Goal: Task Accomplishment & Management: Complete application form

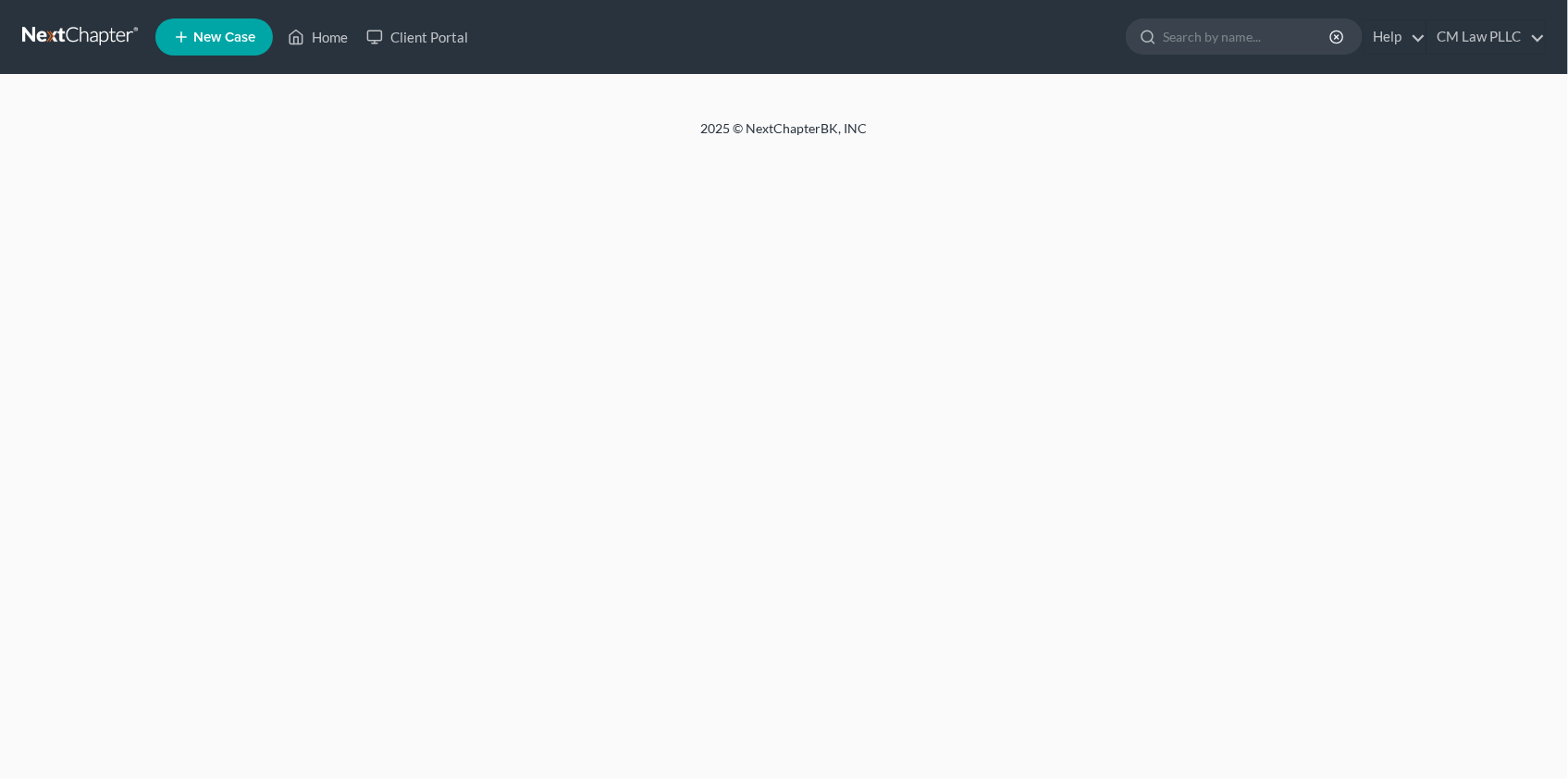
select select "1"
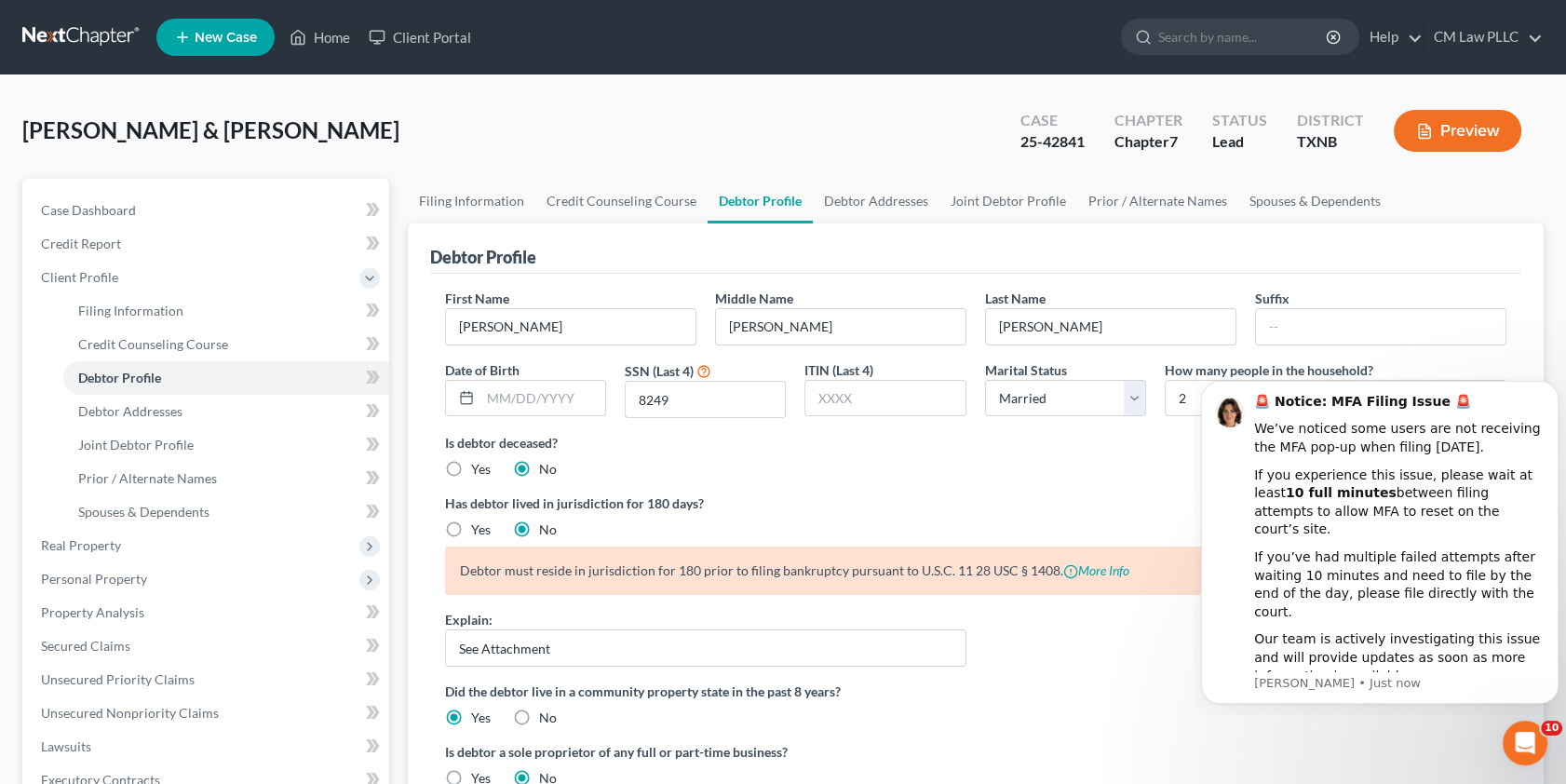
click at [73, 30] on link at bounding box center [81, 36] width 119 height 33
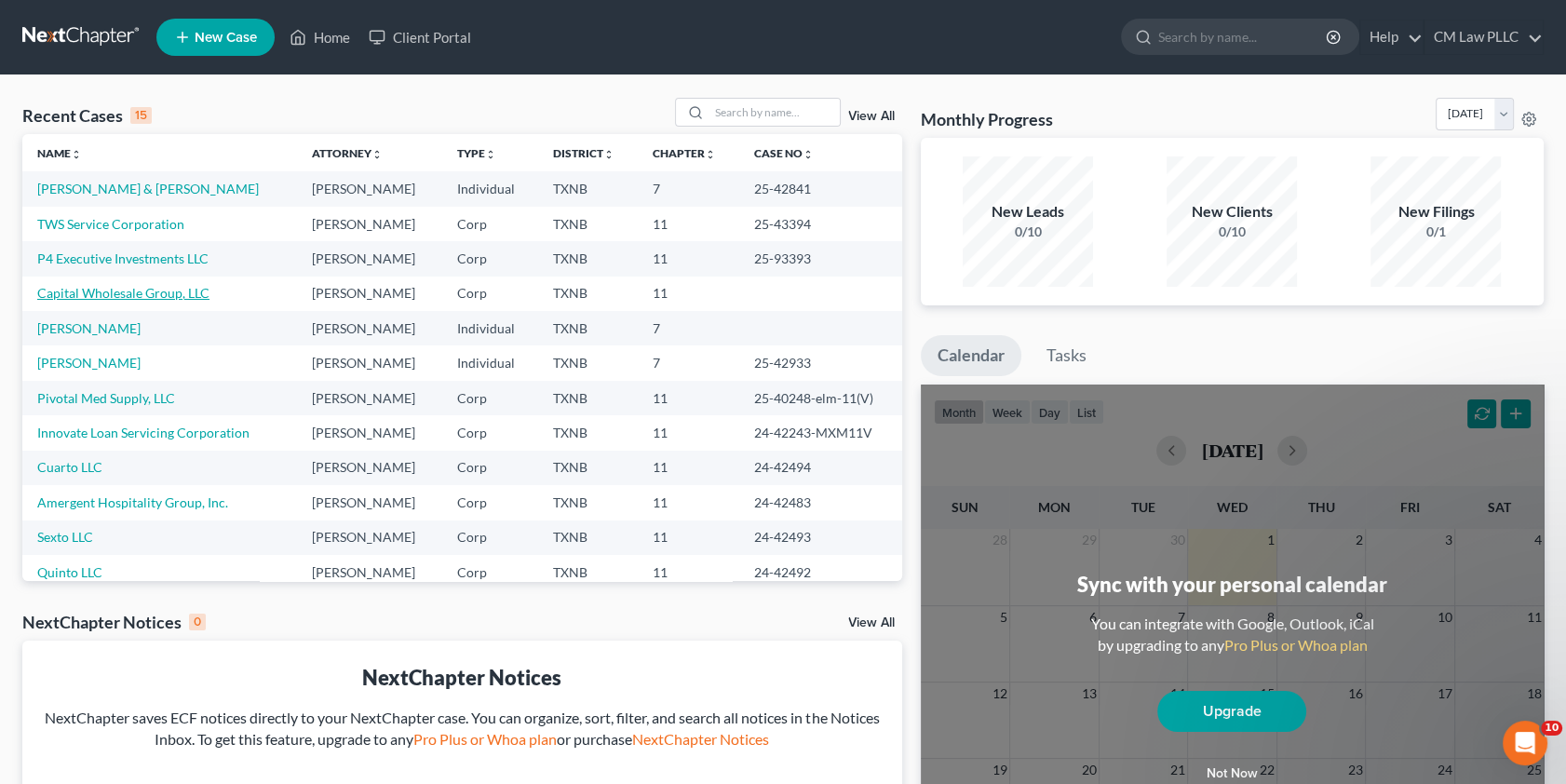
click at [106, 294] on link "Capital Wholesale Group, LLC" at bounding box center [123, 292] width 173 height 16
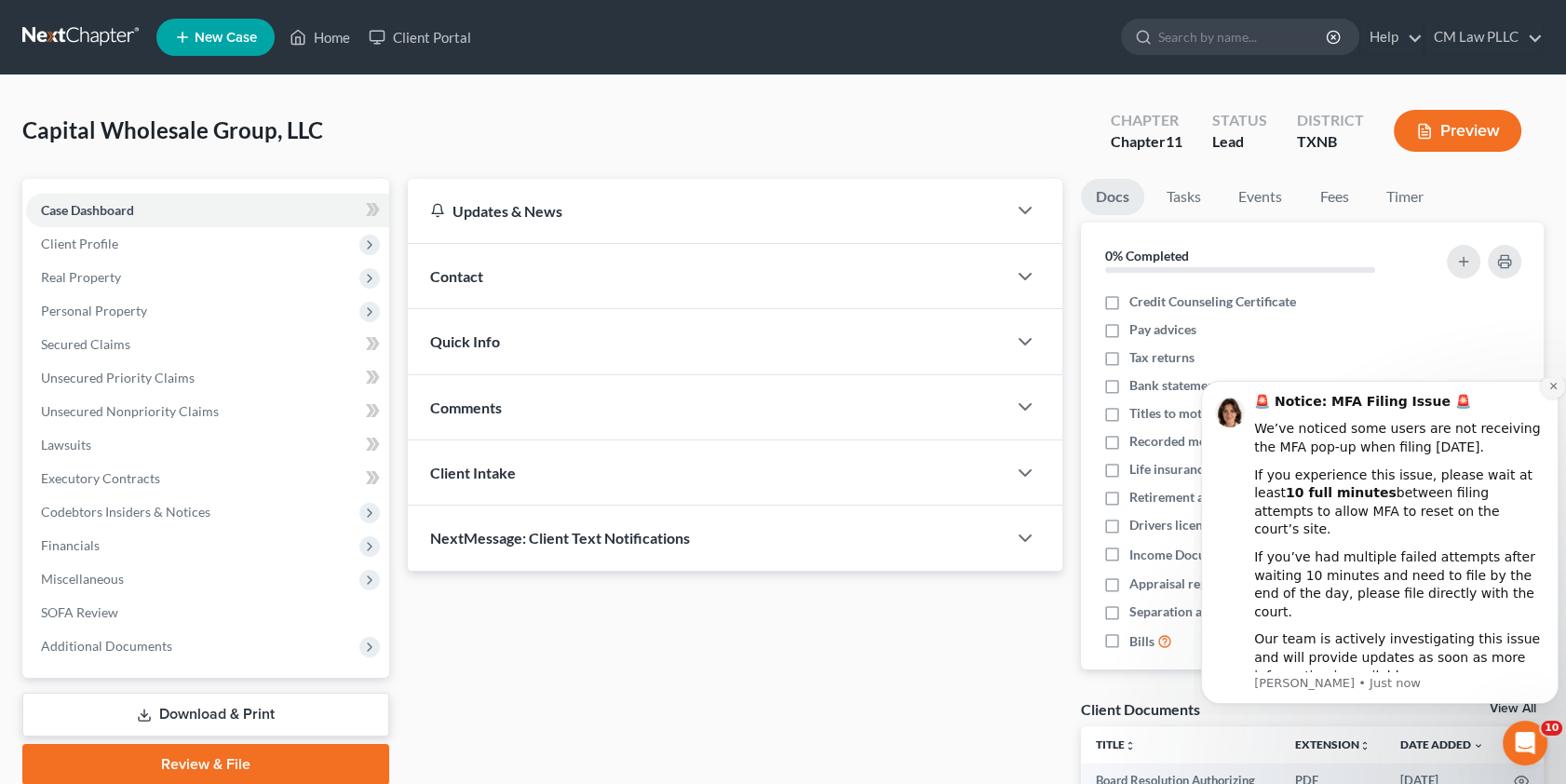
click at [1550, 391] on icon "Dismiss notification" at bounding box center [1554, 386] width 10 height 10
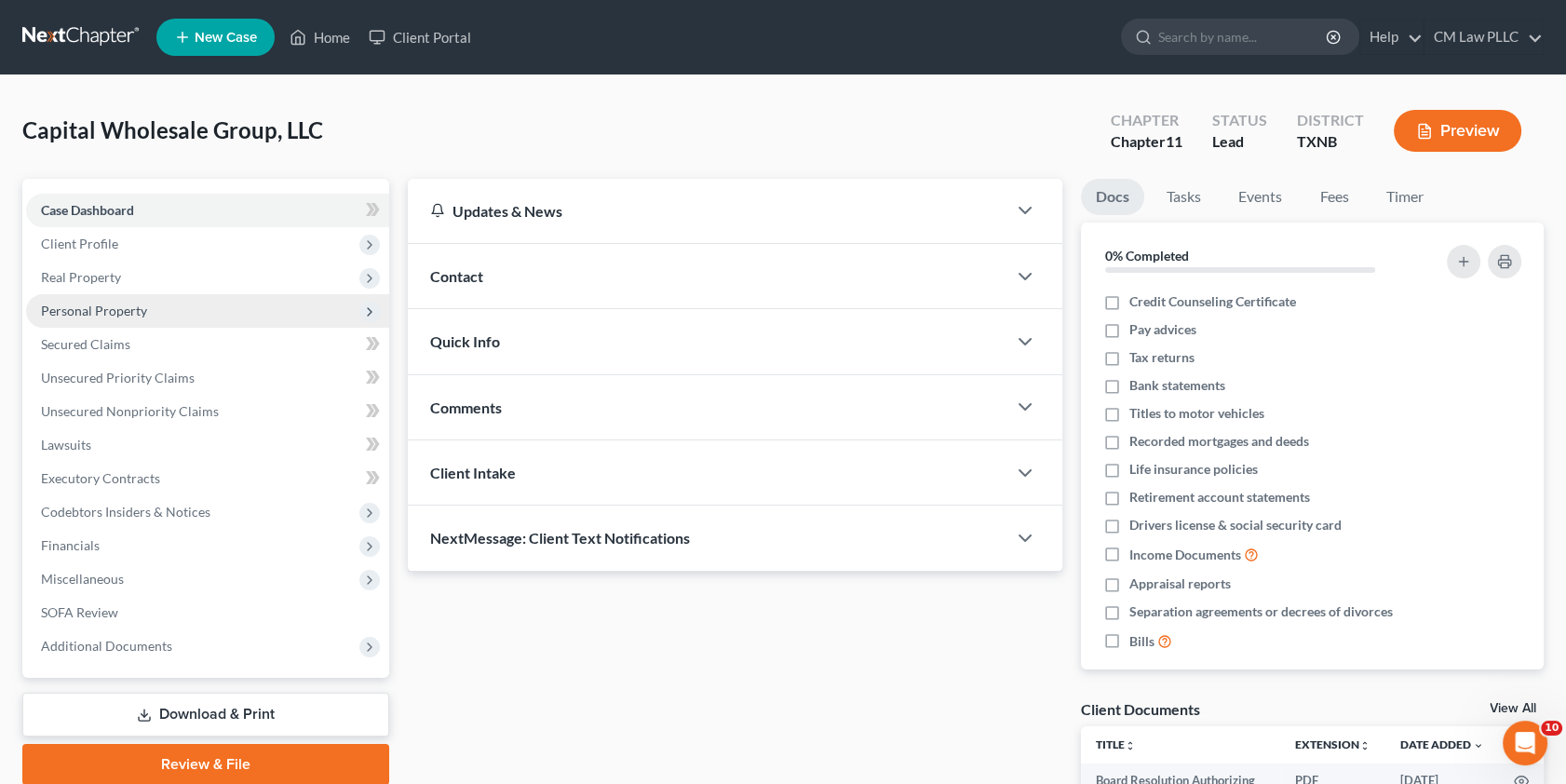
click at [102, 312] on span "Personal Property" at bounding box center [93, 311] width 106 height 16
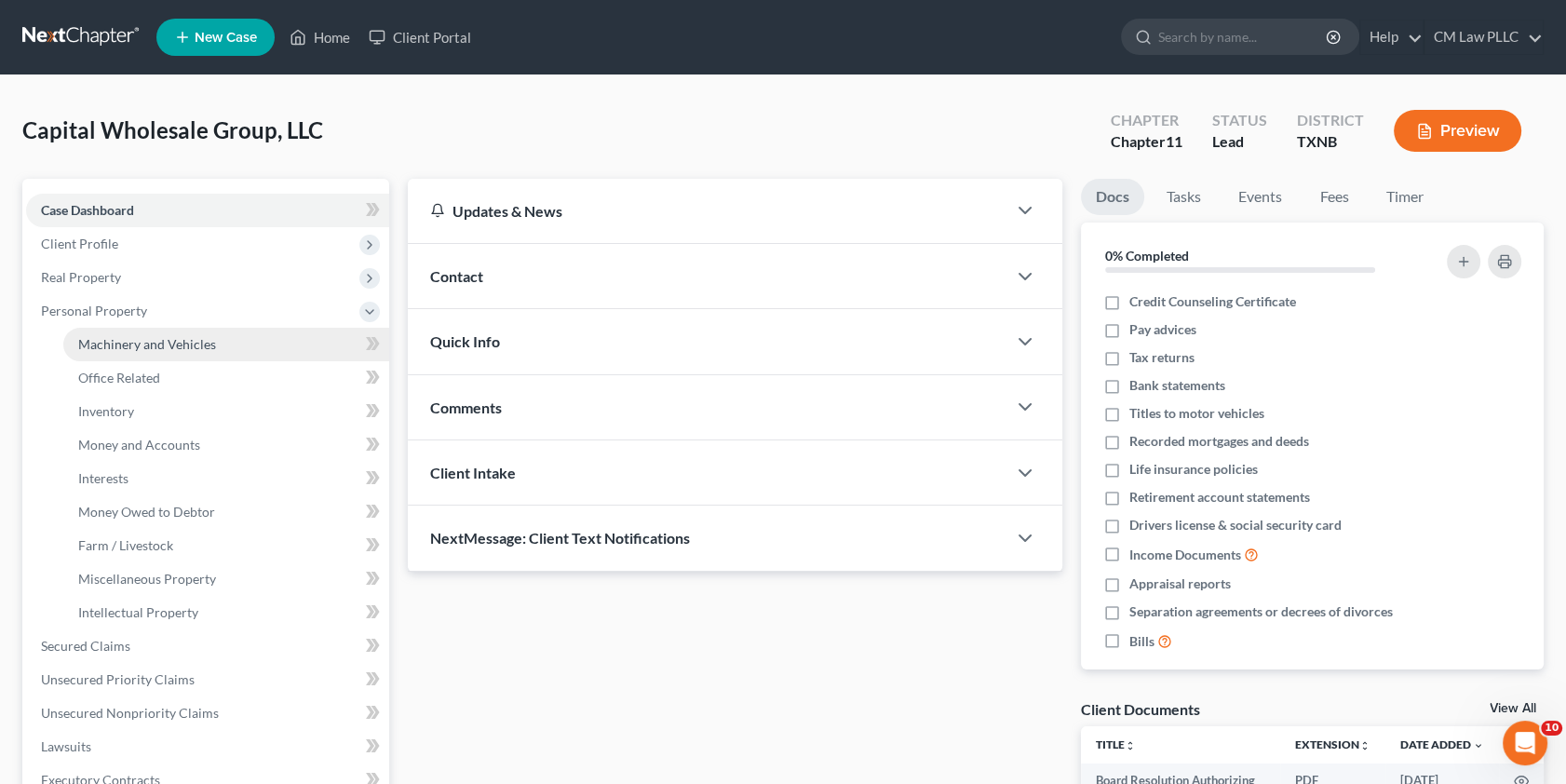
click at [117, 345] on span "Machinery and Vehicles" at bounding box center [147, 344] width 138 height 16
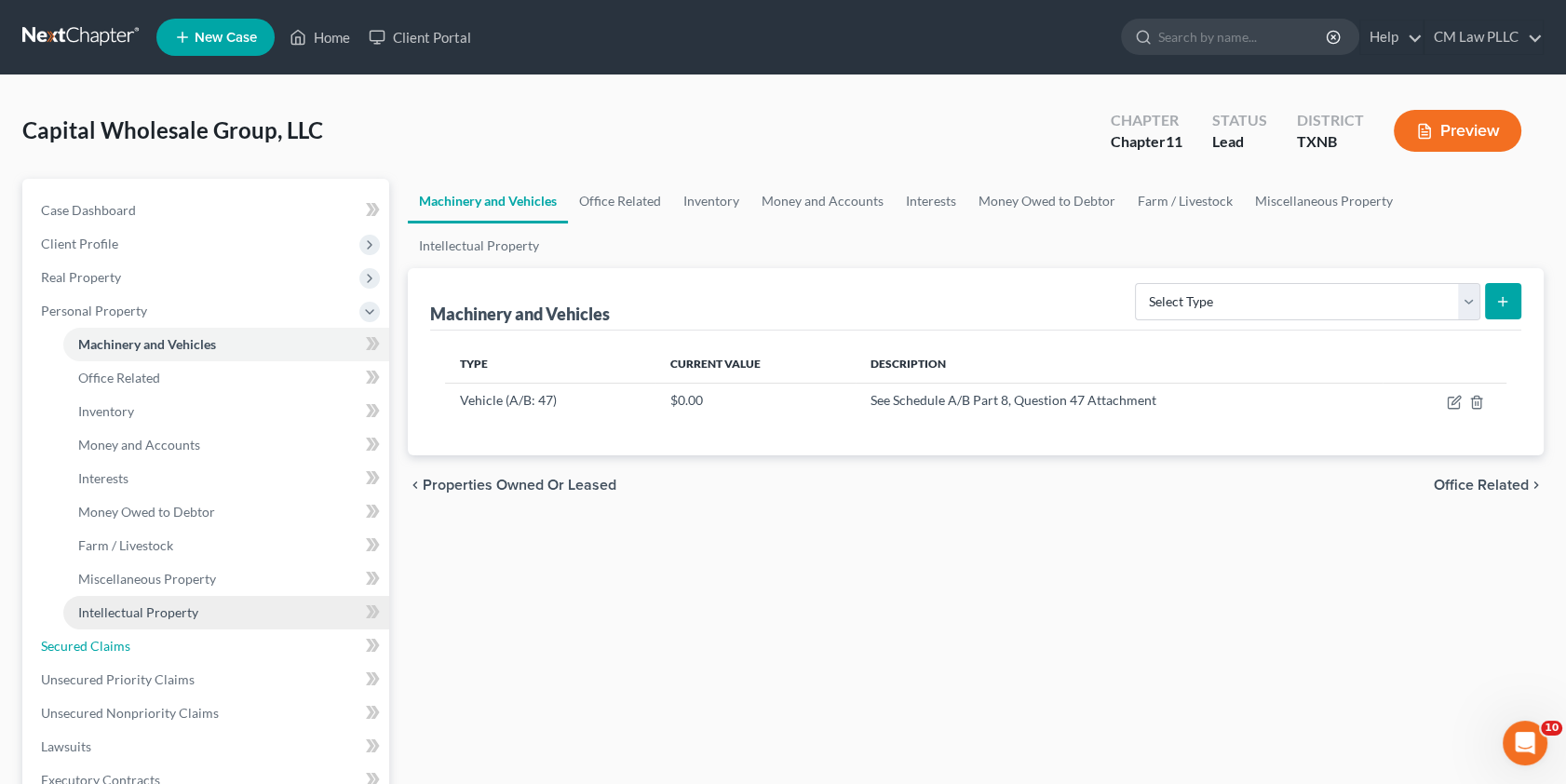
drag, startPoint x: 91, startPoint y: 645, endPoint x: 199, endPoint y: 626, distance: 109.7
click at [91, 645] on span "Secured Claims" at bounding box center [86, 645] width 90 height 16
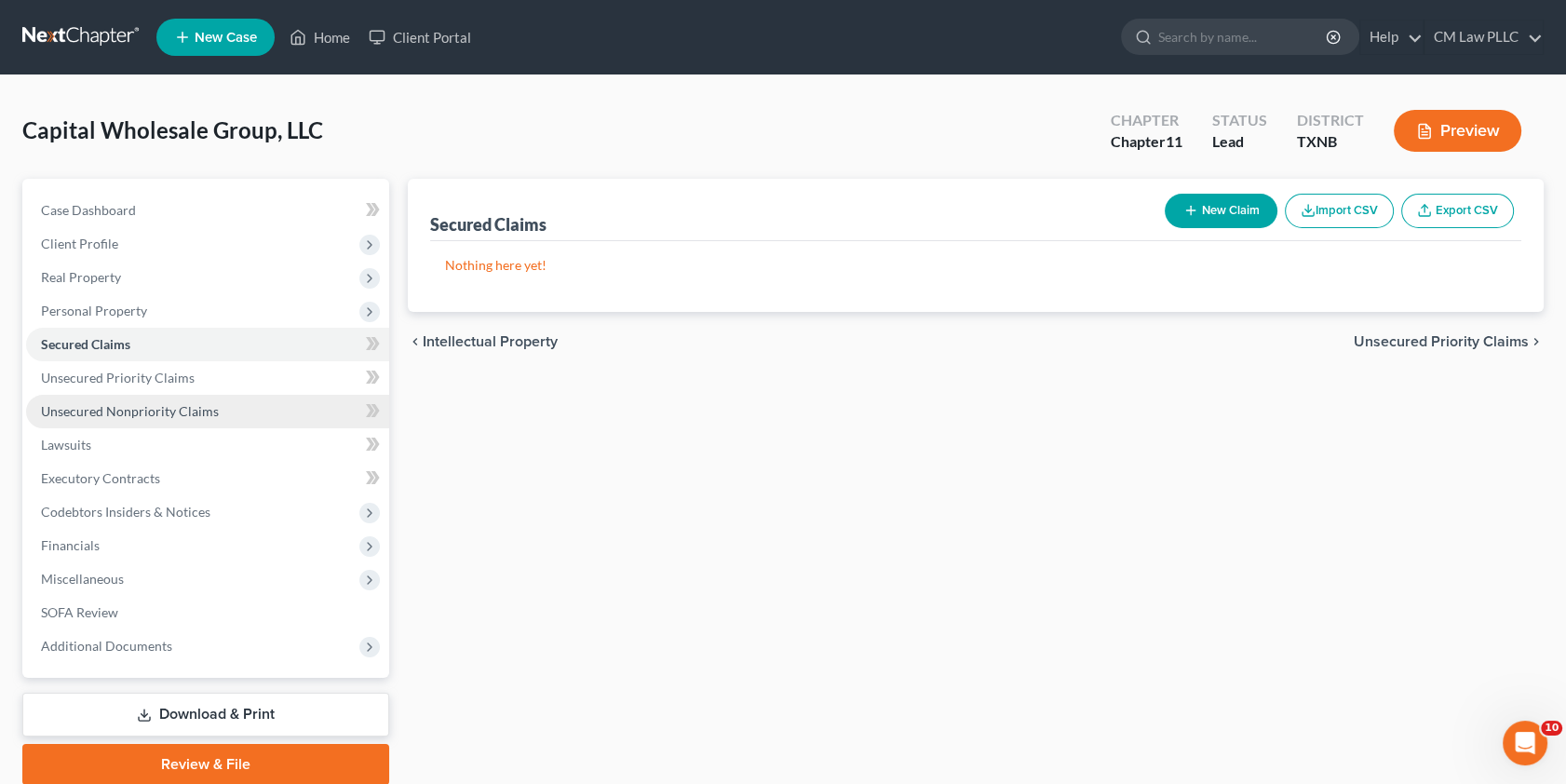
click at [131, 405] on span "Unsecured Nonpriority Claims" at bounding box center [130, 411] width 178 height 16
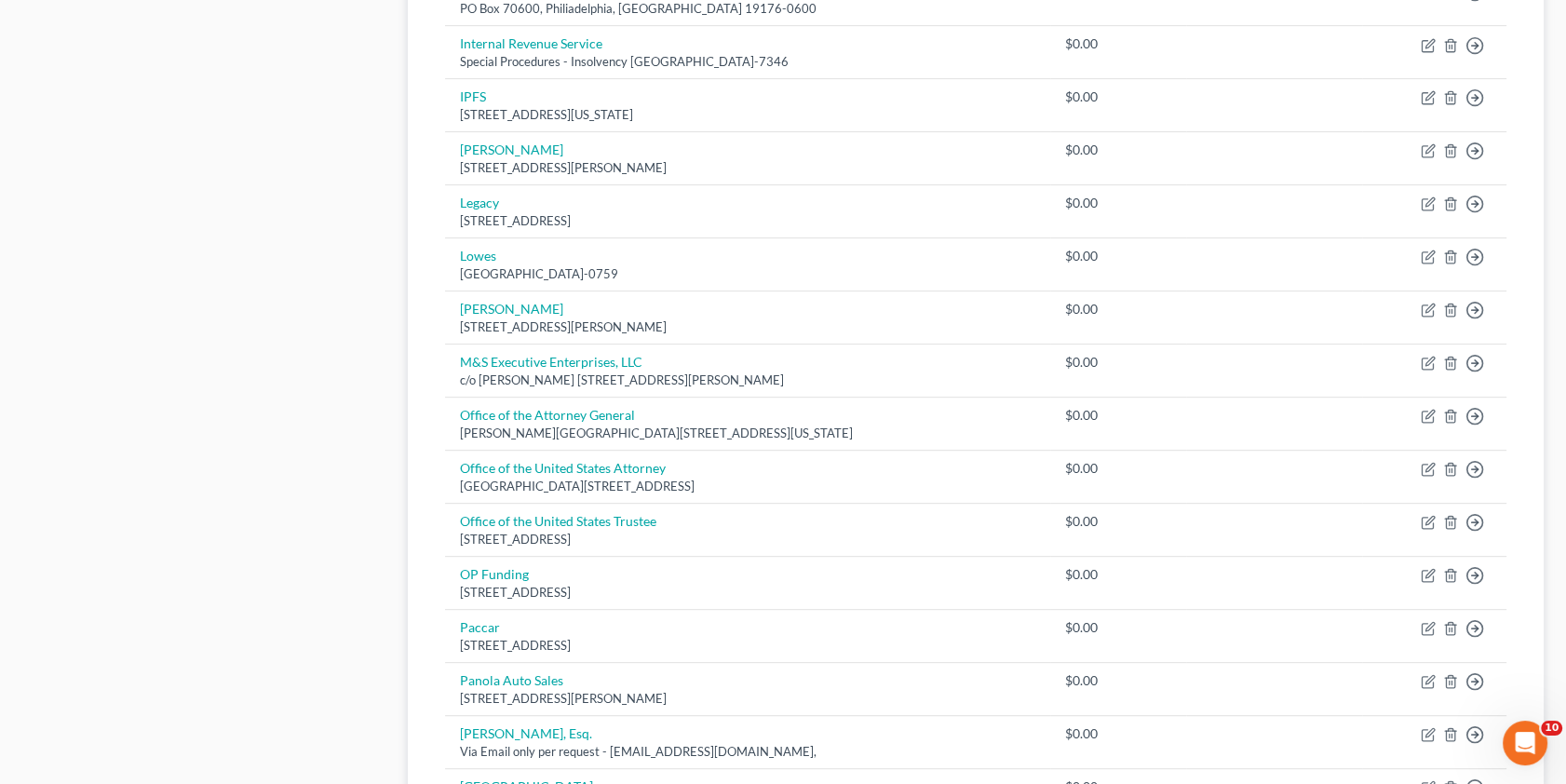
scroll to position [846, 0]
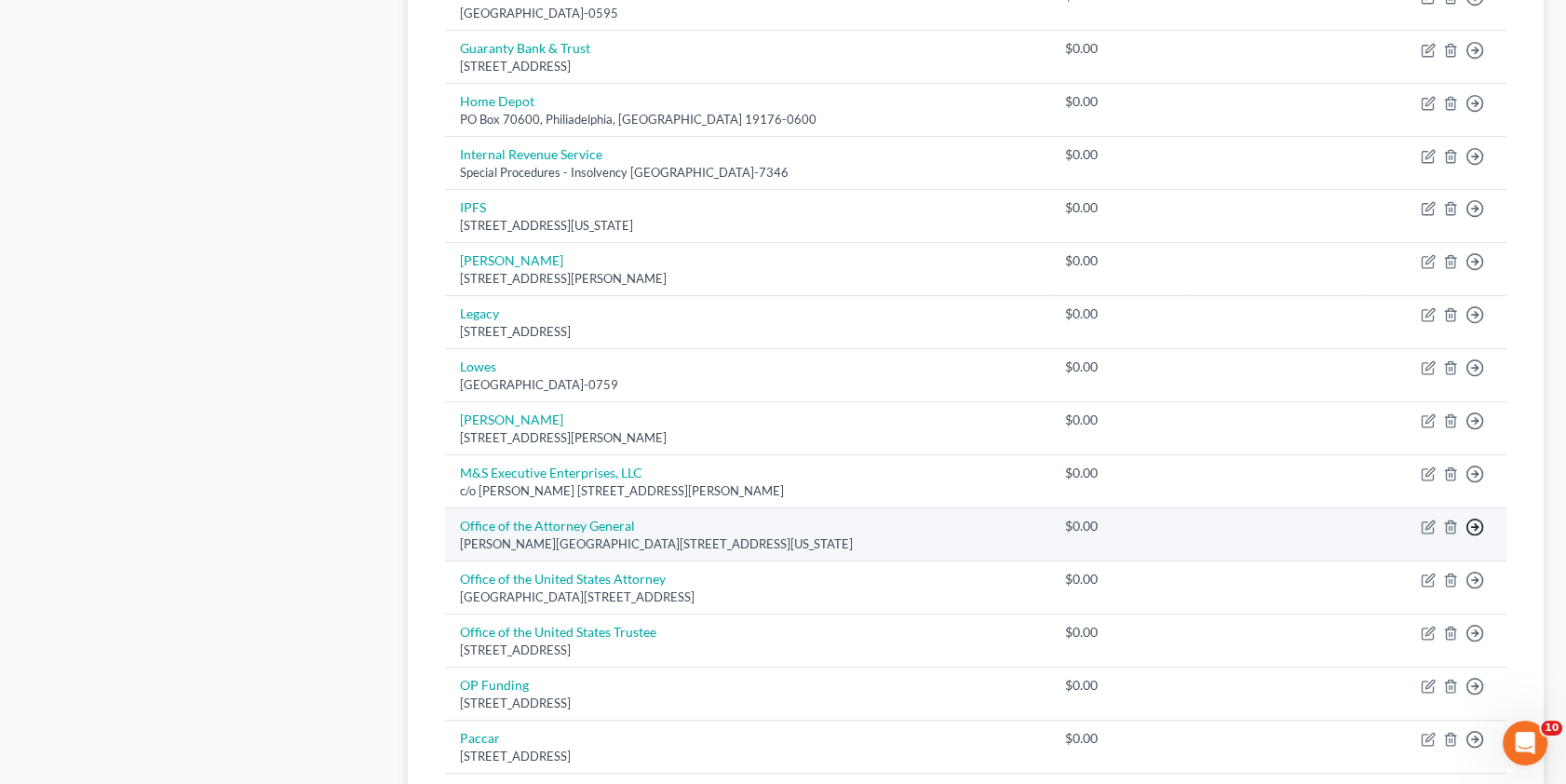
click at [1474, 522] on icon "button" at bounding box center [1475, 527] width 19 height 19
click at [1364, 627] on link "Move to Notice Only" at bounding box center [1390, 635] width 155 height 31
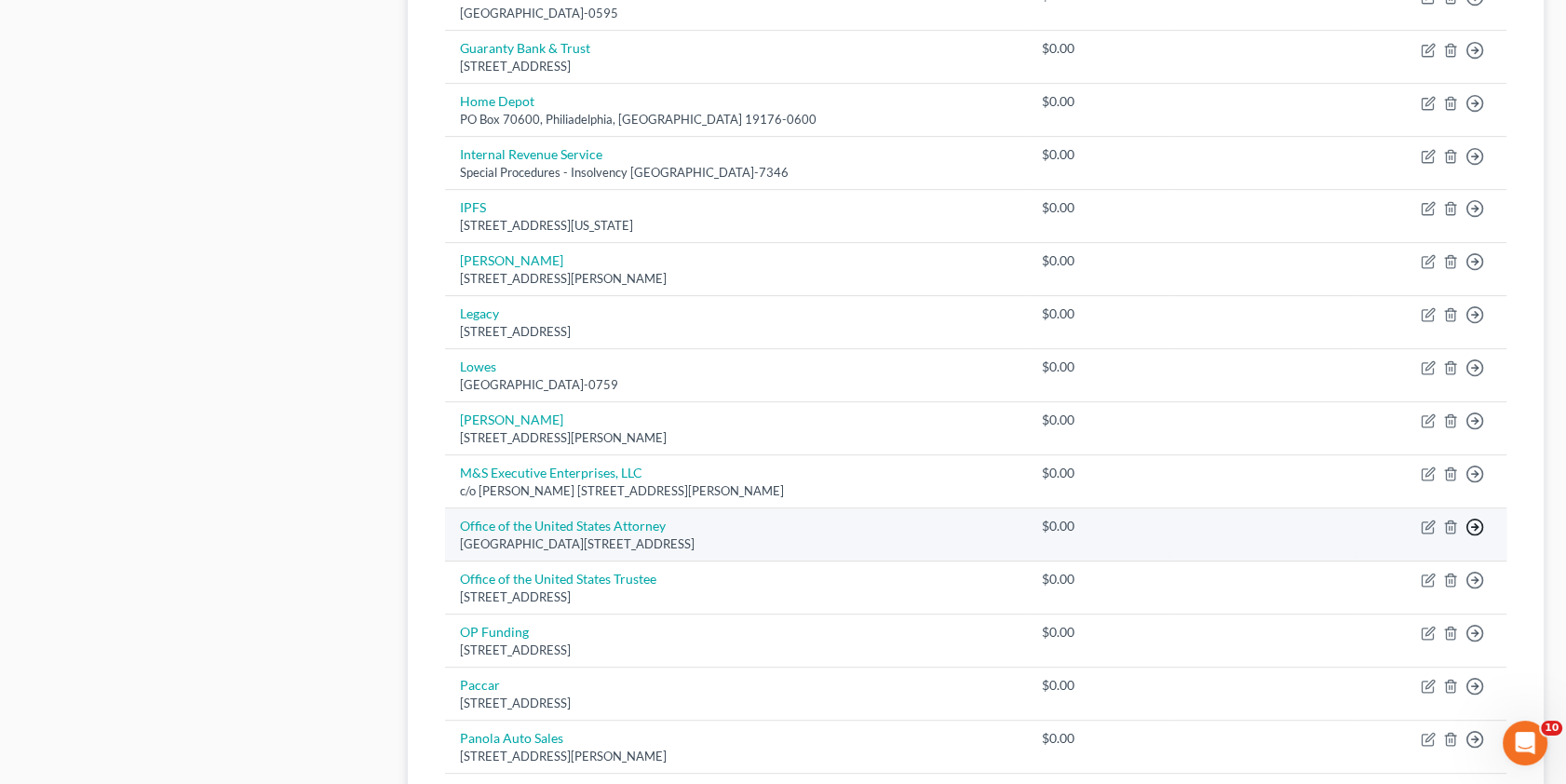
click at [1474, 531] on circle "button" at bounding box center [1475, 527] width 16 height 16
click at [1361, 631] on link "Move to Notice Only" at bounding box center [1390, 635] width 155 height 31
click at [1474, 524] on polyline "button" at bounding box center [1475, 527] width 3 height 7
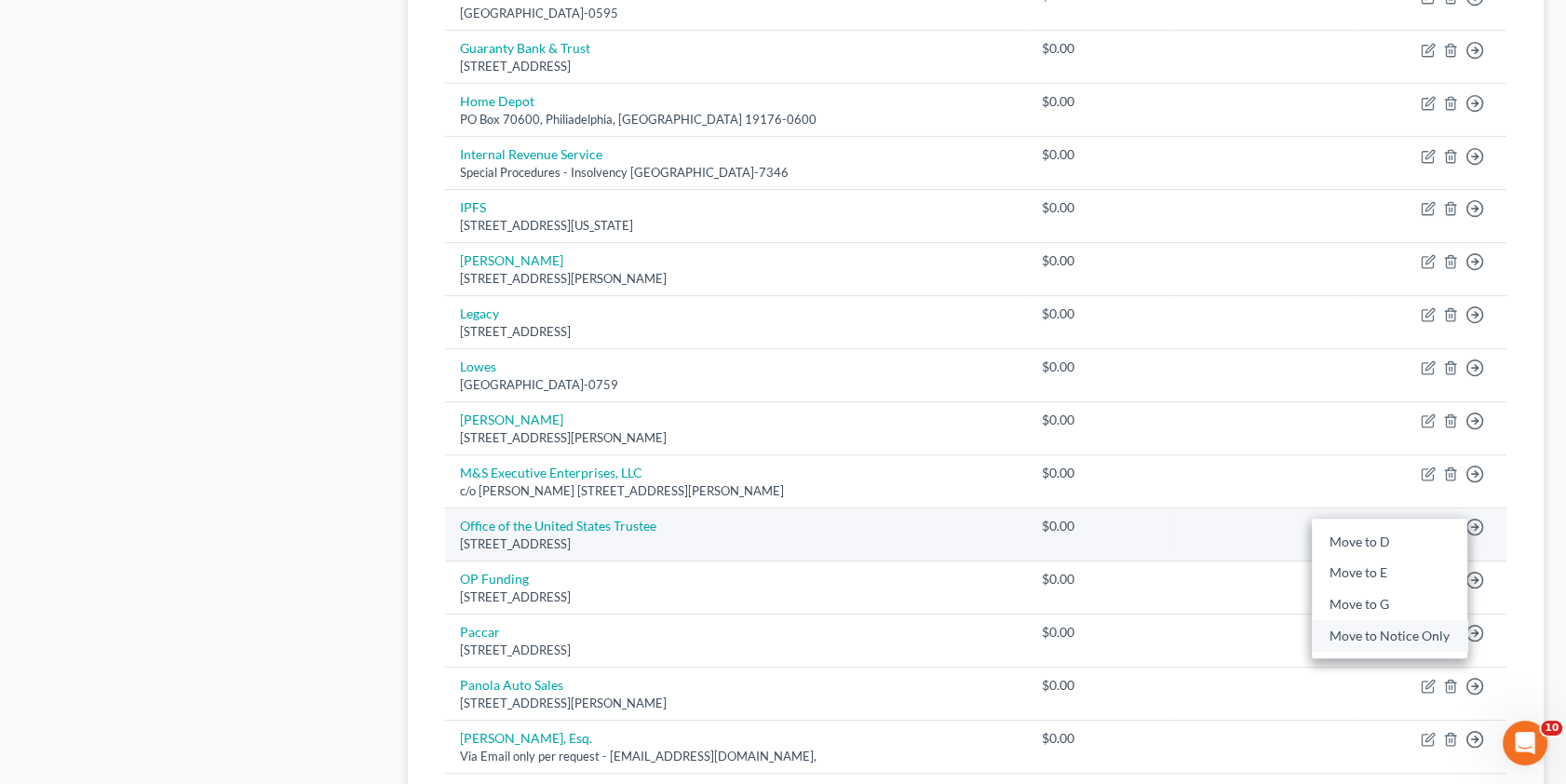
click at [1394, 638] on link "Move to Notice Only" at bounding box center [1390, 635] width 155 height 31
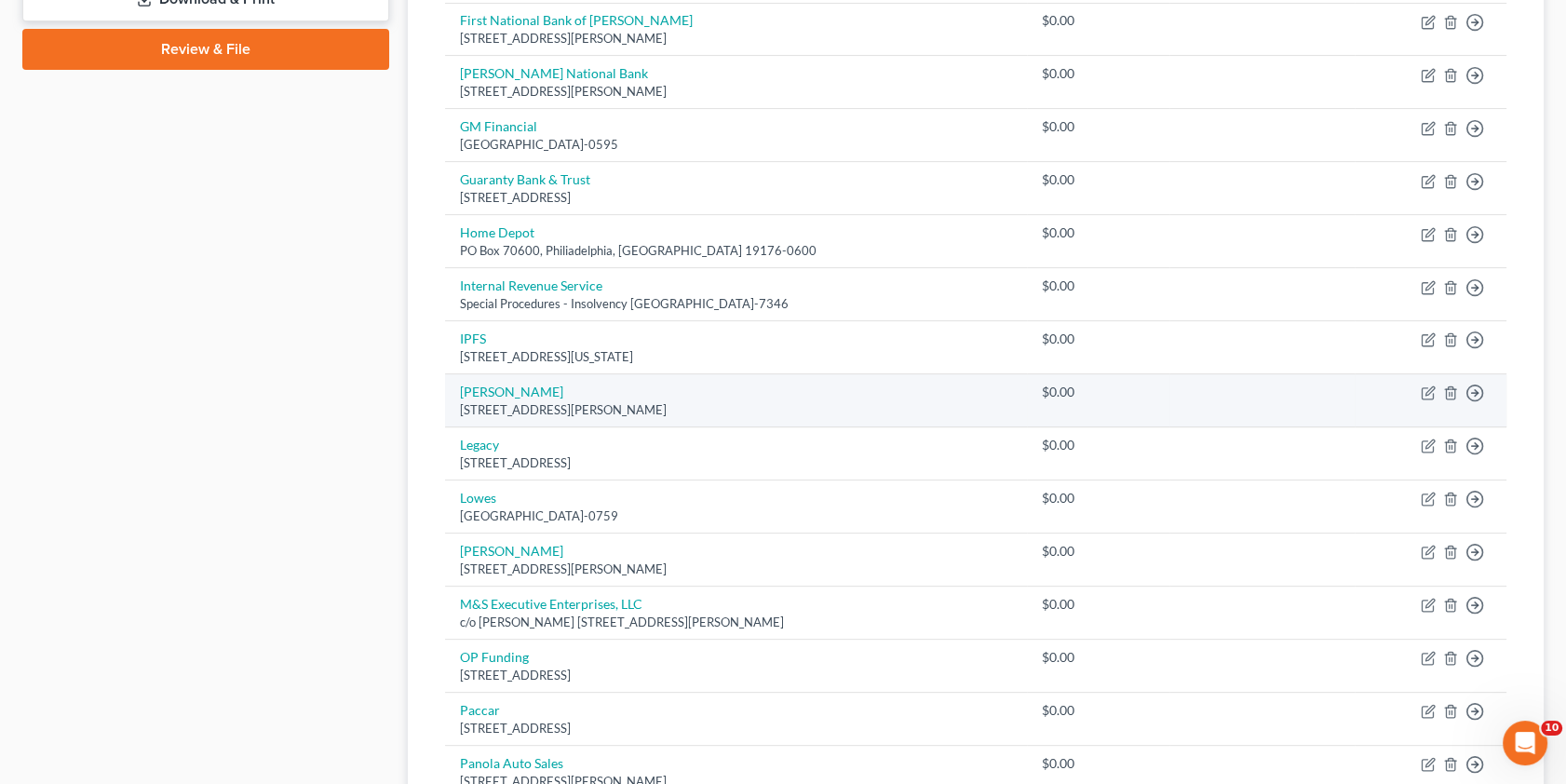
scroll to position [676, 0]
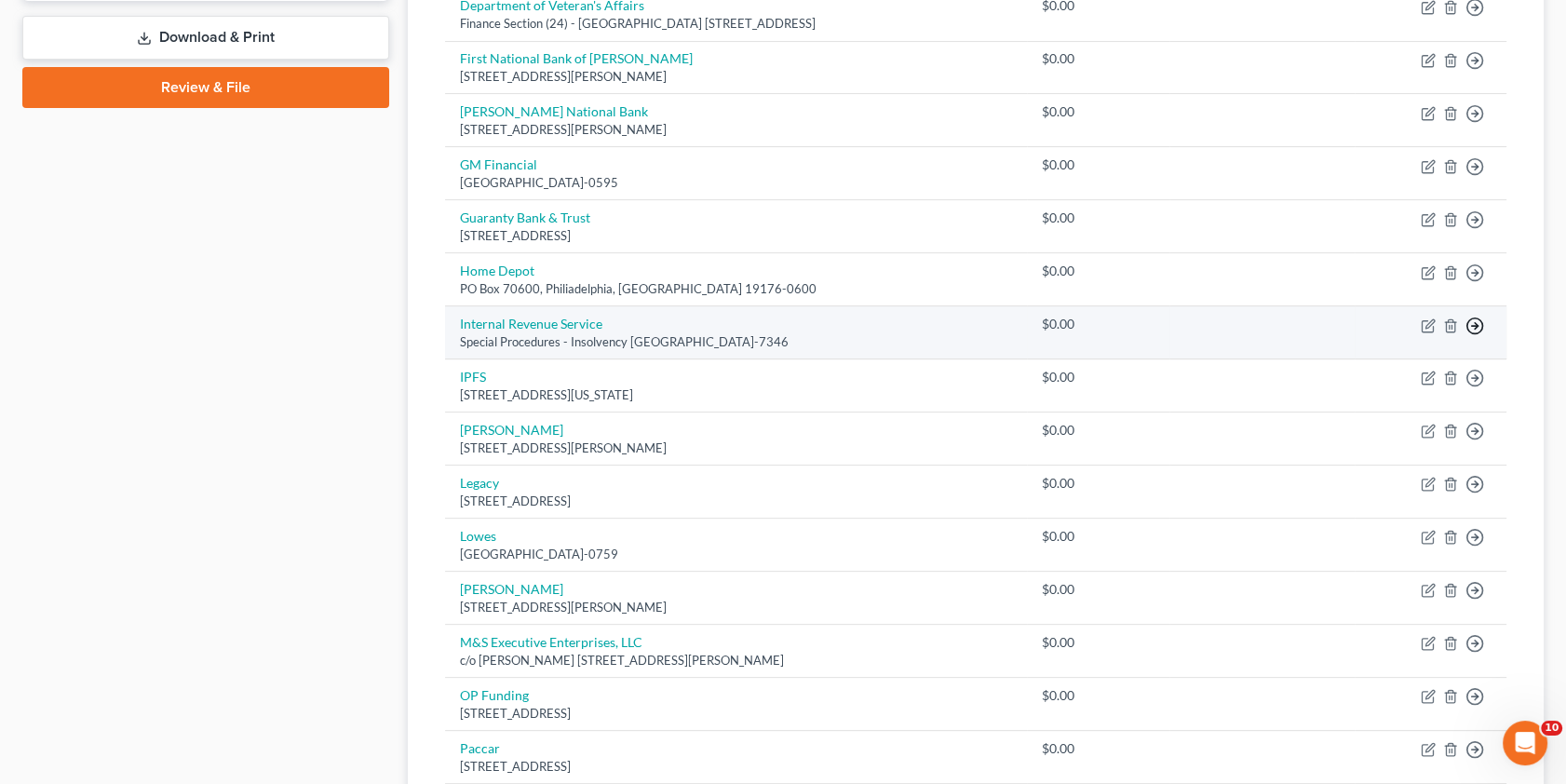
click at [1472, 325] on icon "button" at bounding box center [1475, 326] width 19 height 19
click at [1373, 336] on link "Move to D" at bounding box center [1390, 339] width 155 height 31
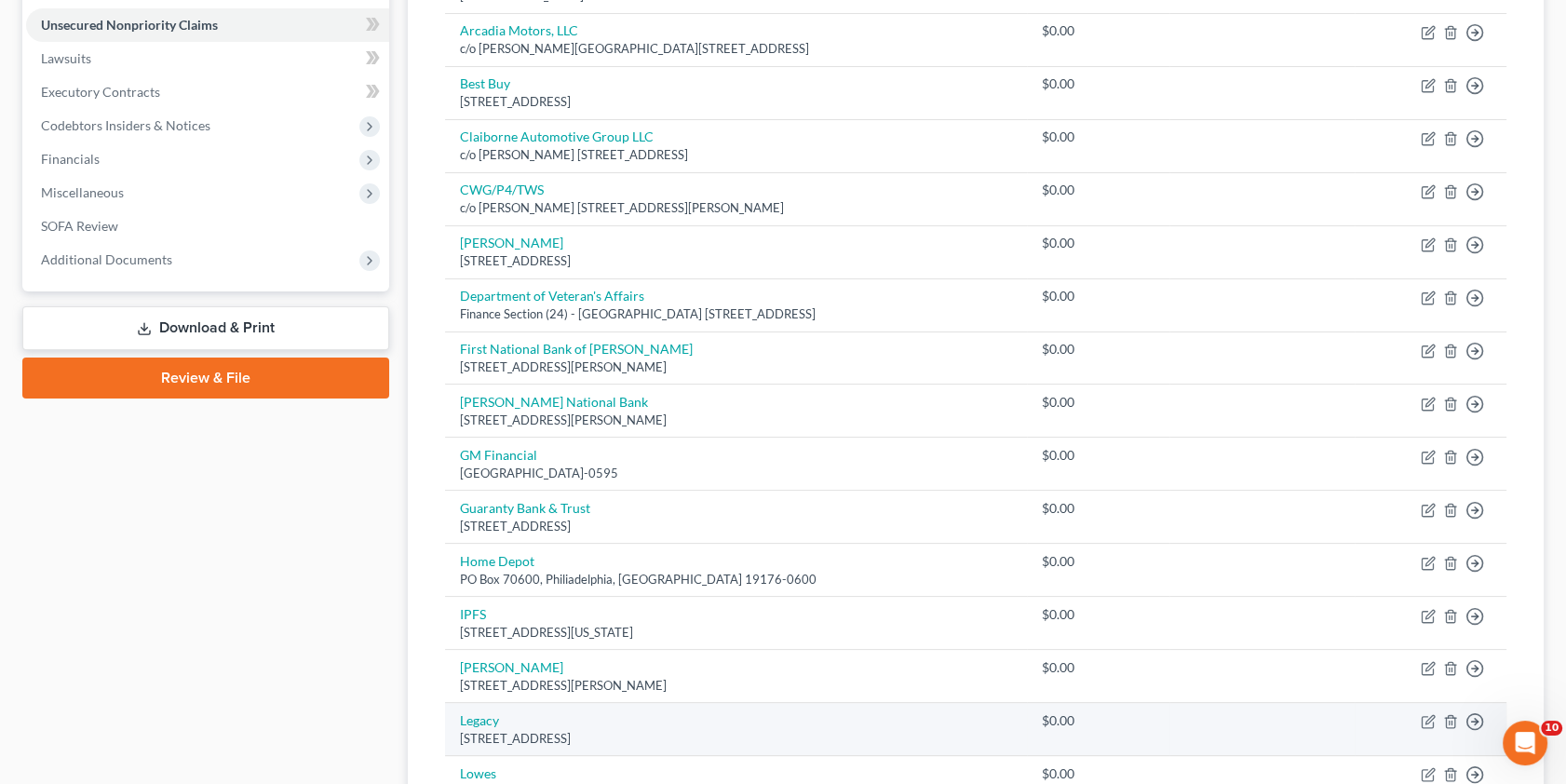
scroll to position [338, 0]
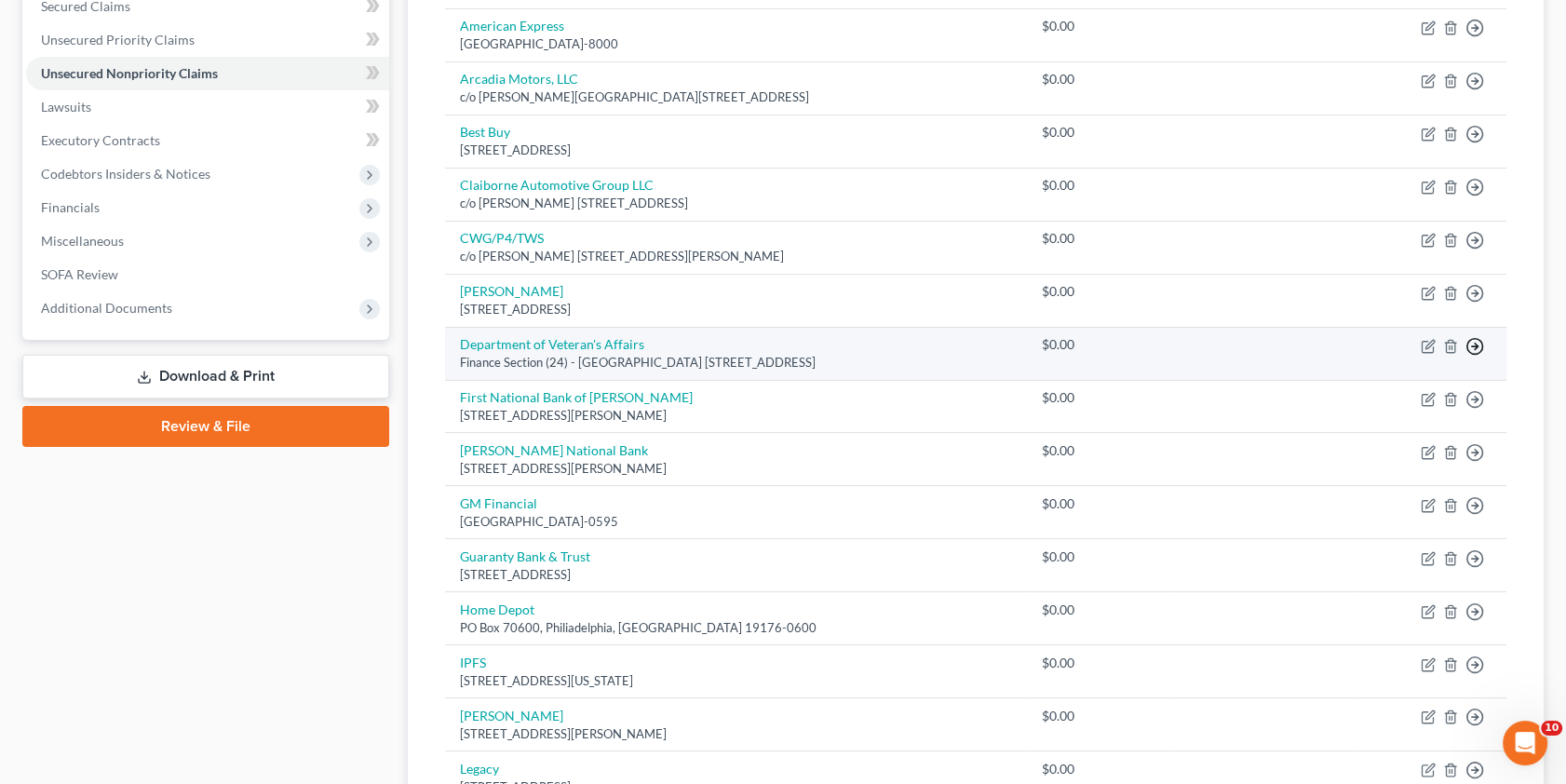
click at [1474, 345] on icon "button" at bounding box center [1475, 347] width 19 height 19
click at [1385, 446] on link "Move to Notice Only" at bounding box center [1390, 453] width 155 height 31
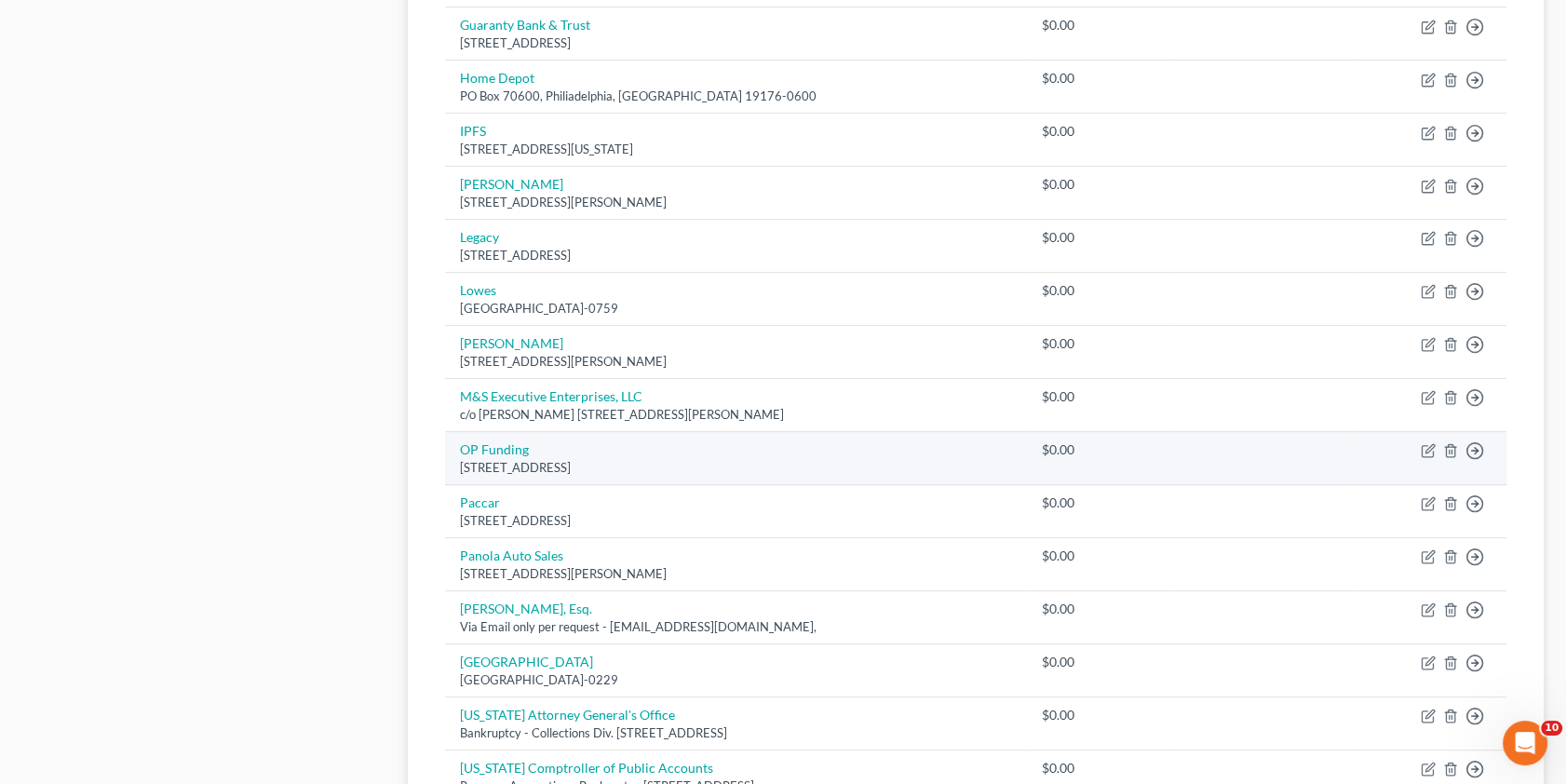
scroll to position [846, 0]
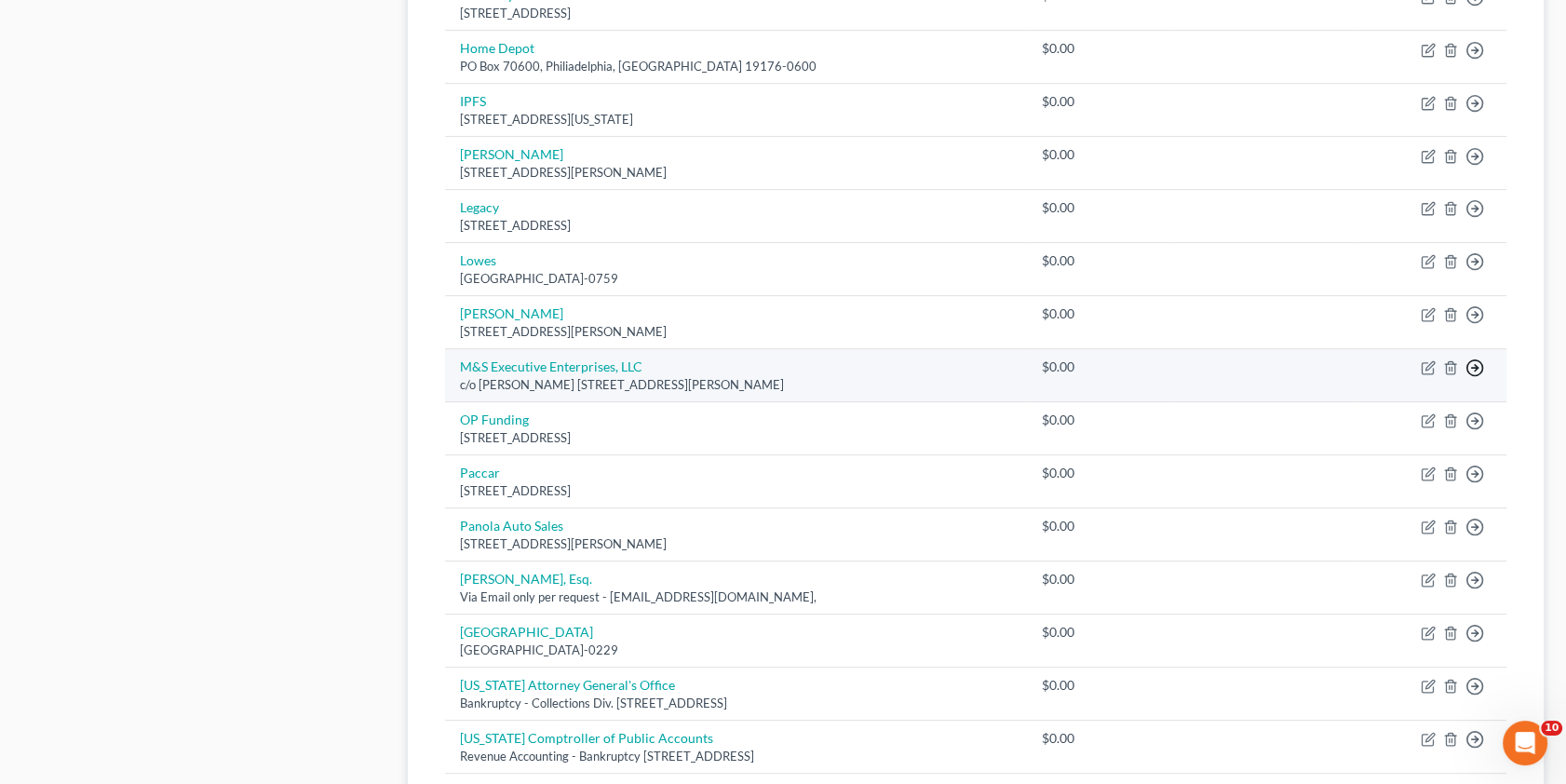
click at [1473, 361] on icon "button" at bounding box center [1475, 368] width 19 height 19
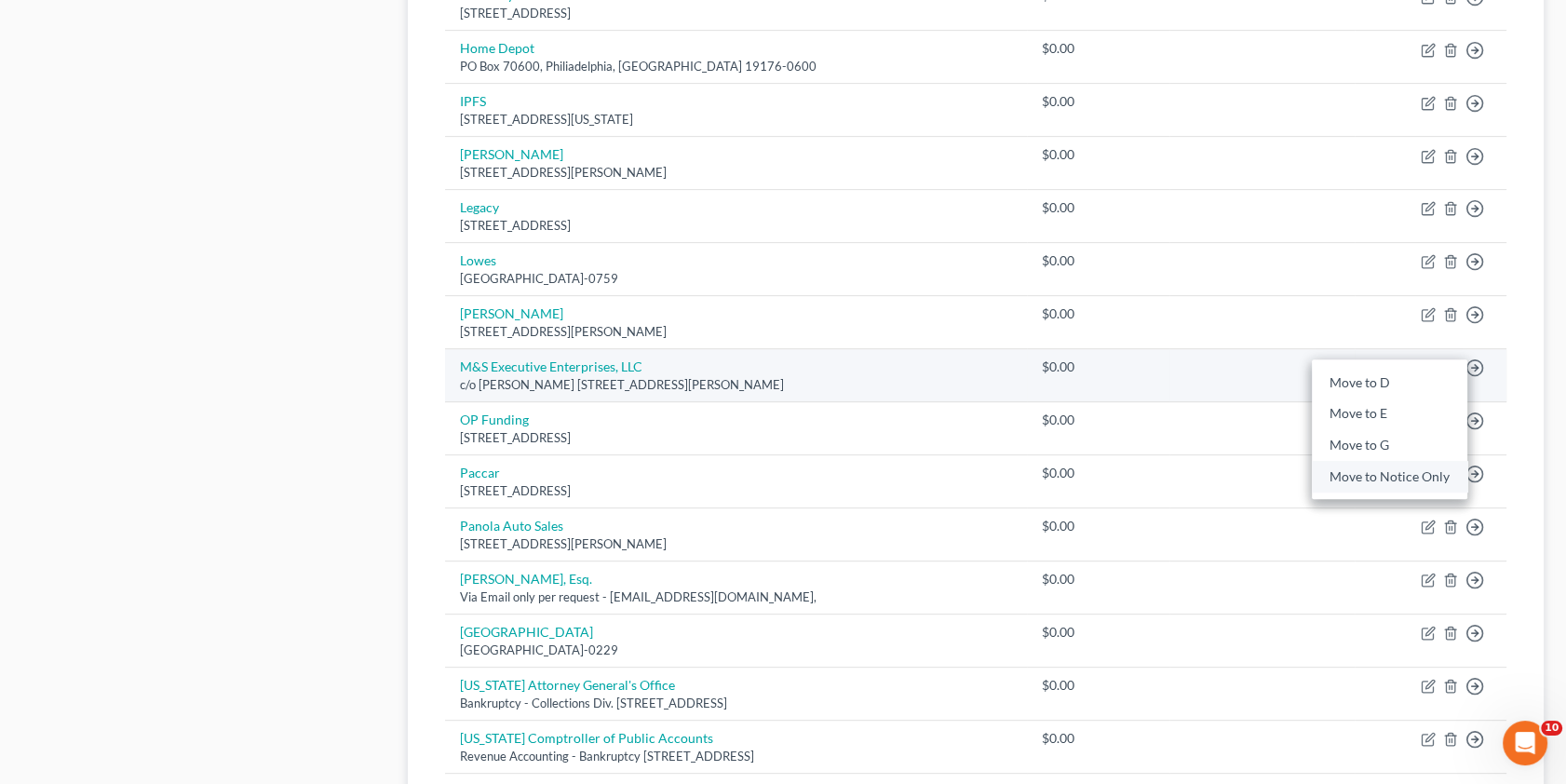
click at [1384, 473] on link "Move to Notice Only" at bounding box center [1390, 476] width 155 height 31
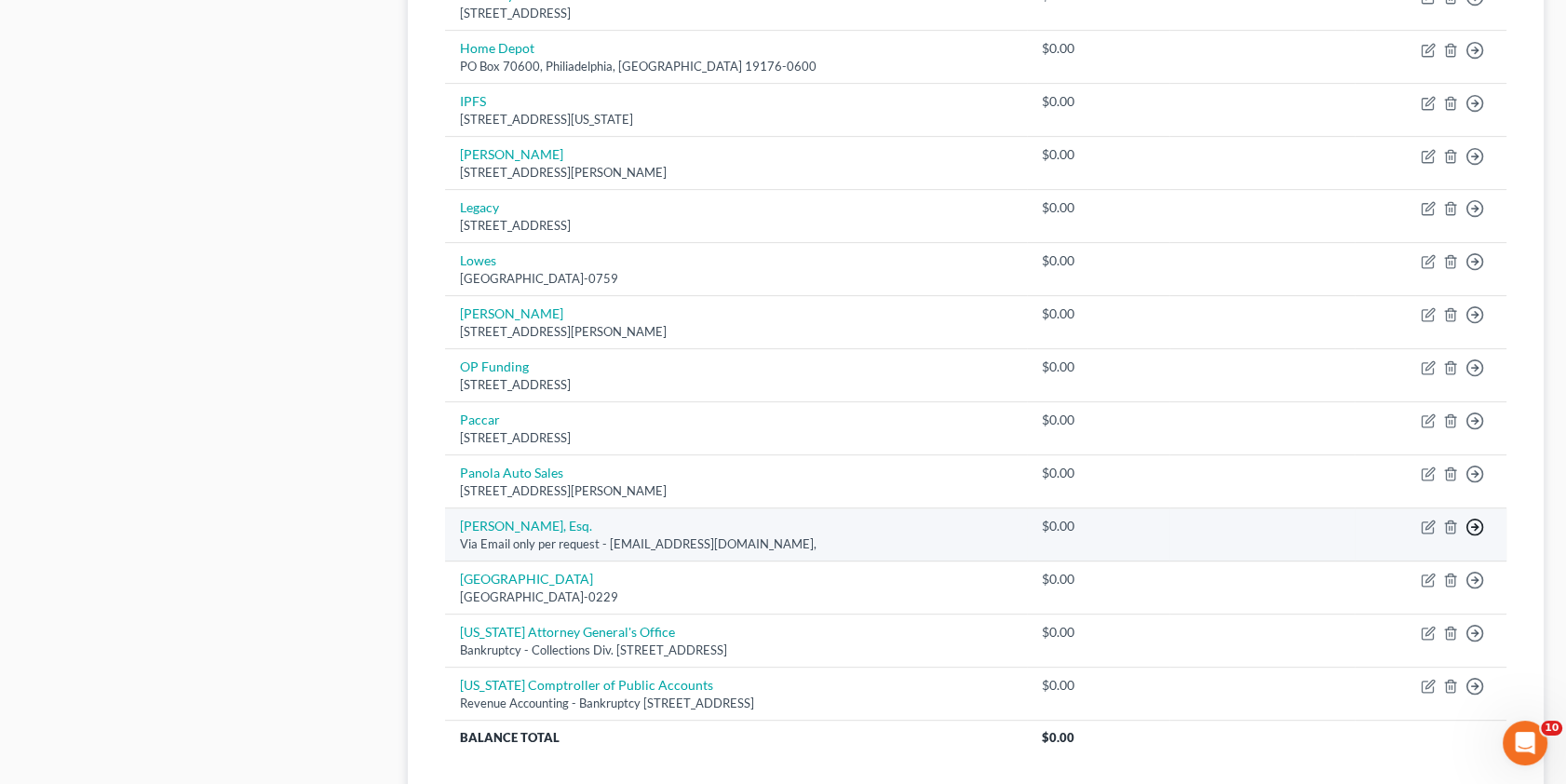
click at [1474, 527] on line "button" at bounding box center [1475, 527] width 7 height 0
click at [1372, 633] on link "Move to Notice Only" at bounding box center [1390, 635] width 155 height 31
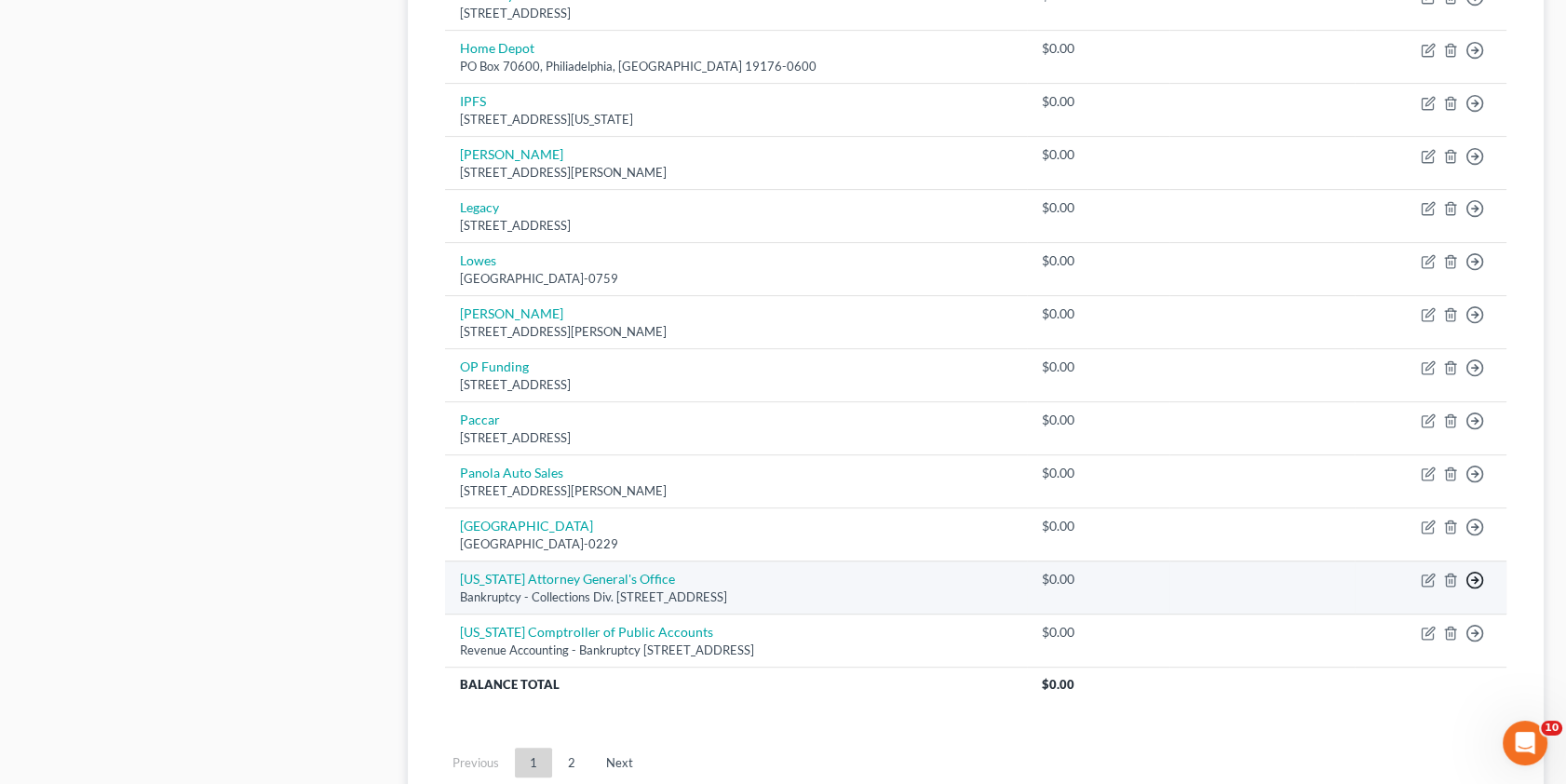
click at [1473, 580] on line "button" at bounding box center [1475, 580] width 7 height 0
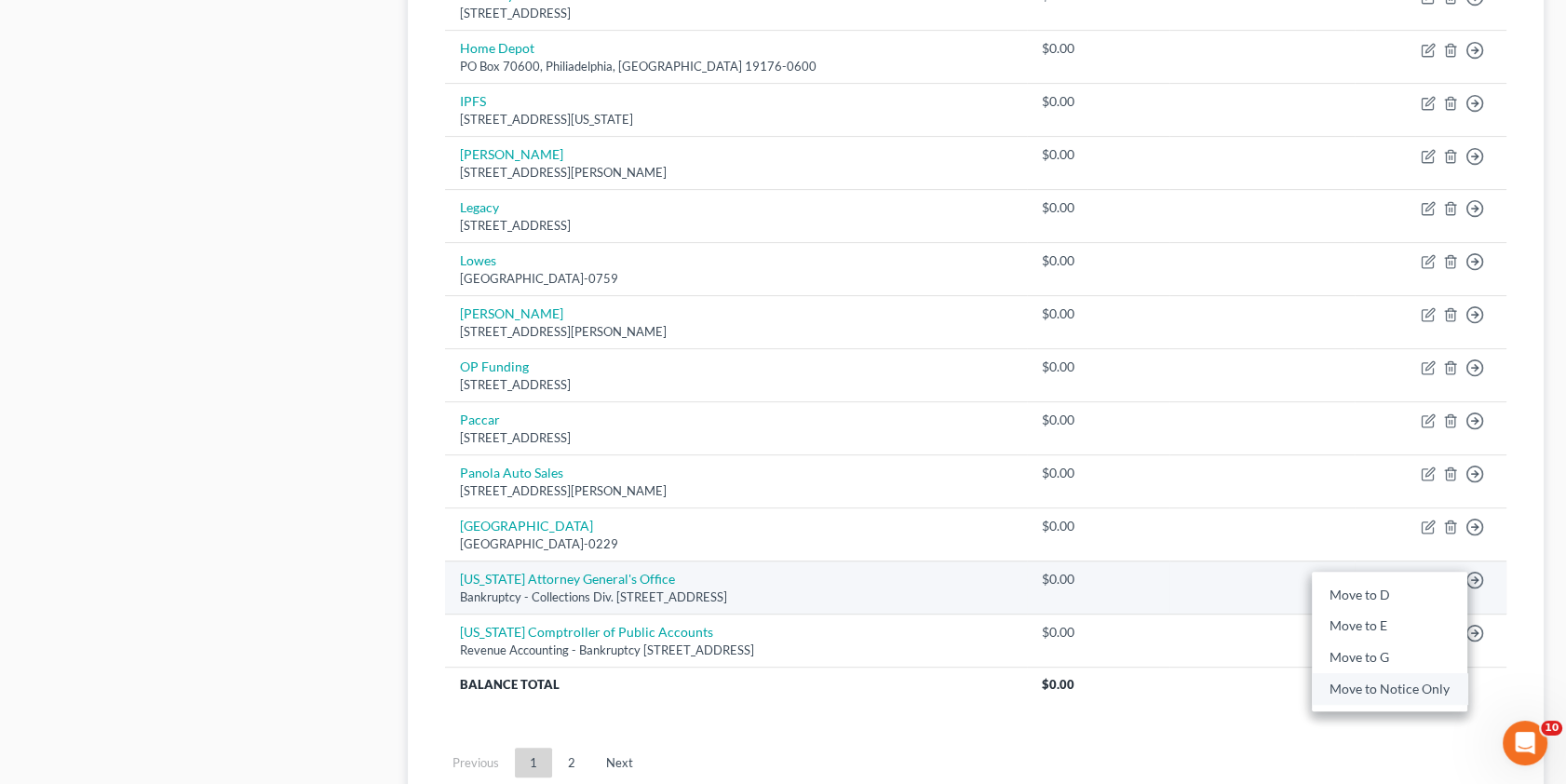
click at [1359, 684] on link "Move to Notice Only" at bounding box center [1390, 688] width 155 height 31
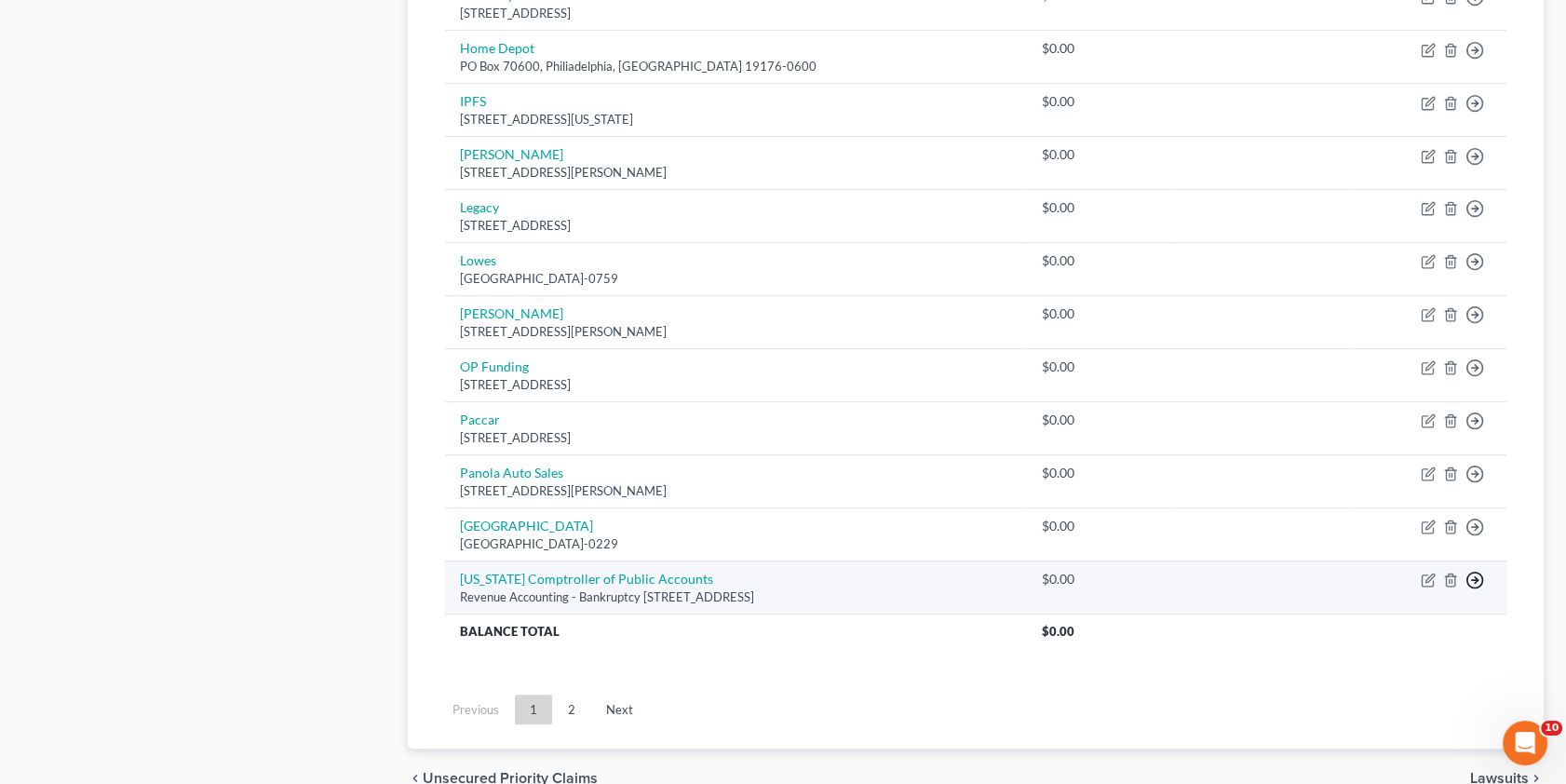
click at [1479, 573] on icon "button" at bounding box center [1475, 580] width 19 height 19
click at [1376, 691] on link "Move to Notice Only" at bounding box center [1390, 688] width 155 height 31
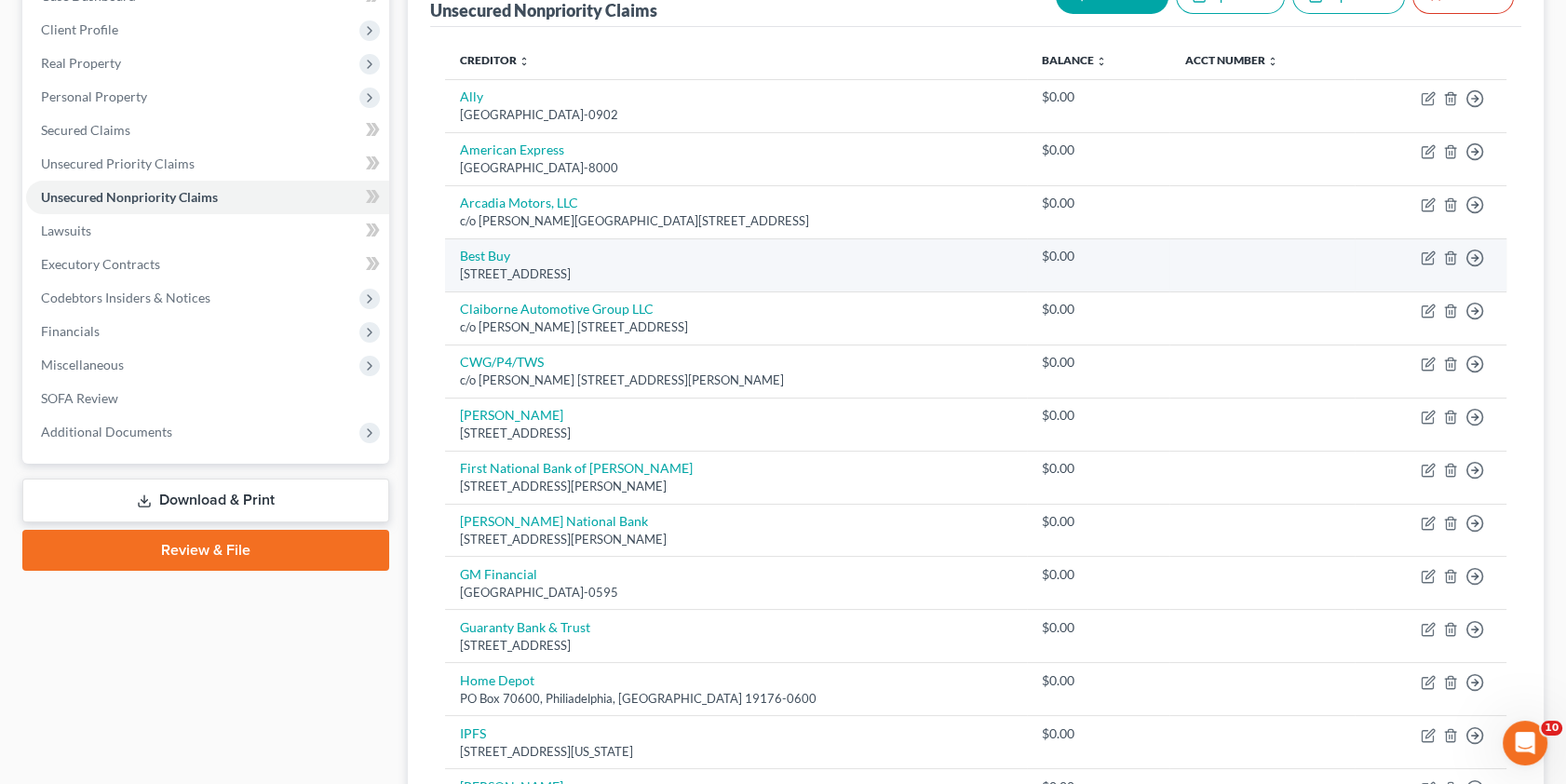
scroll to position [38, 0]
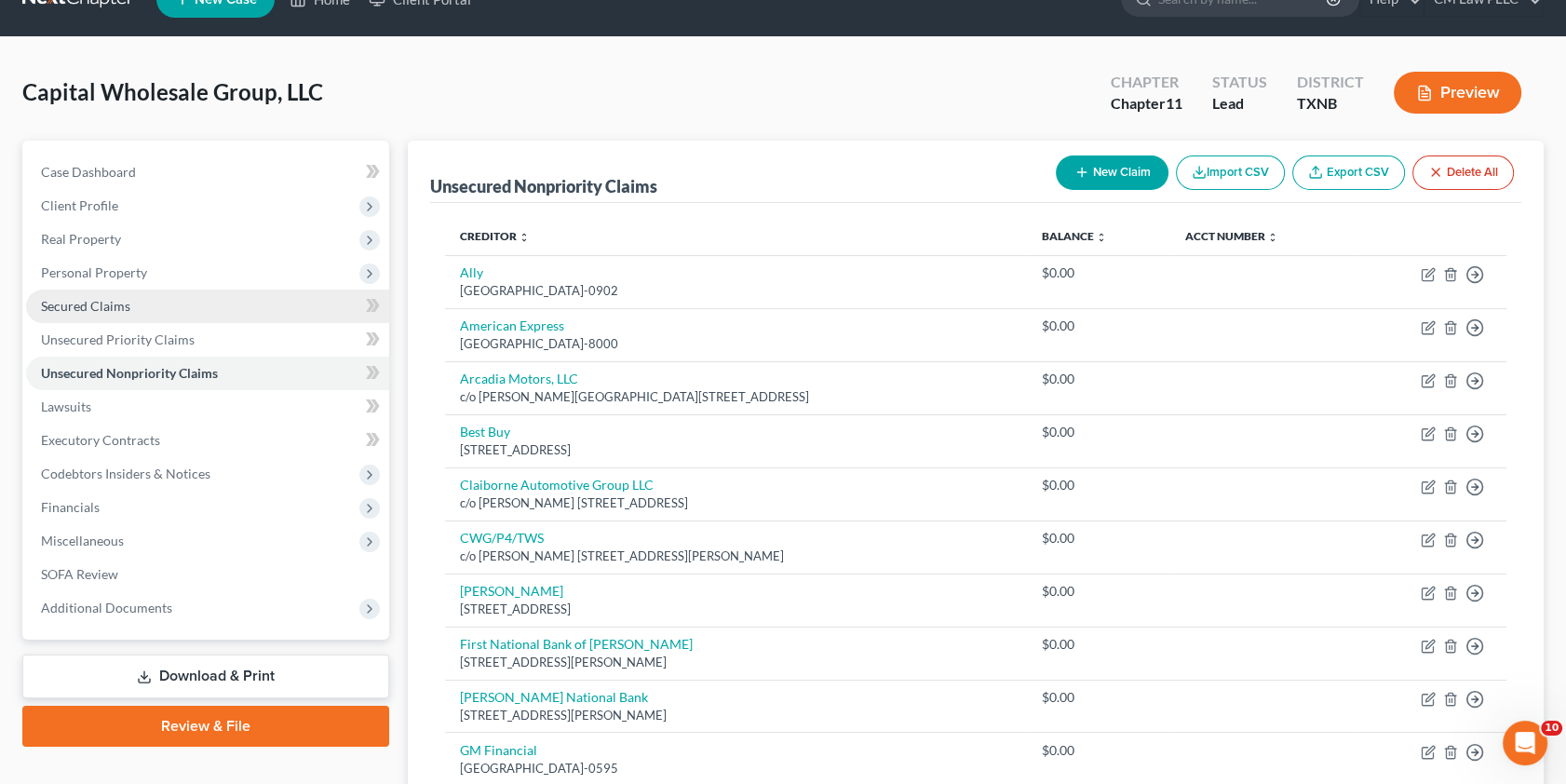
click at [70, 307] on span "Secured Claims" at bounding box center [86, 306] width 90 height 16
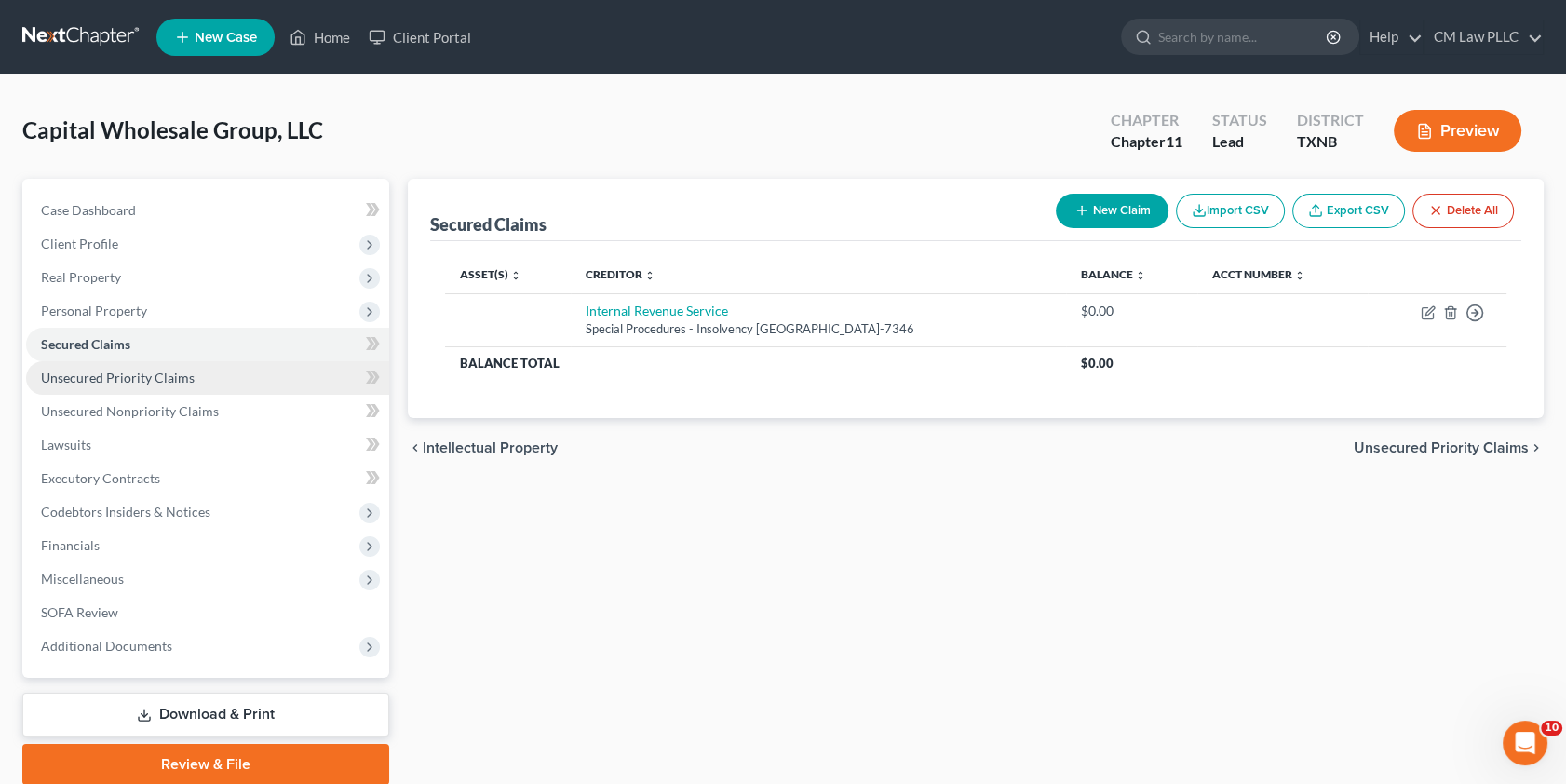
click at [93, 376] on span "Unsecured Priority Claims" at bounding box center [117, 377] width 153 height 16
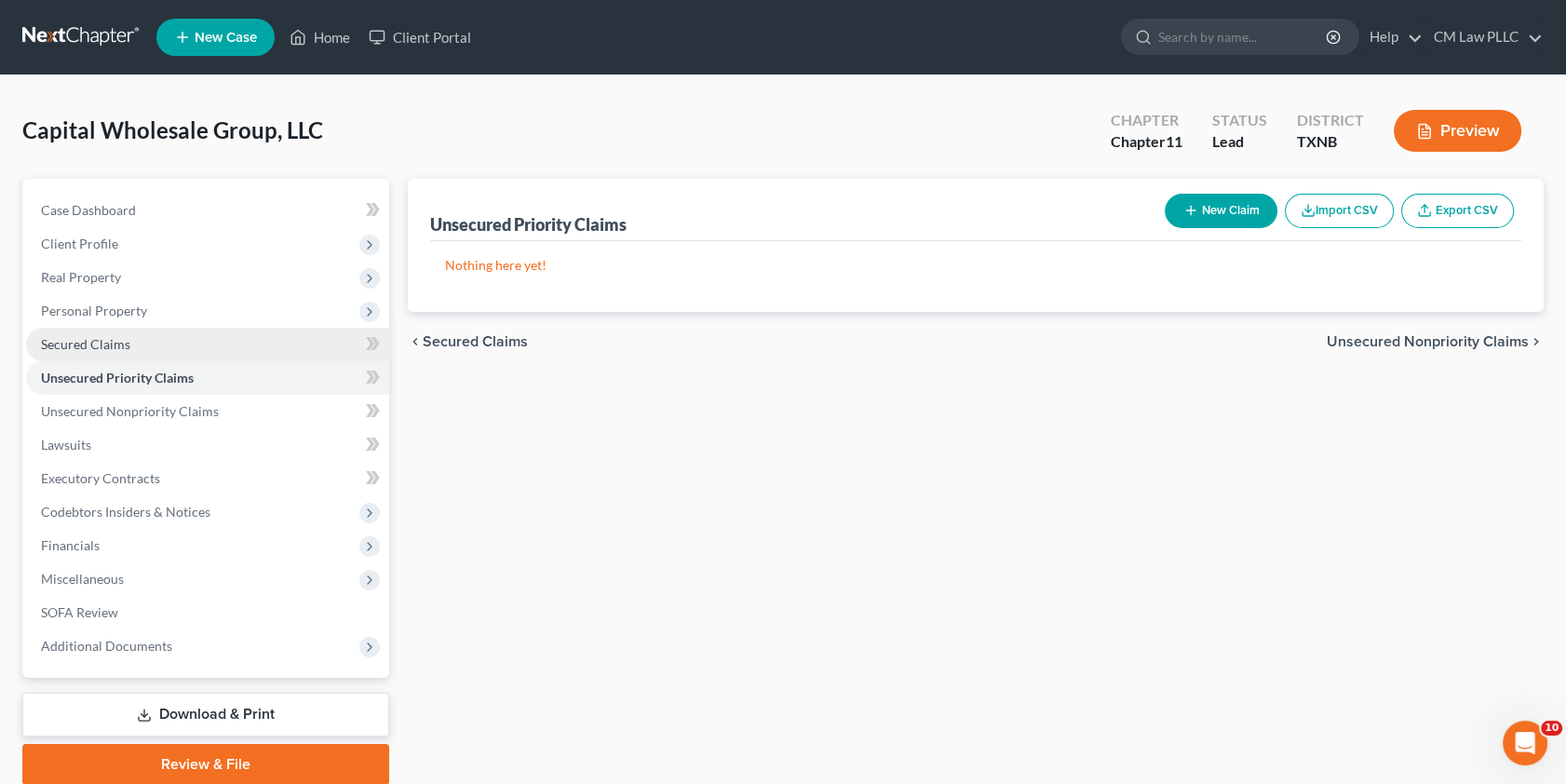
click at [94, 340] on span "Secured Claims" at bounding box center [86, 344] width 90 height 16
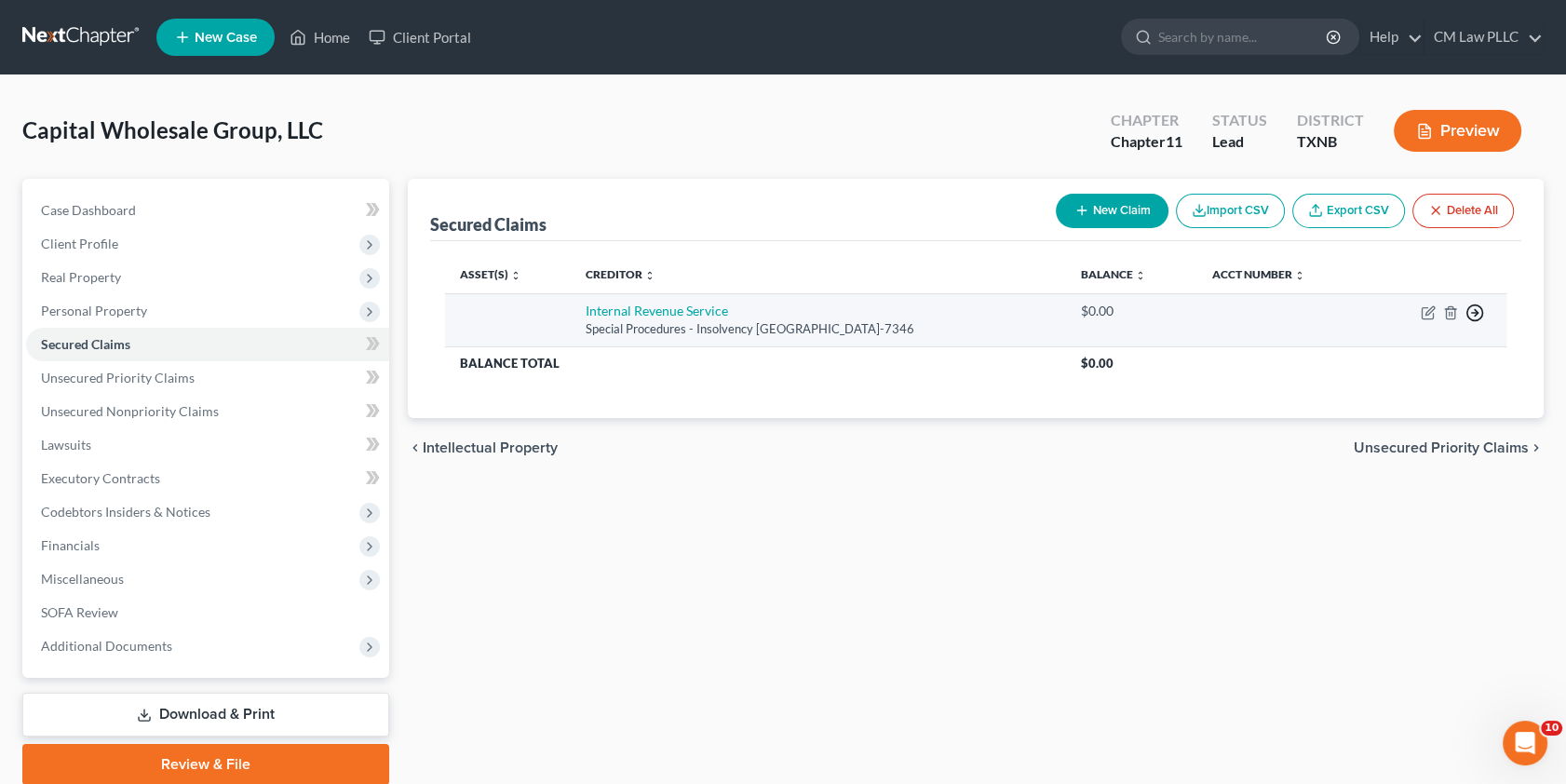
click at [1475, 312] on line "button" at bounding box center [1475, 312] width 7 height 0
click at [1352, 316] on link "Move to E" at bounding box center [1390, 326] width 155 height 31
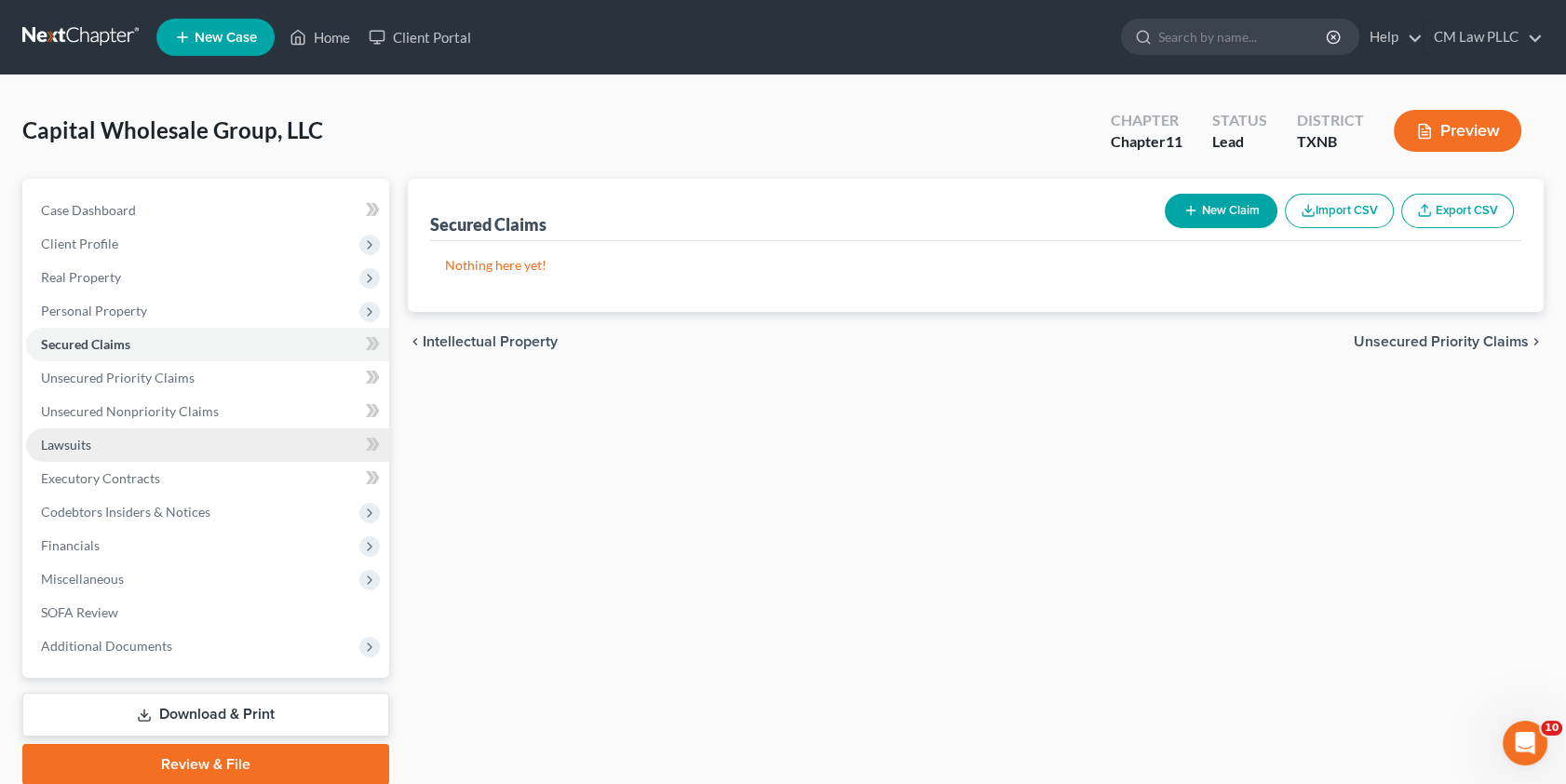
click at [80, 449] on span "Lawsuits" at bounding box center [66, 444] width 51 height 16
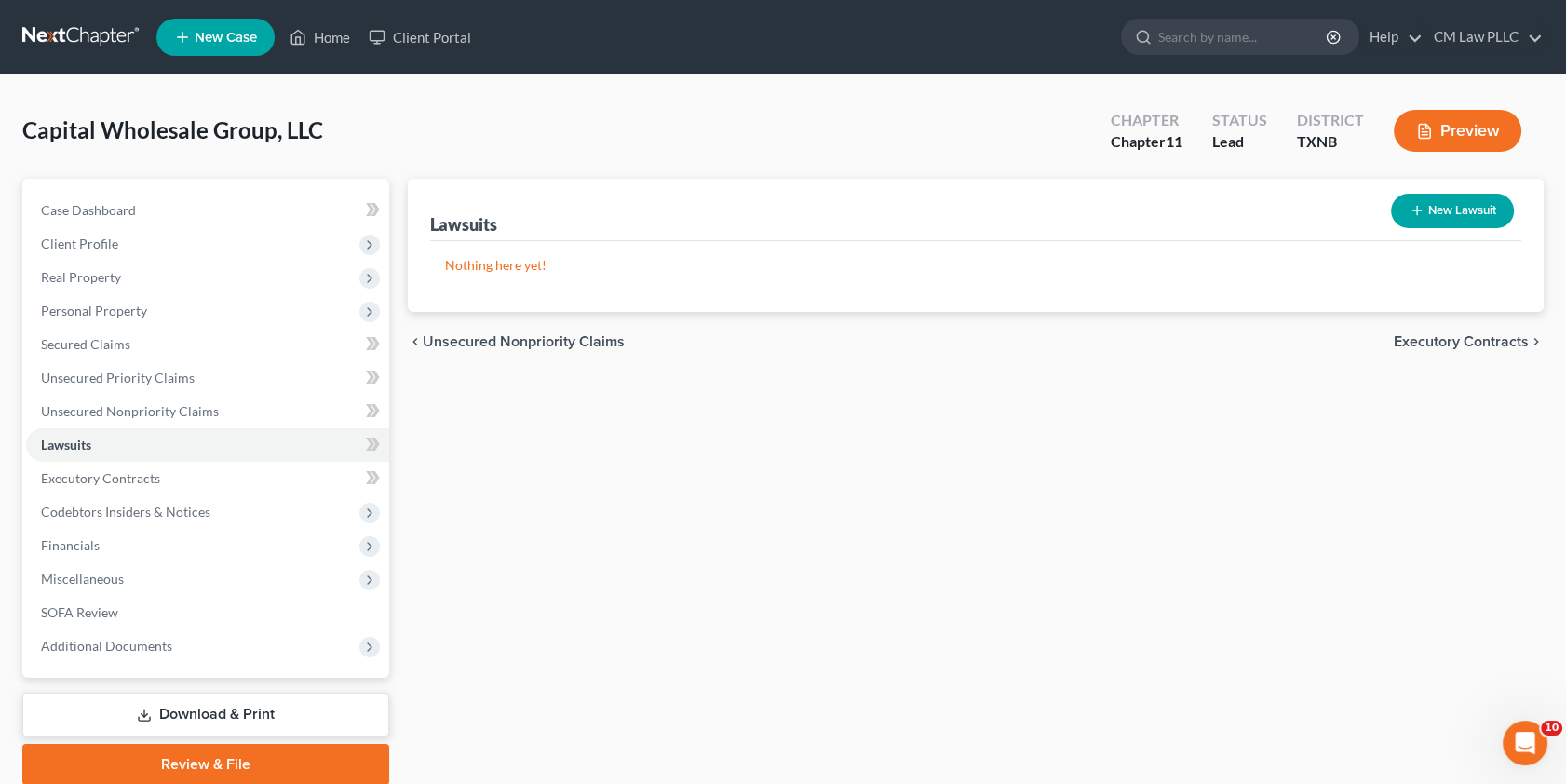
click at [1427, 210] on button "New Lawsuit" at bounding box center [1453, 211] width 123 height 34
select select "0"
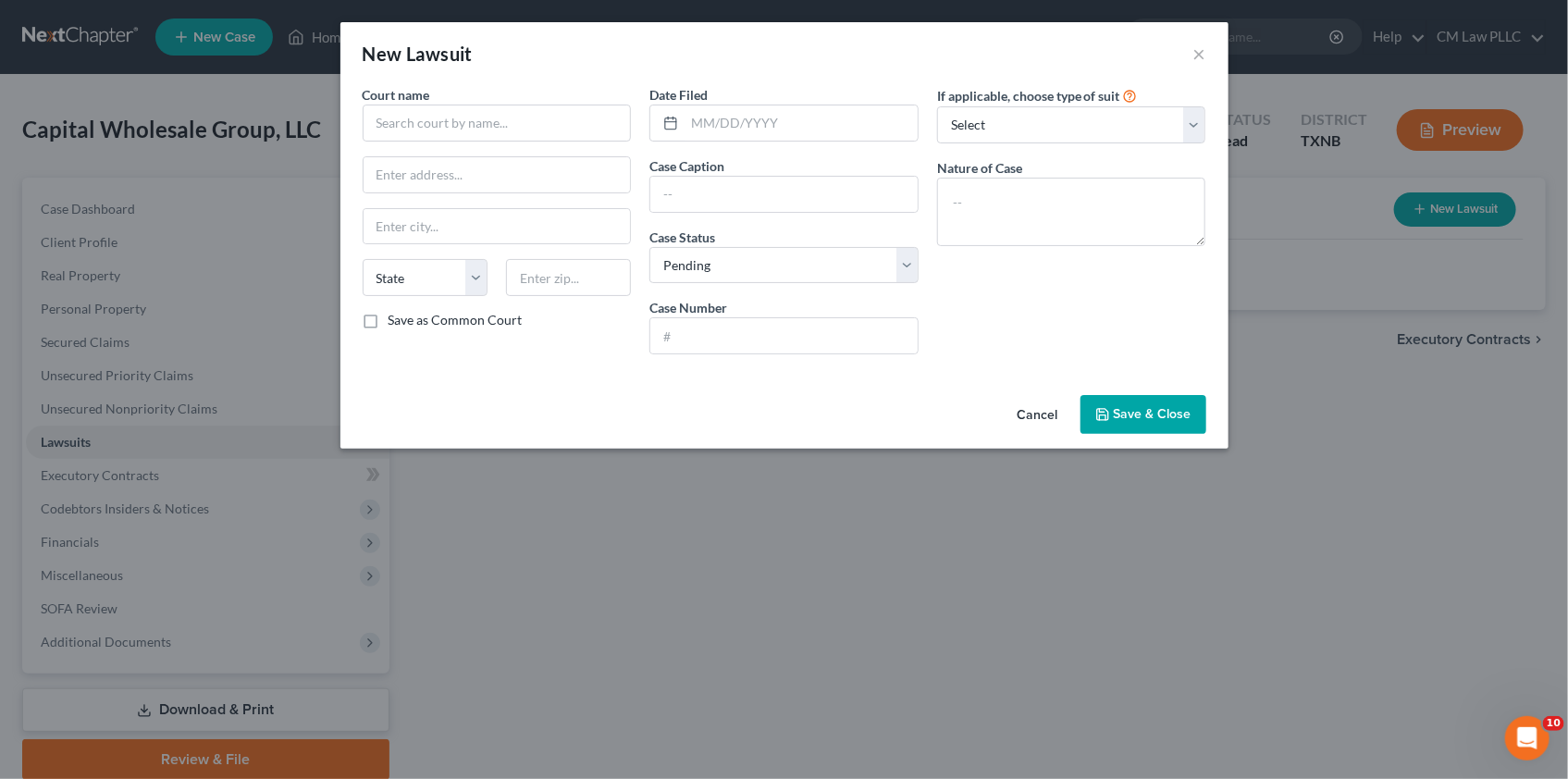
click at [1041, 416] on button "Cancel" at bounding box center [1038, 415] width 70 height 37
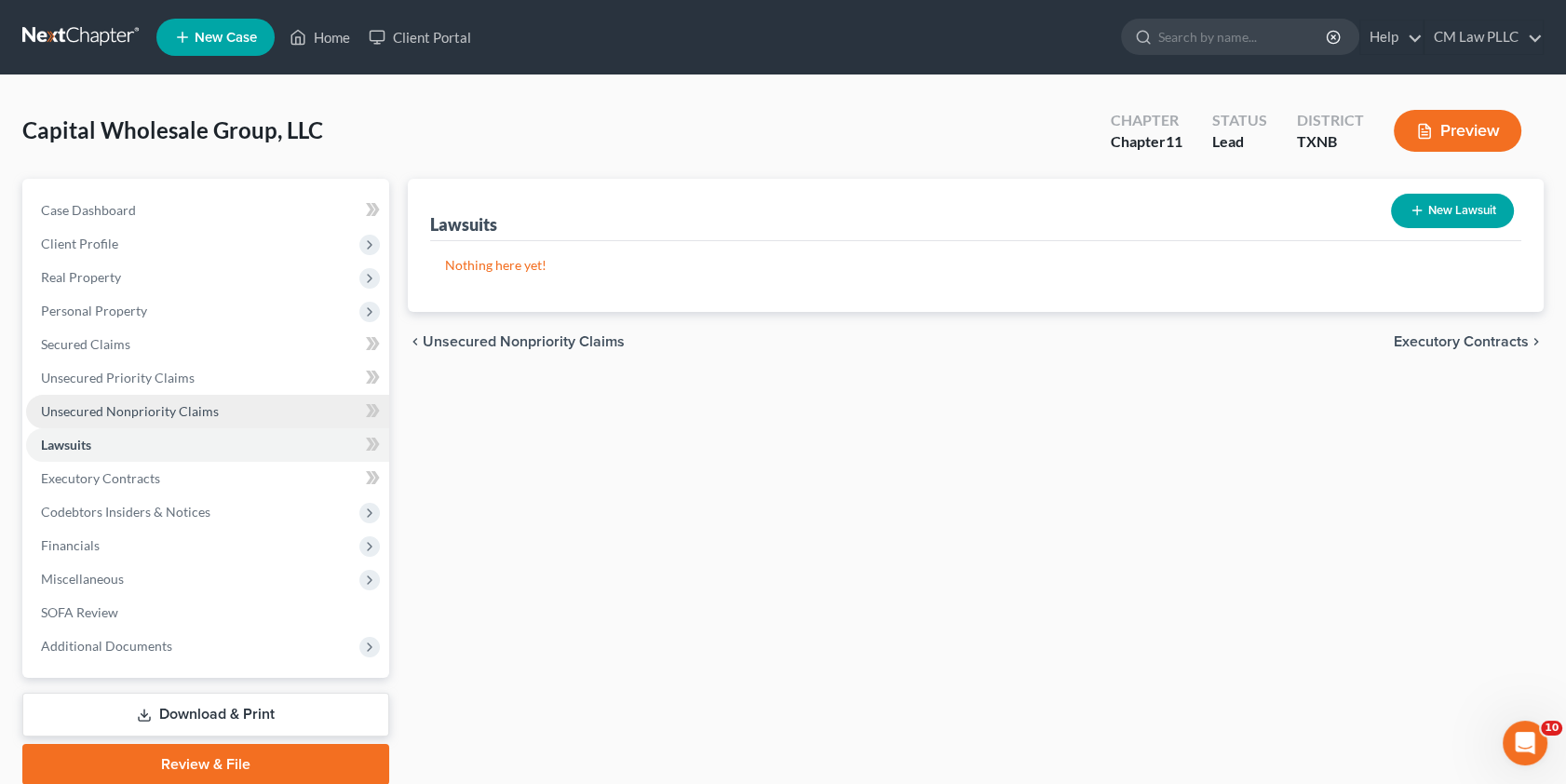
click at [101, 410] on span "Unsecured Nonpriority Claims" at bounding box center [130, 411] width 178 height 16
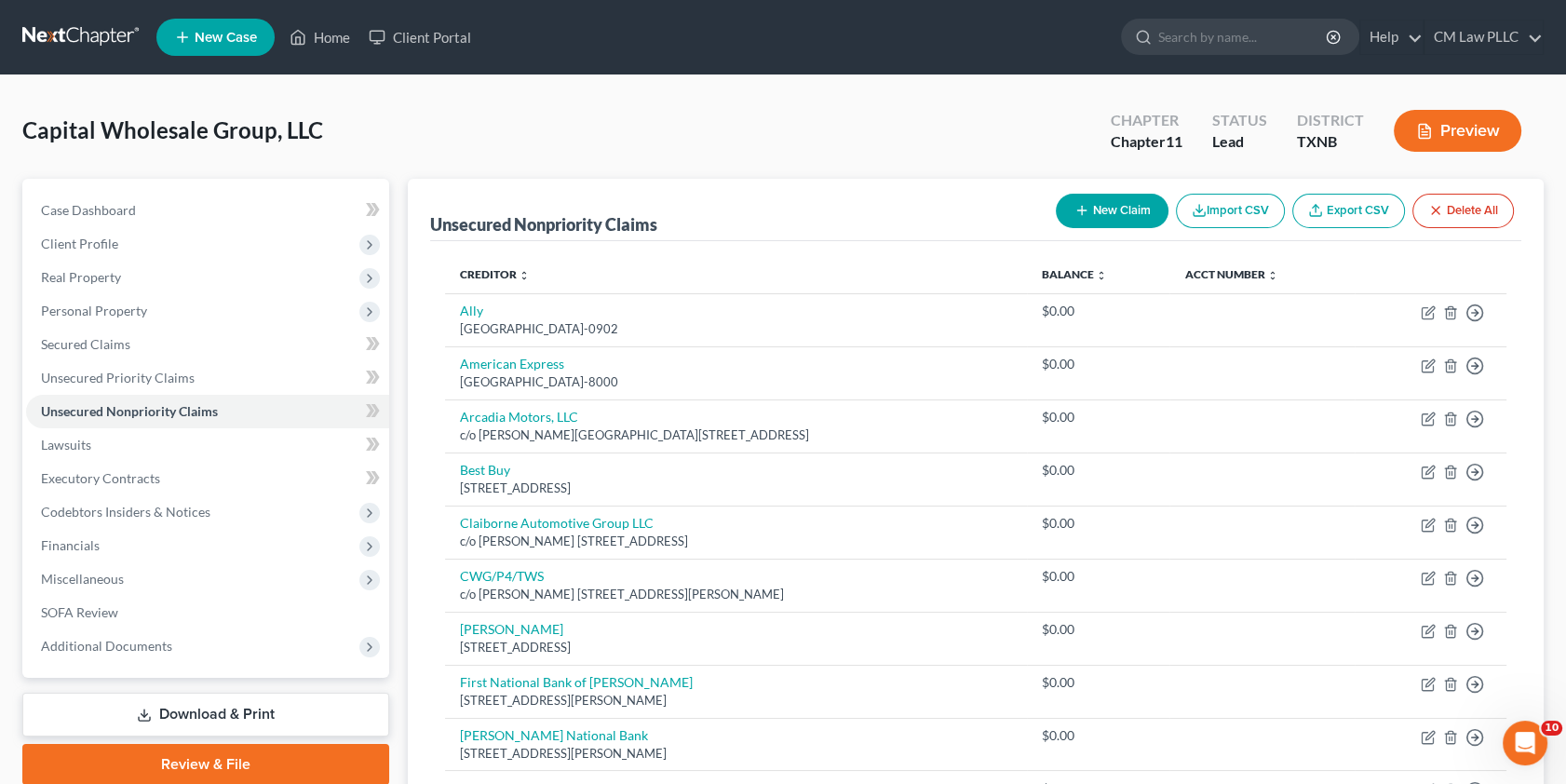
click at [1108, 213] on button "New Claim" at bounding box center [1112, 211] width 112 height 34
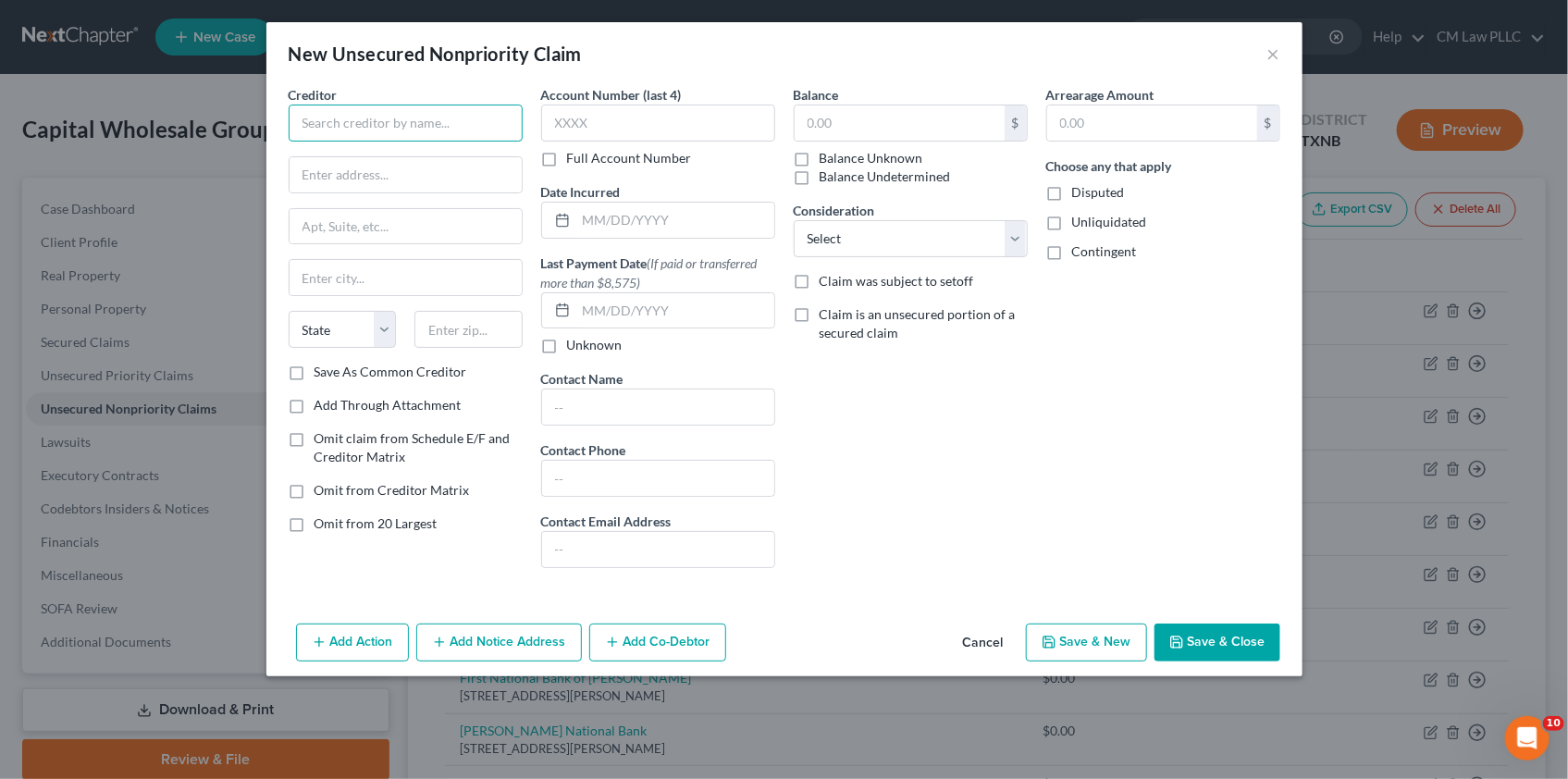
click at [338, 123] on input "text" at bounding box center [405, 122] width 234 height 37
type input "Verabank, N.A."
click at [468, 639] on button "Add Notice Address" at bounding box center [499, 642] width 166 height 39
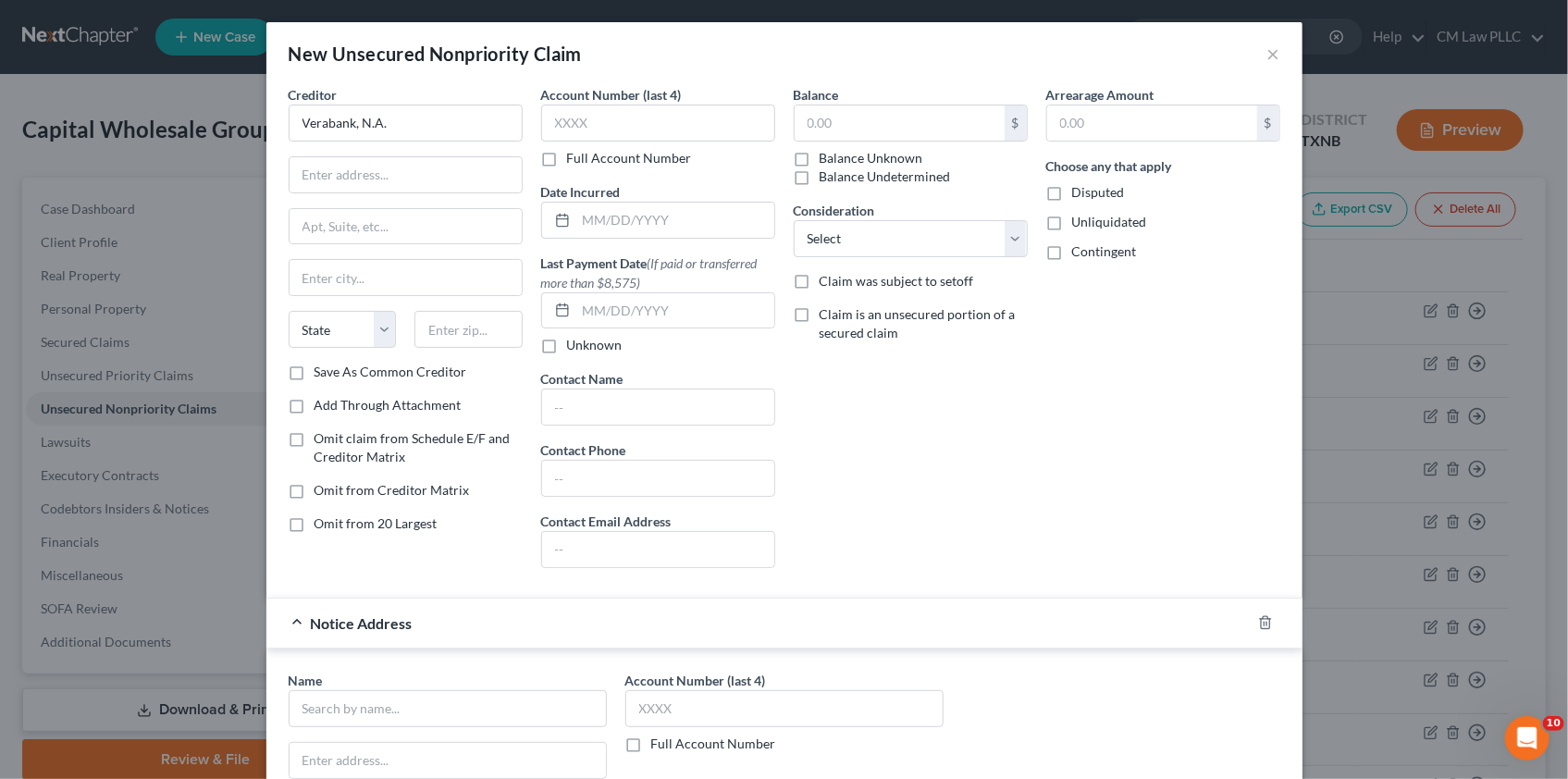
scroll to position [252, 0]
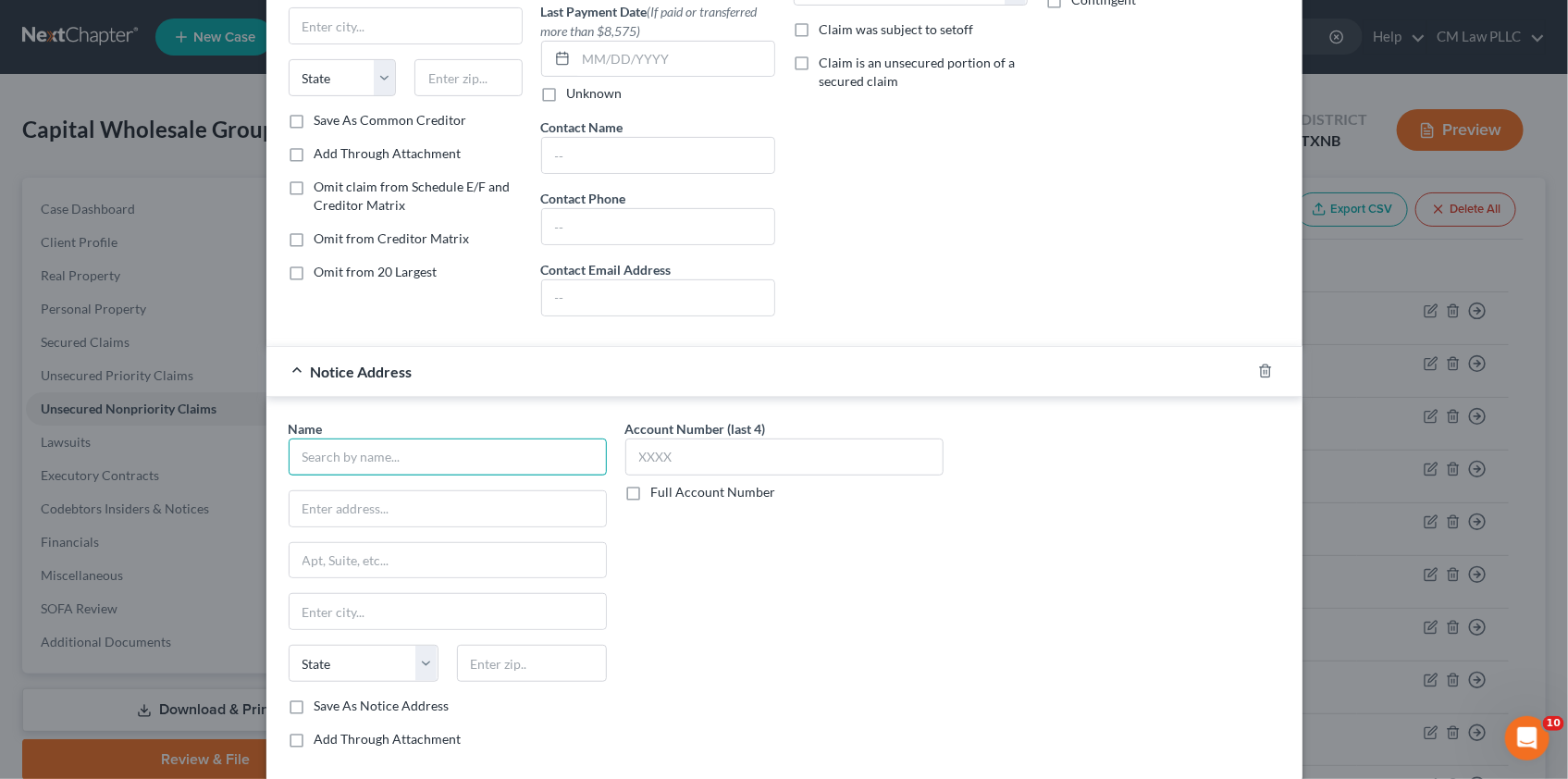
click at [331, 451] on input "text" at bounding box center [448, 456] width 318 height 37
drag, startPoint x: 731, startPoint y: 550, endPoint x: 598, endPoint y: 532, distance: 134.2
click at [731, 550] on div "Account Number (last 4) Full Account Number" at bounding box center [785, 591] width 337 height 344
click at [340, 458] on input "text" at bounding box center [448, 456] width 318 height 37
type input "c/o [PERSON_NAME], Esq"
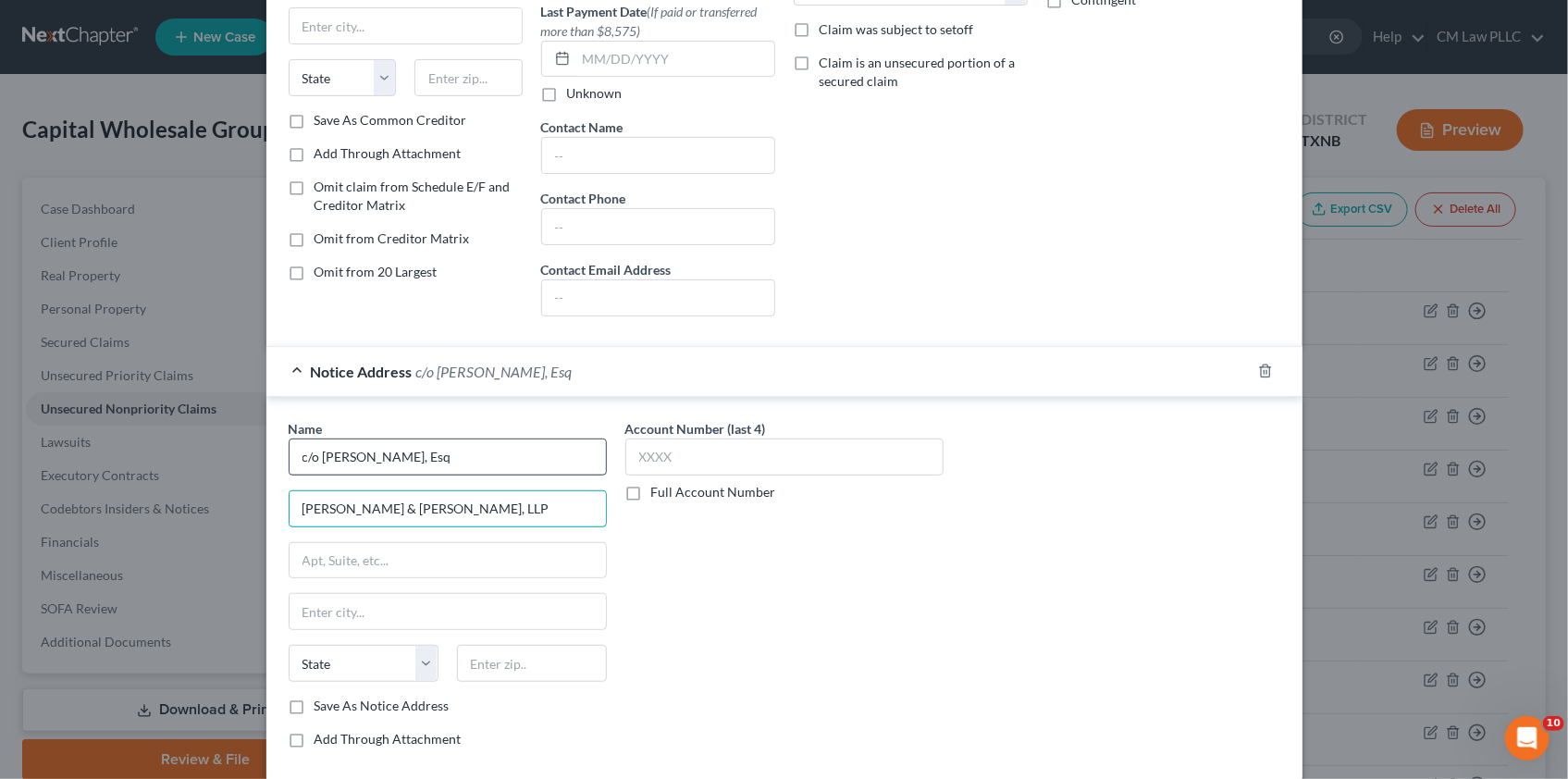
type input "[PERSON_NAME] & [PERSON_NAME], LLP"
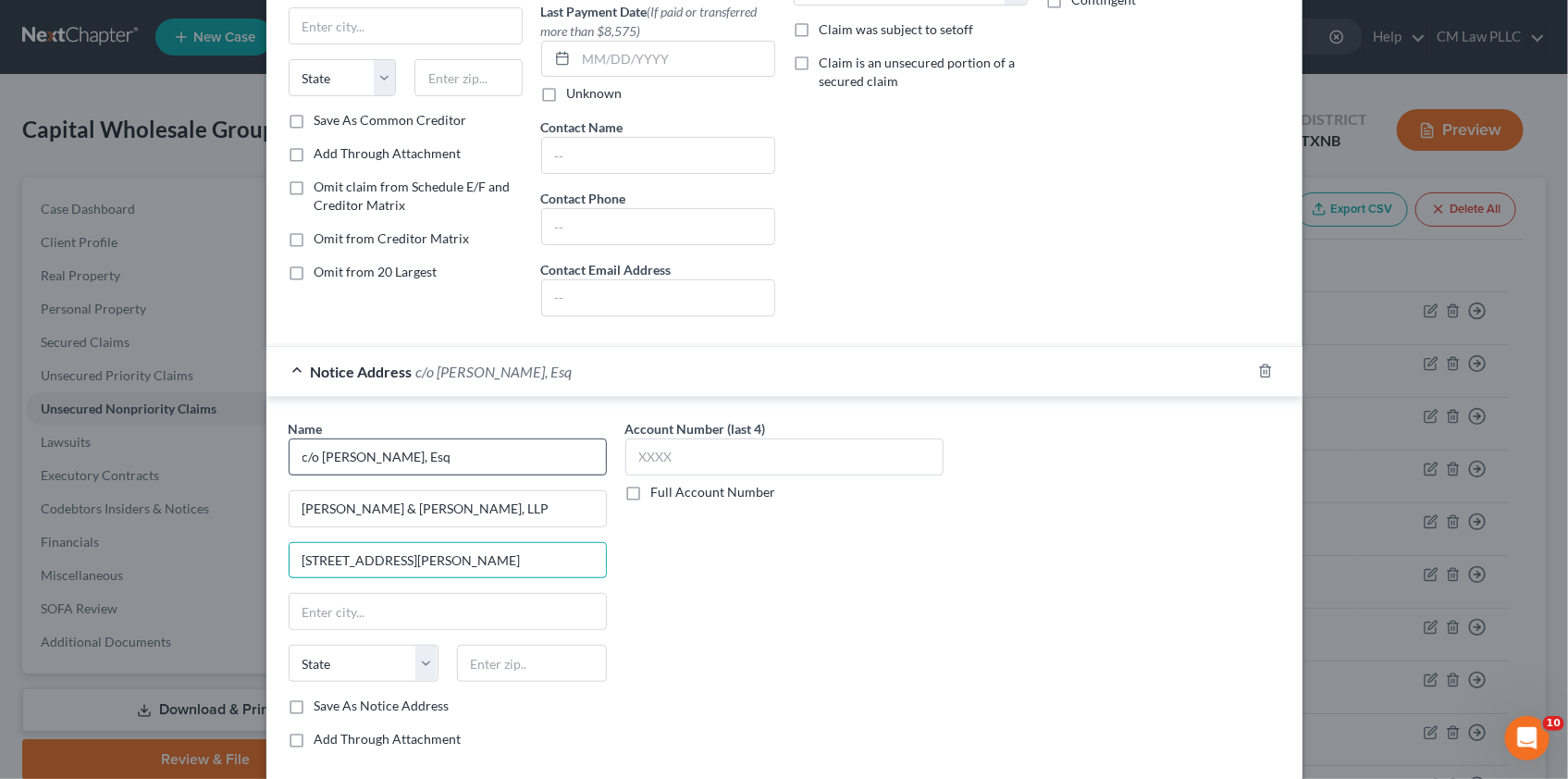
type input "[STREET_ADDRESS][PERSON_NAME]"
type input "D"
type input "[GEOGRAPHIC_DATA]"
select select "45"
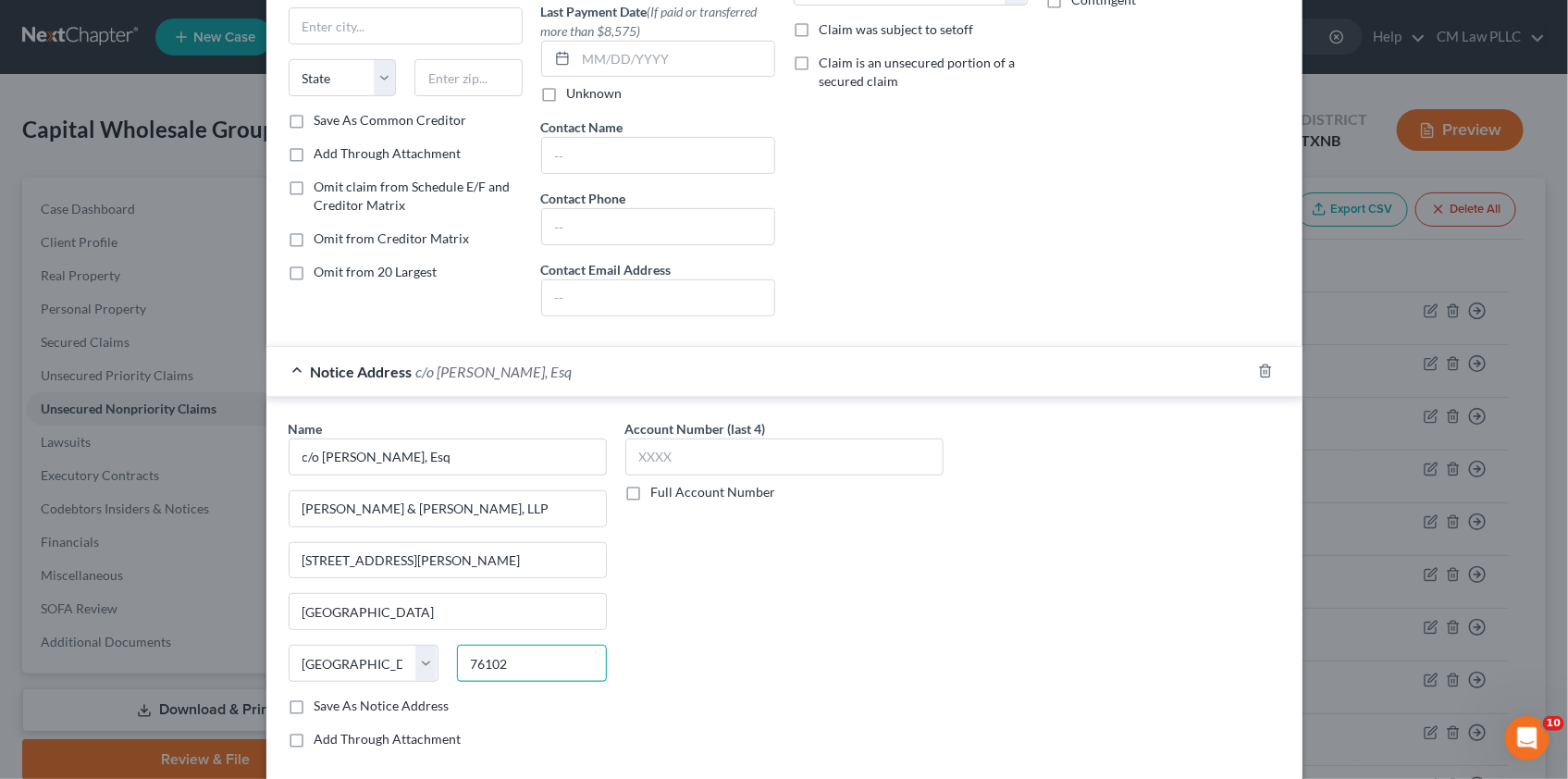
type input "76102"
click at [314, 704] on label "Save As Notice Address" at bounding box center [382, 706] width 135 height 19
click at [322, 704] on input "Save As Notice Address" at bounding box center [328, 702] width 12 height 12
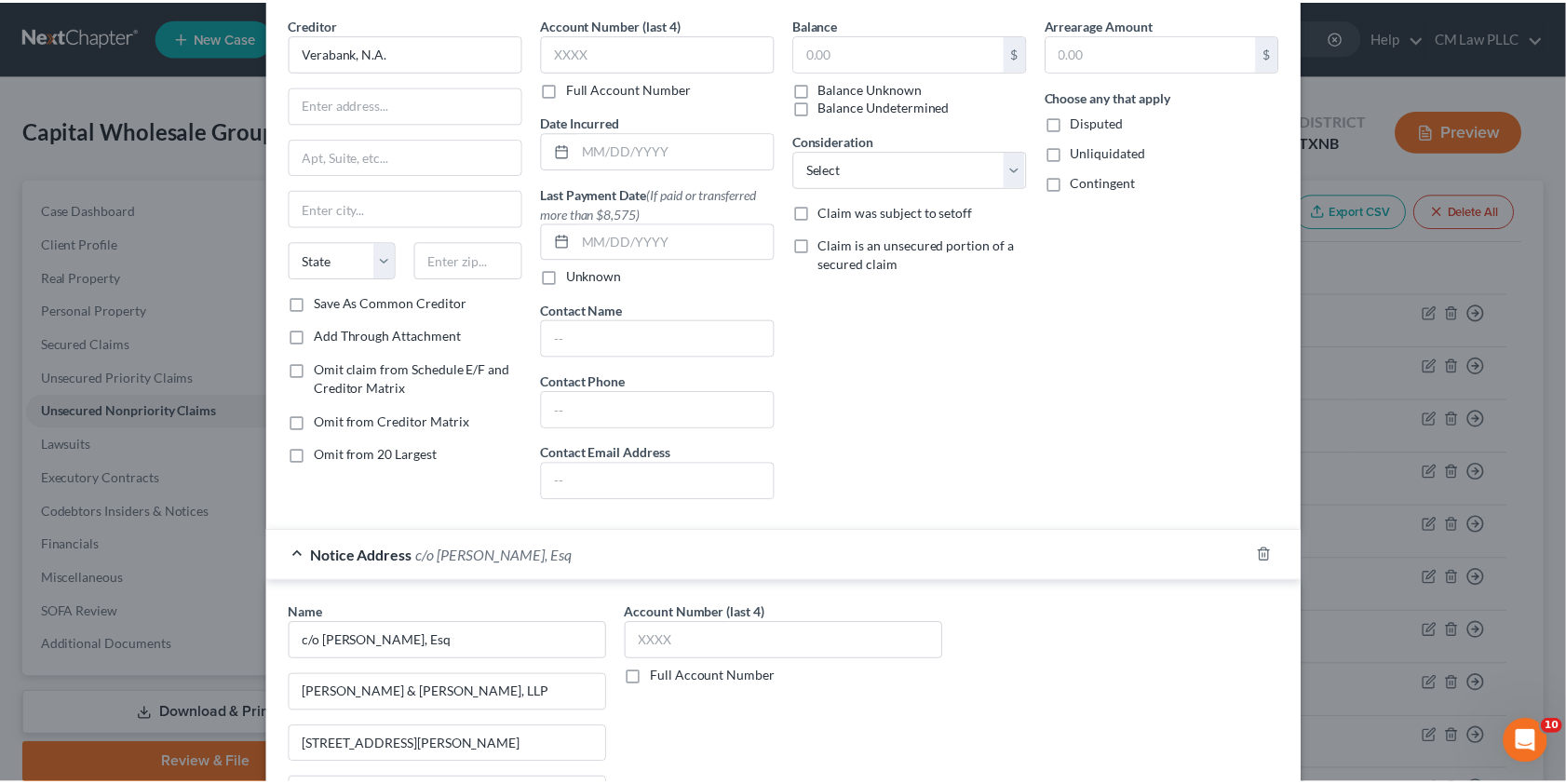
scroll to position [352, 0]
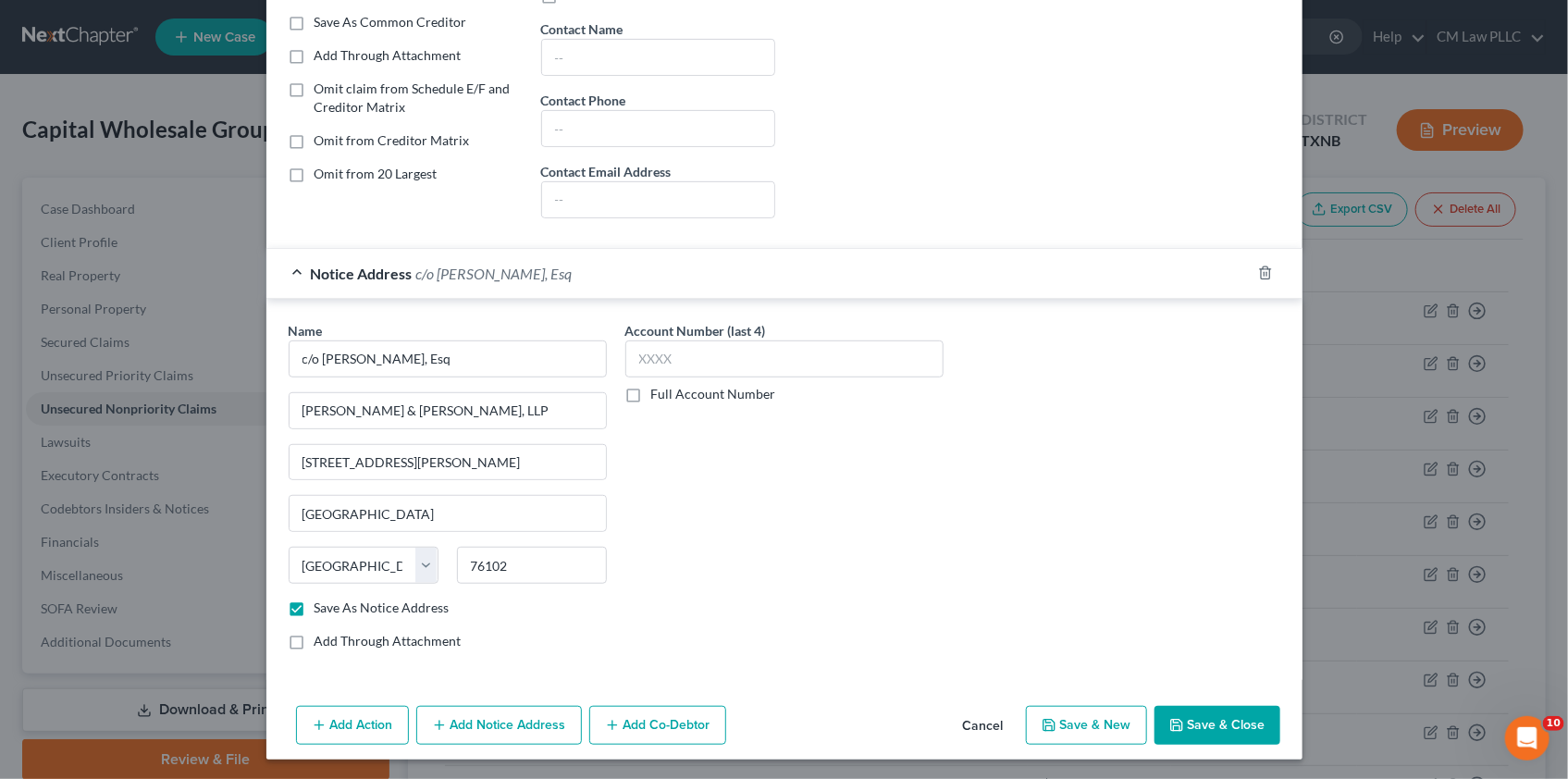
click at [1197, 715] on button "Save & Close" at bounding box center [1217, 724] width 126 height 39
checkbox input "false"
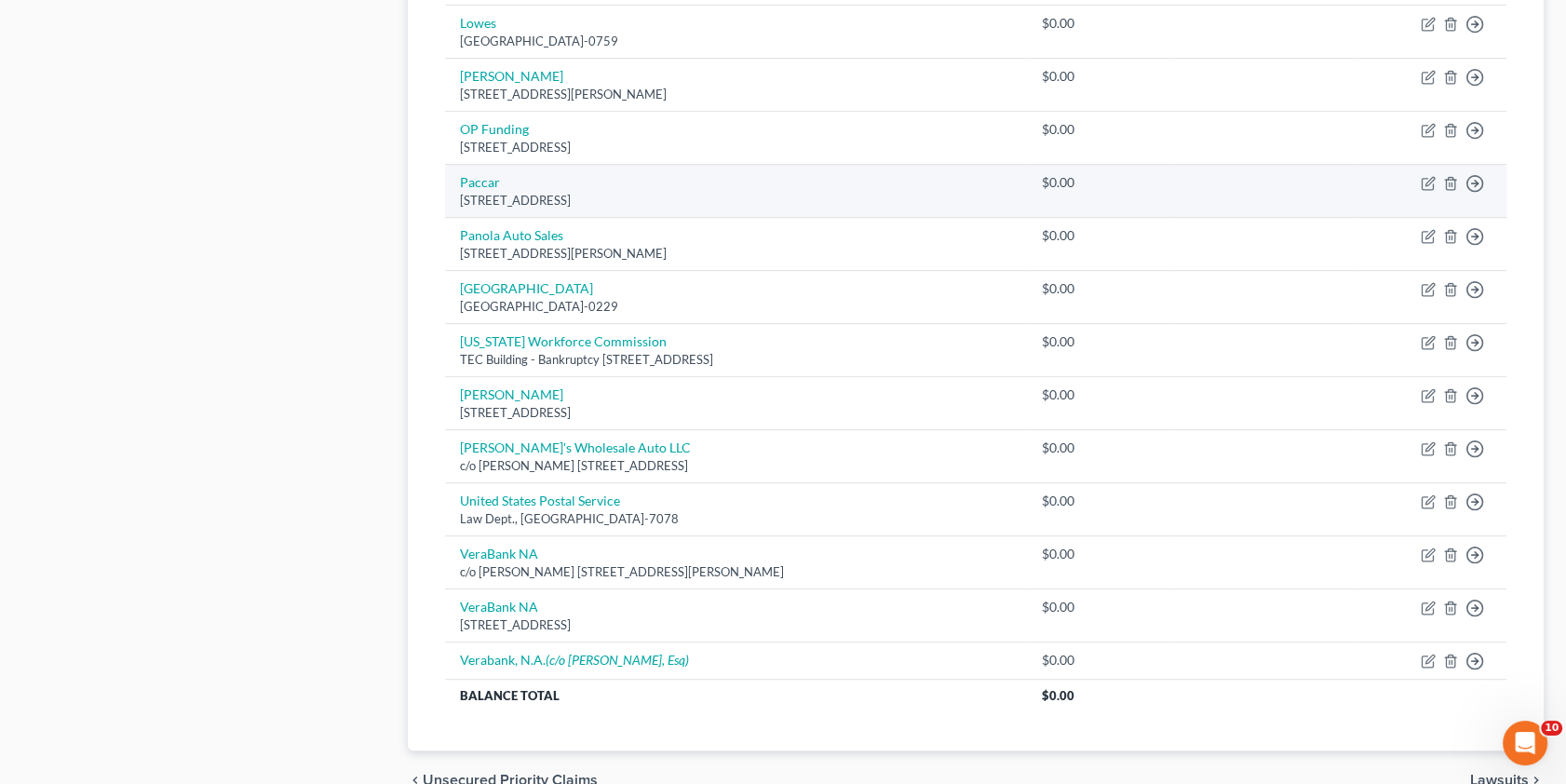
scroll to position [1176, 0]
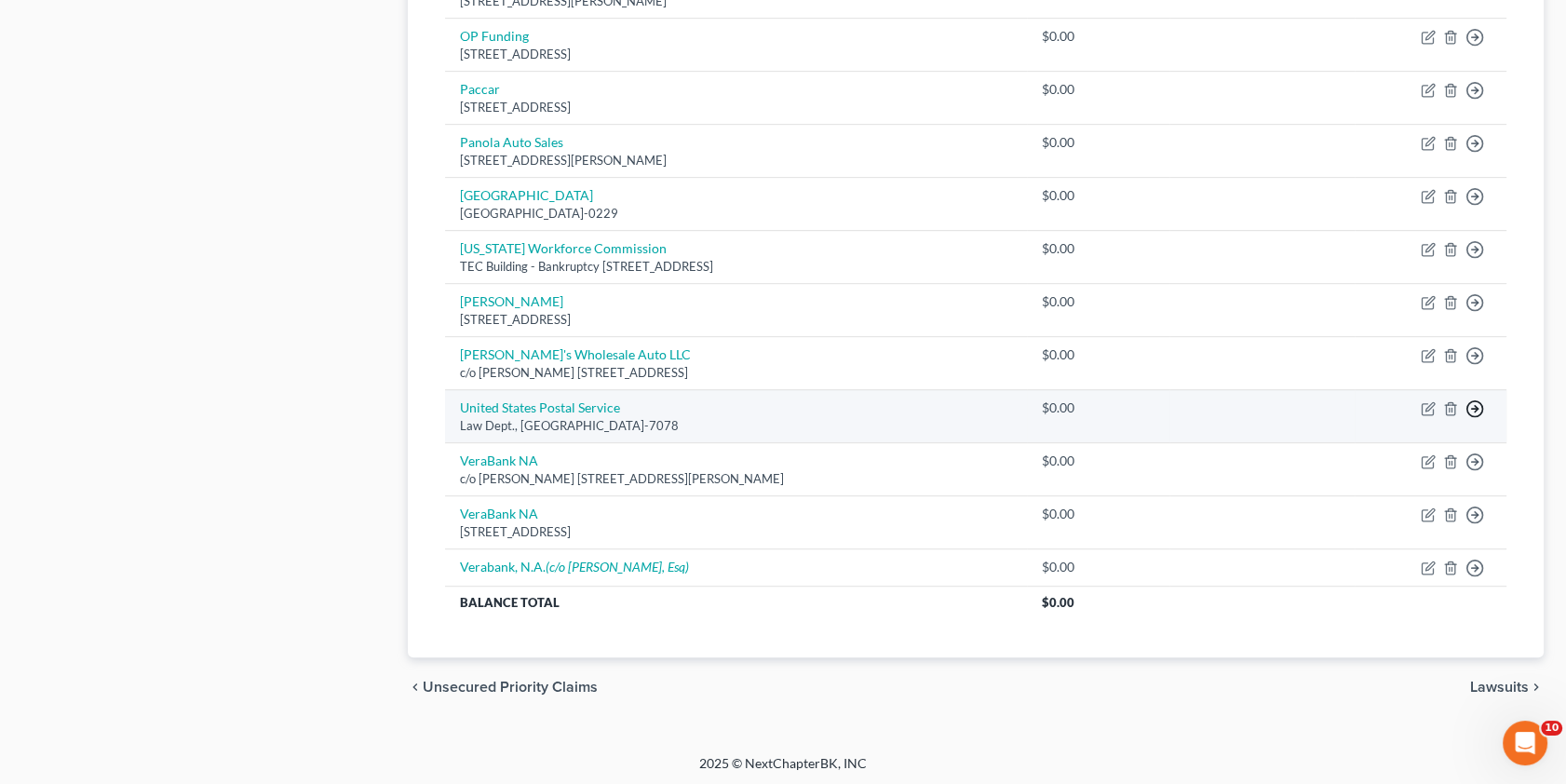
click at [1475, 406] on polyline "button" at bounding box center [1475, 409] width 3 height 7
click at [1381, 518] on link "Move to Notice Only" at bounding box center [1390, 517] width 155 height 31
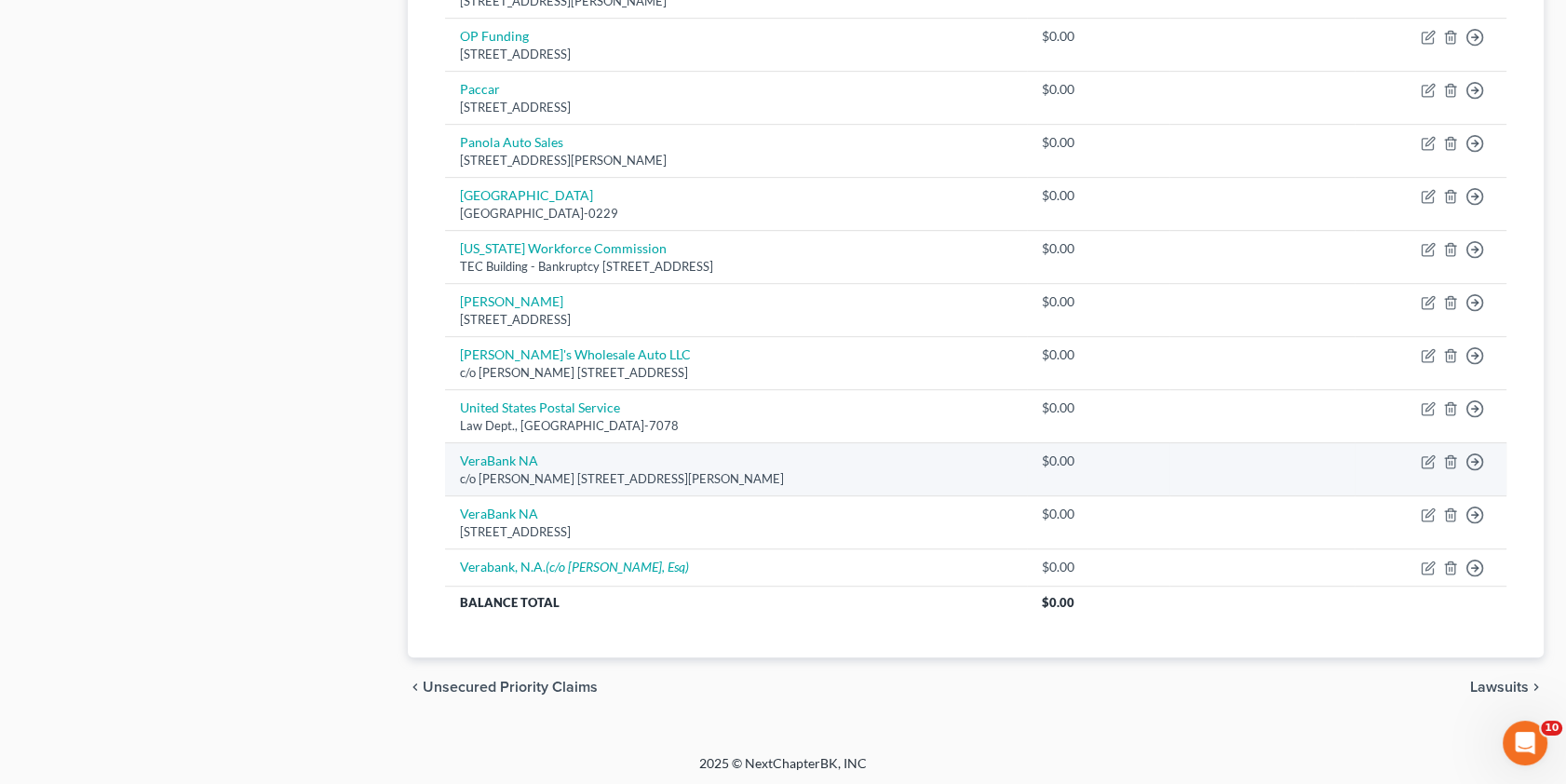
scroll to position [1123, 0]
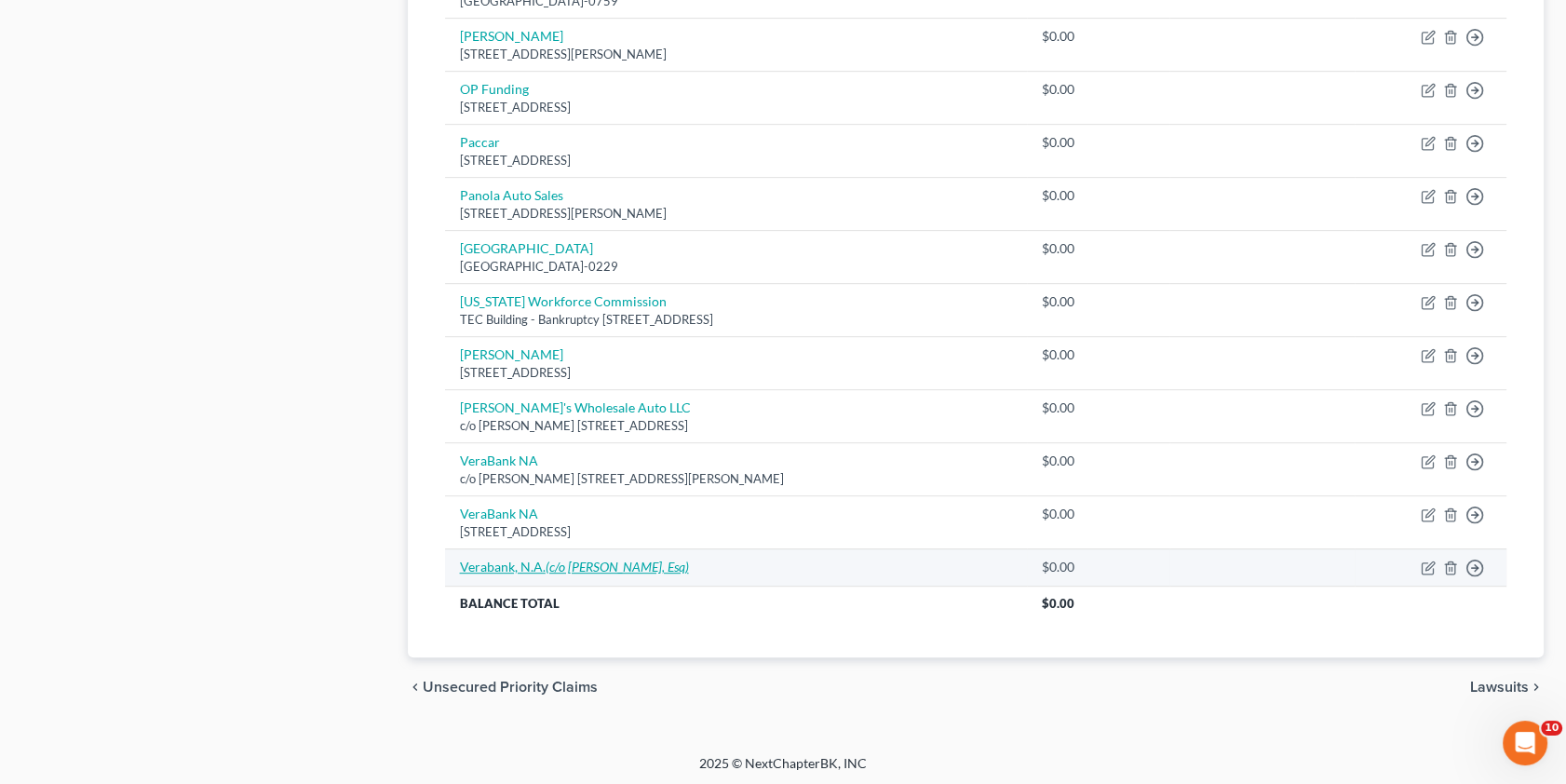
click at [507, 560] on link "Verabank, N.A. (c/o [PERSON_NAME], Esq)" at bounding box center [575, 566] width 229 height 16
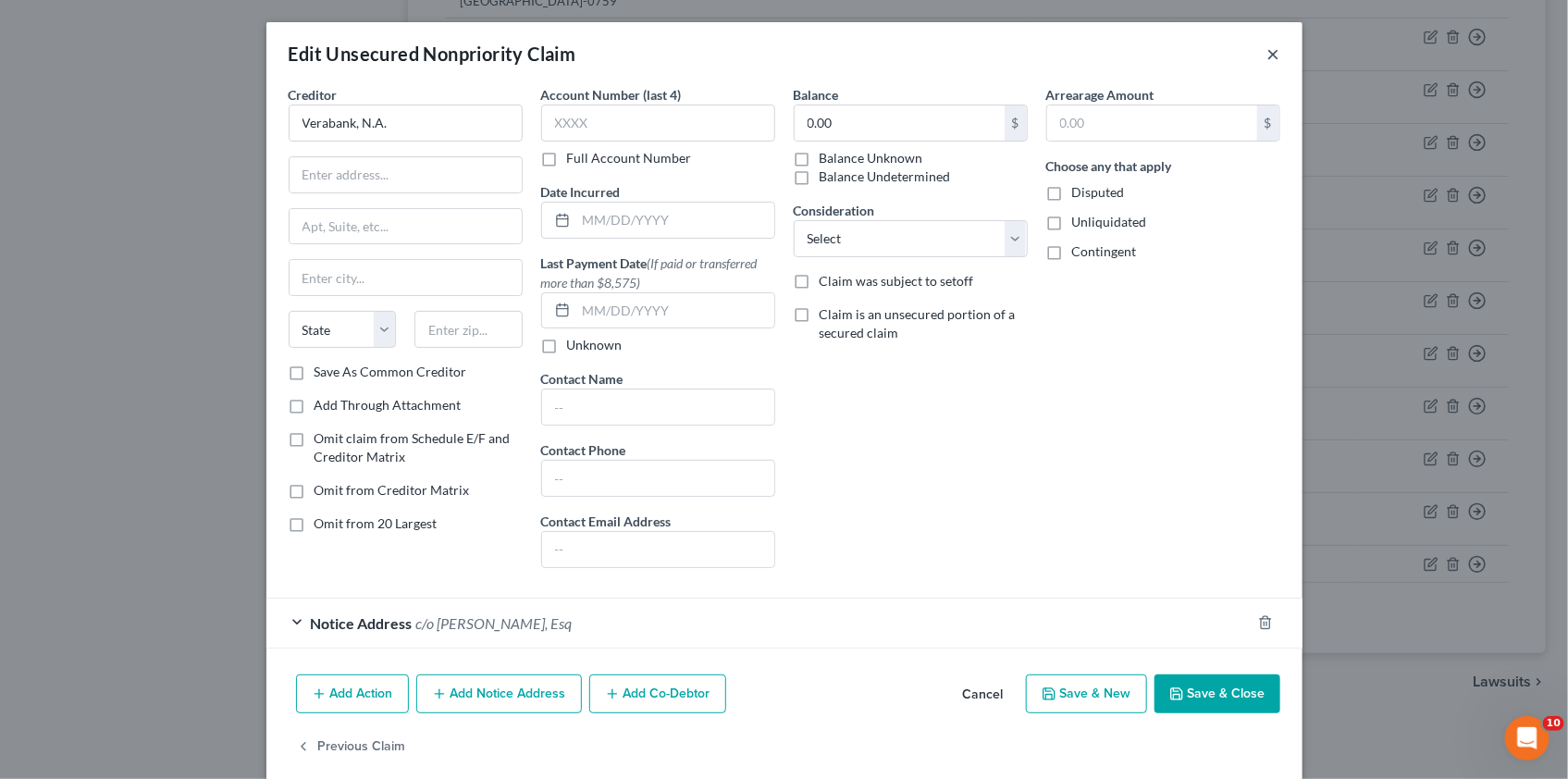
click at [1267, 55] on button "×" at bounding box center [1274, 53] width 13 height 22
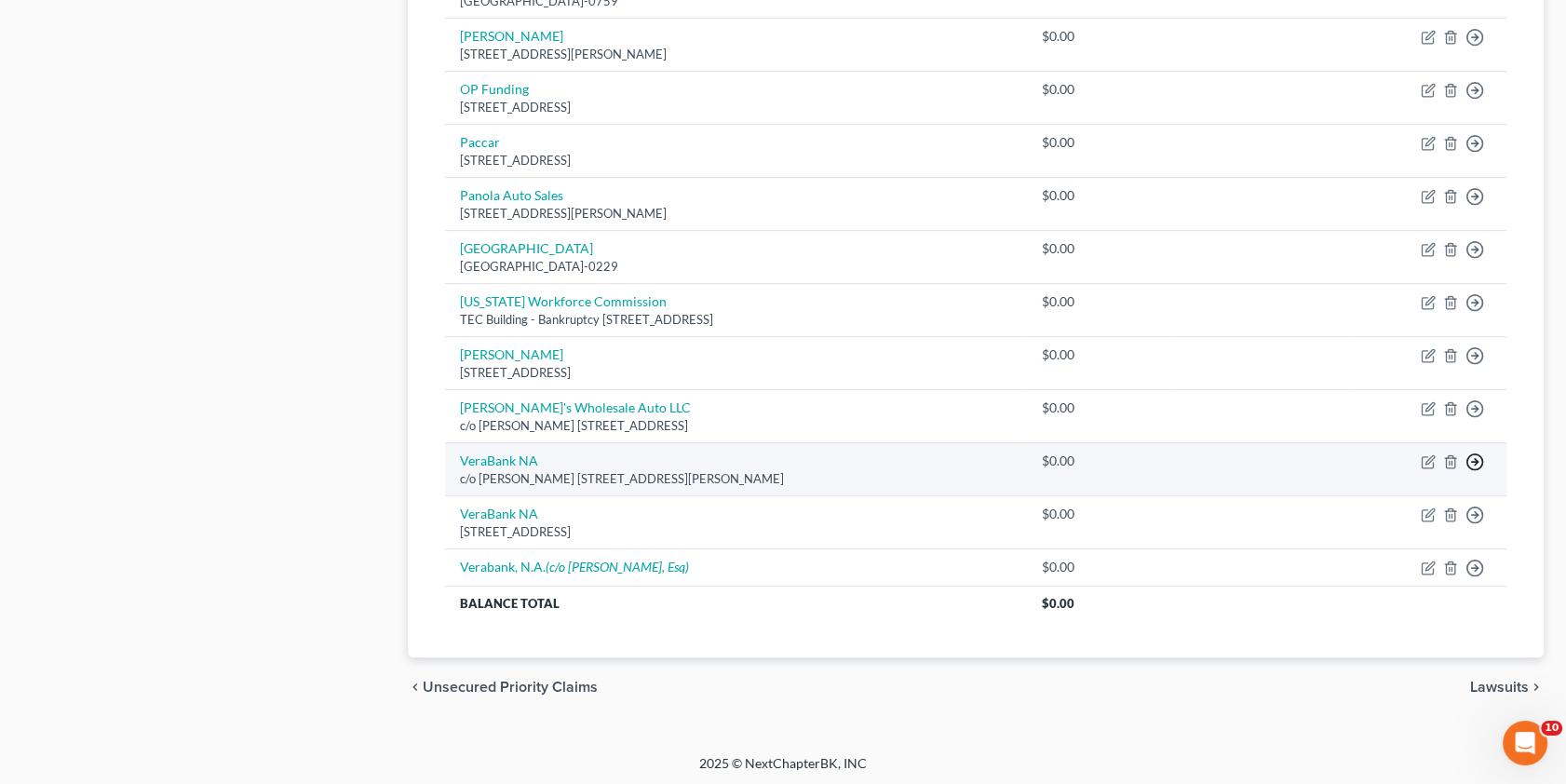
click at [1474, 456] on icon "button" at bounding box center [1475, 462] width 19 height 19
click at [1376, 569] on link "Move to Notice Only" at bounding box center [1390, 570] width 155 height 31
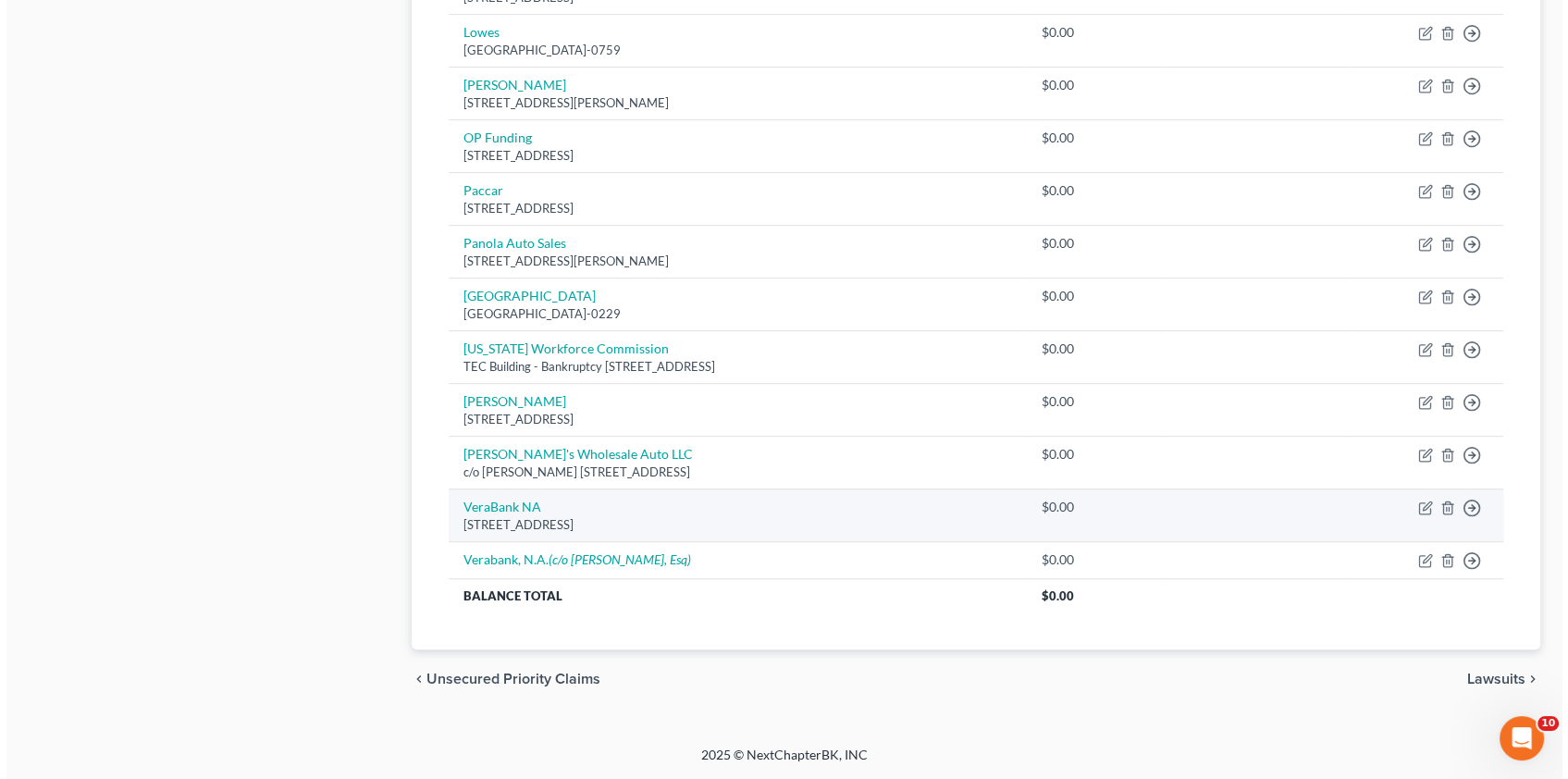
scroll to position [1063, 0]
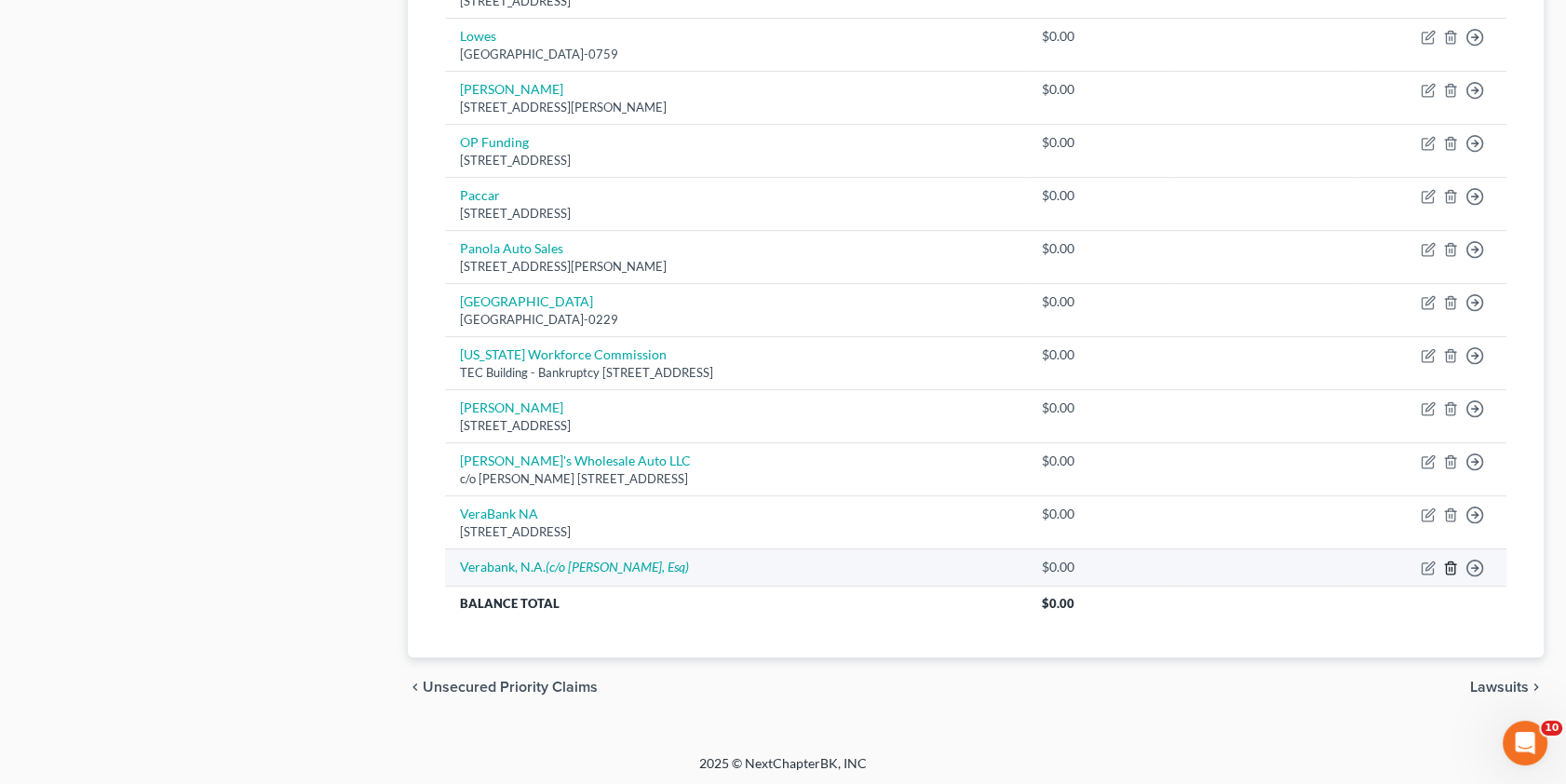
click at [1450, 563] on icon "button" at bounding box center [1451, 568] width 15 height 15
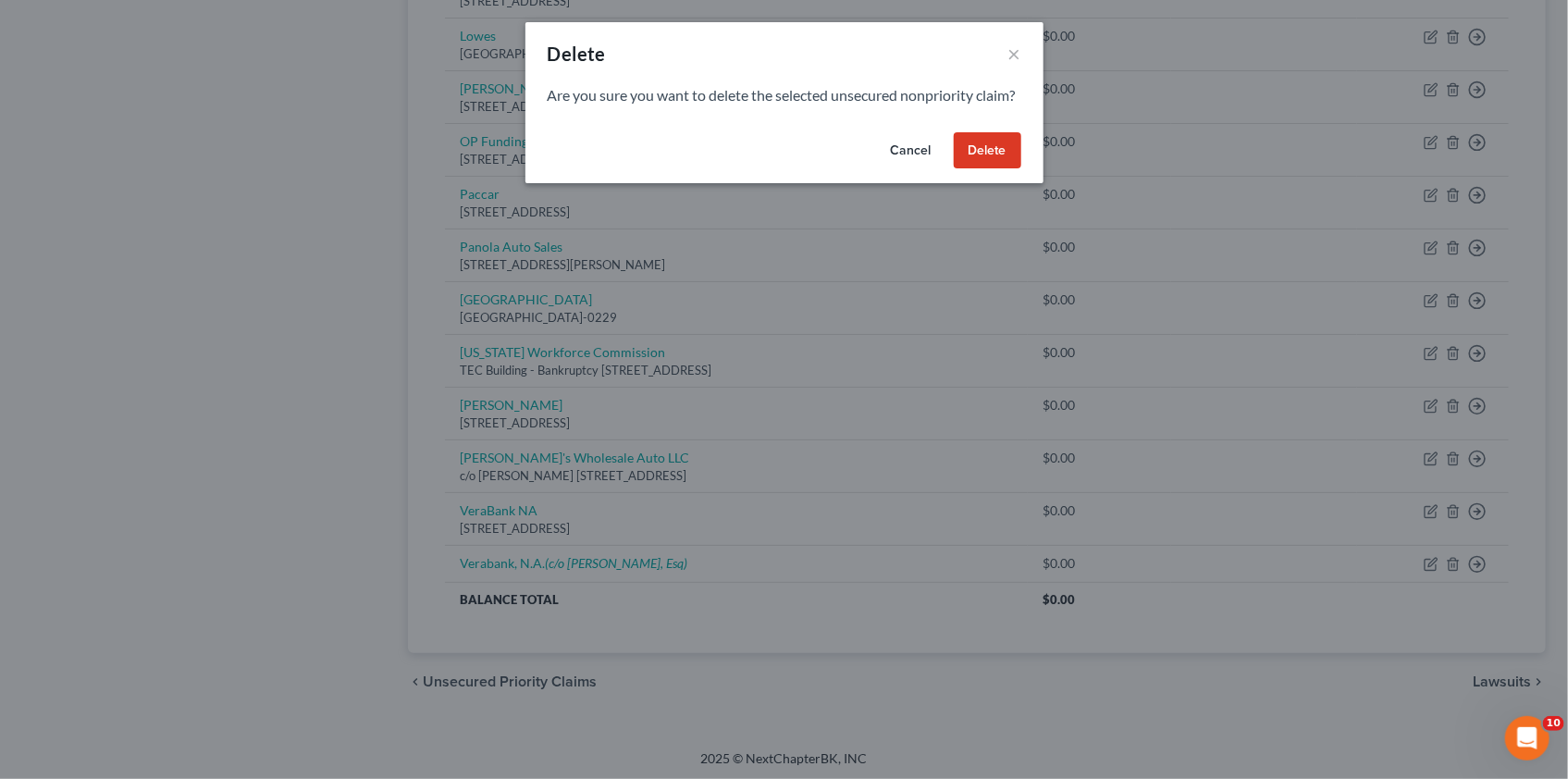
click at [1008, 169] on button "Delete" at bounding box center [987, 150] width 67 height 37
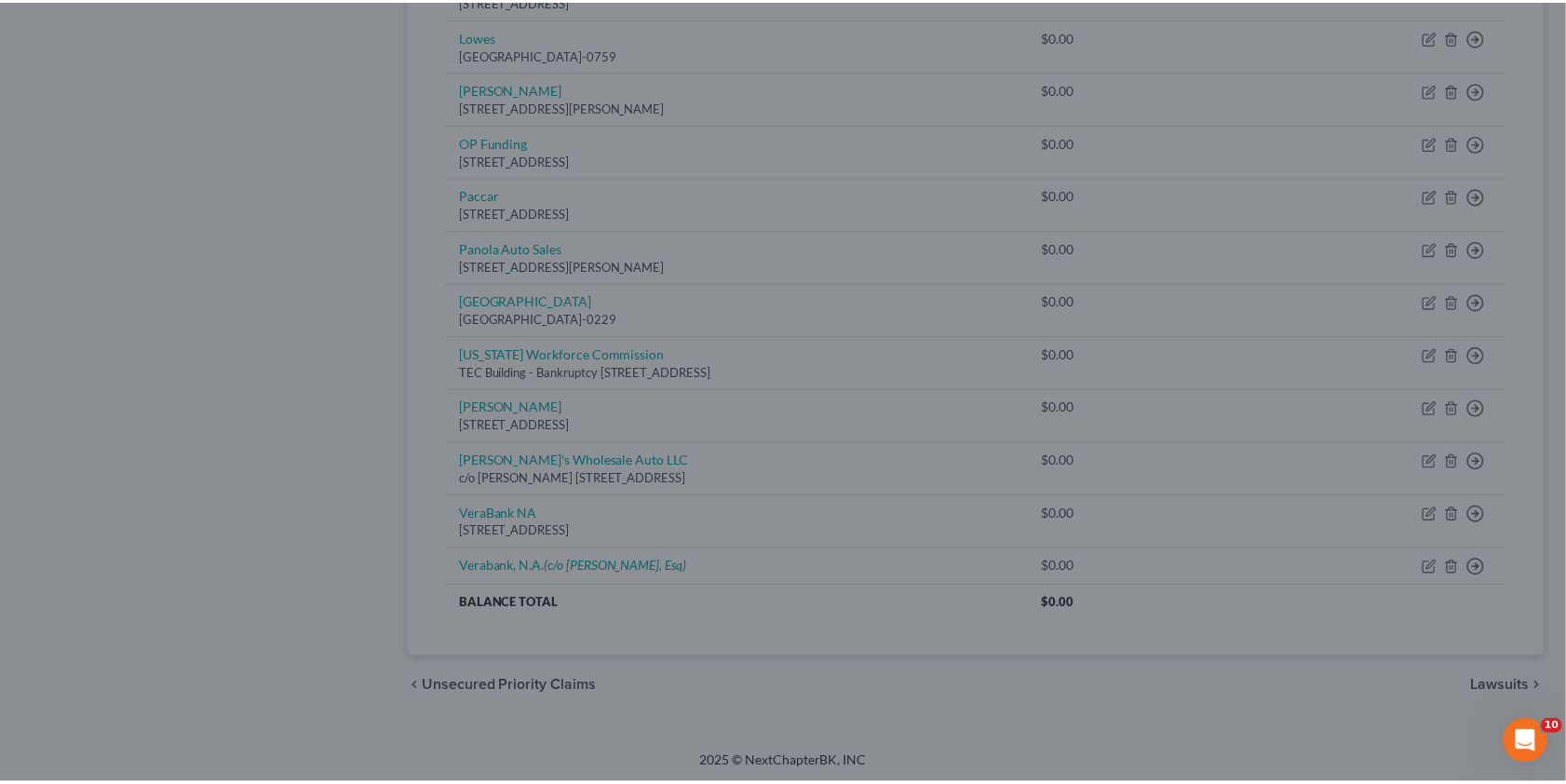
scroll to position [1033, 0]
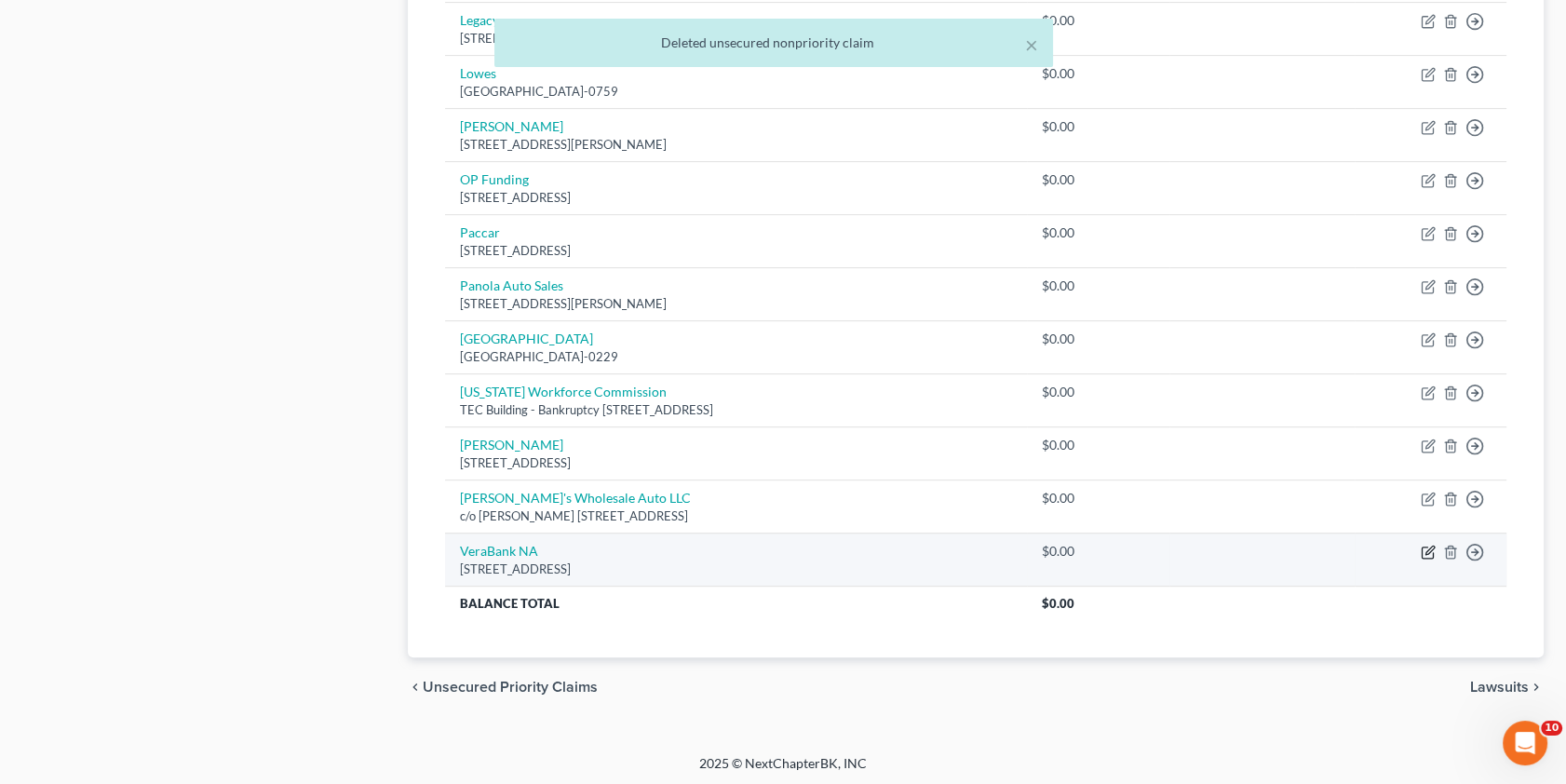
click at [1433, 545] on icon "button" at bounding box center [1429, 553] width 15 height 15
select select "45"
select select "2"
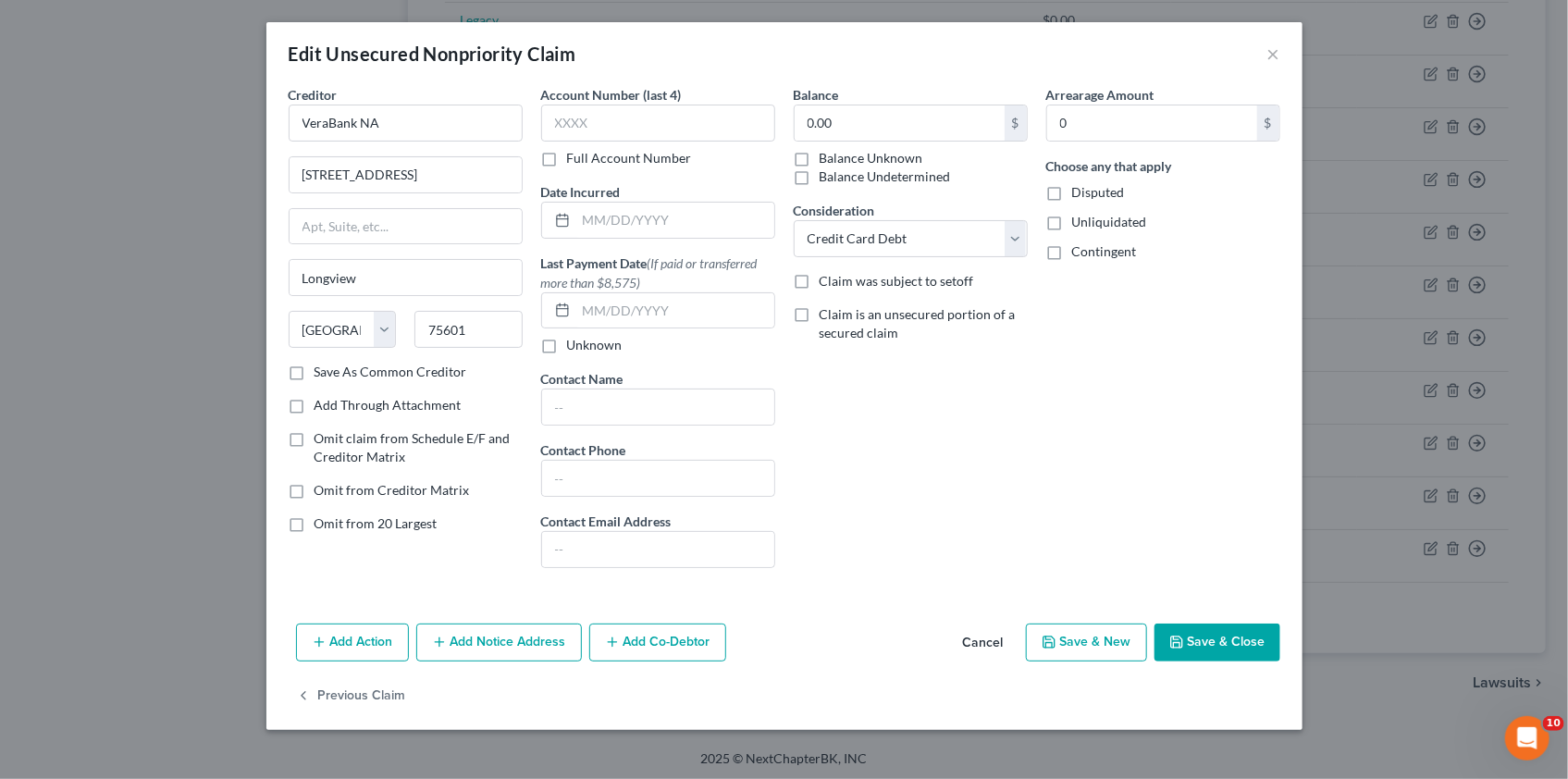
click at [314, 404] on label "Add Through Attachment" at bounding box center [387, 405] width 147 height 19
click at [322, 404] on input "Add Through Attachment" at bounding box center [328, 401] width 12 height 12
checkbox input "true"
select select
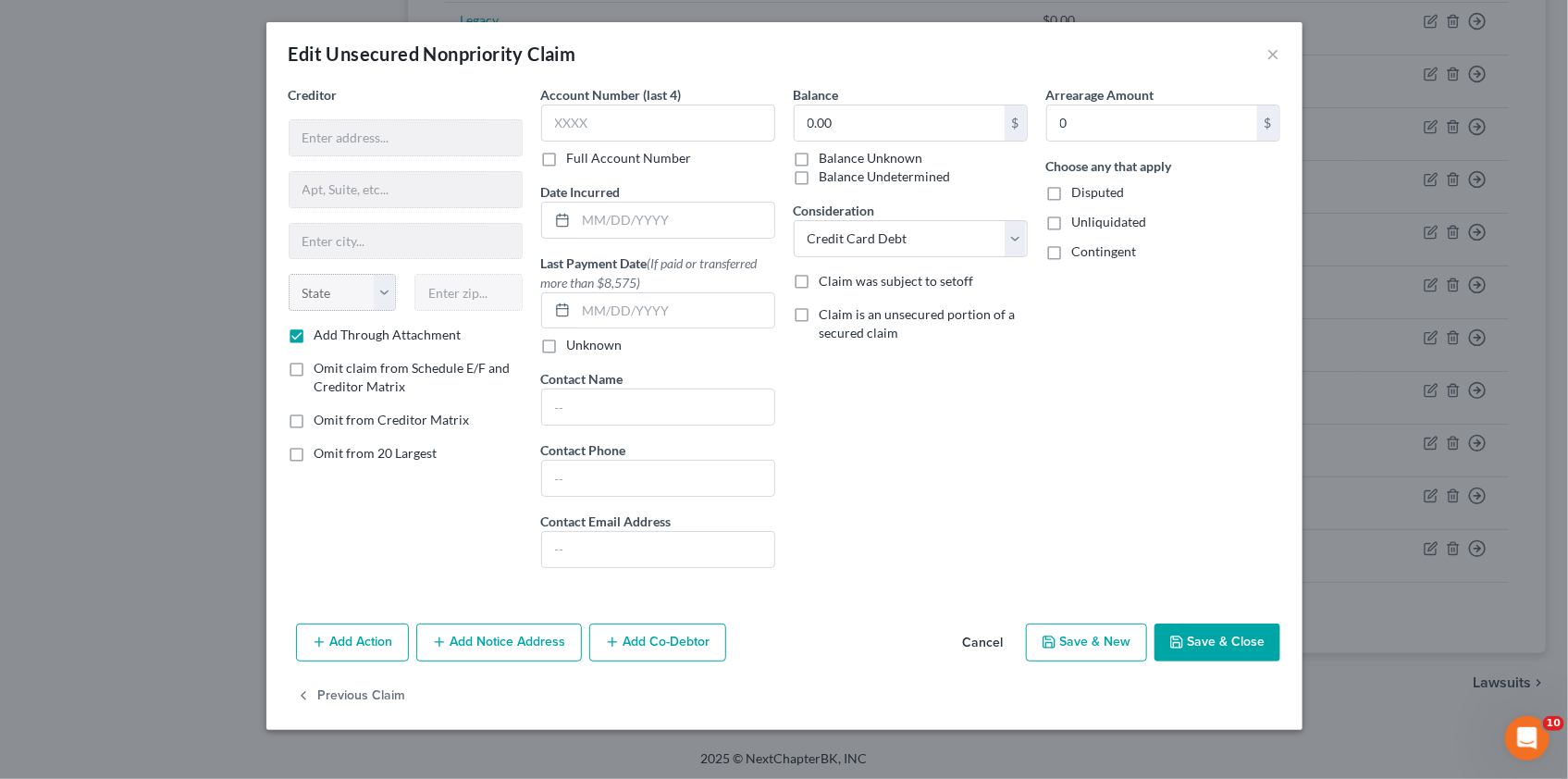
drag, startPoint x: 294, startPoint y: 331, endPoint x: 330, endPoint y: 345, distance: 38.6
click at [314, 332] on label "Add Through Attachment" at bounding box center [387, 335] width 147 height 19
click at [322, 332] on input "Add Through Attachment" at bounding box center [328, 331] width 12 height 12
checkbox input "false"
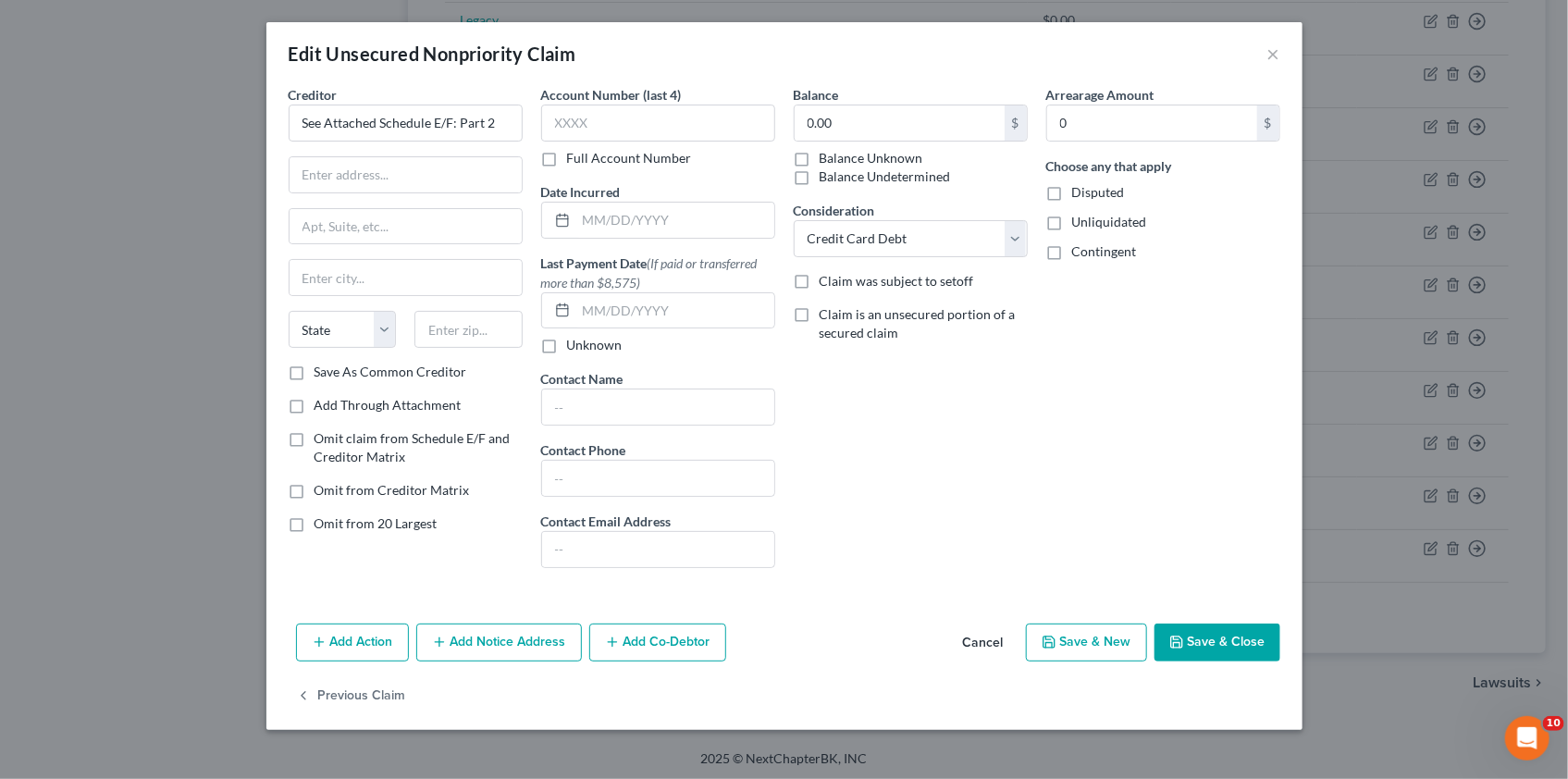
click at [984, 638] on button "Cancel" at bounding box center [983, 643] width 70 height 37
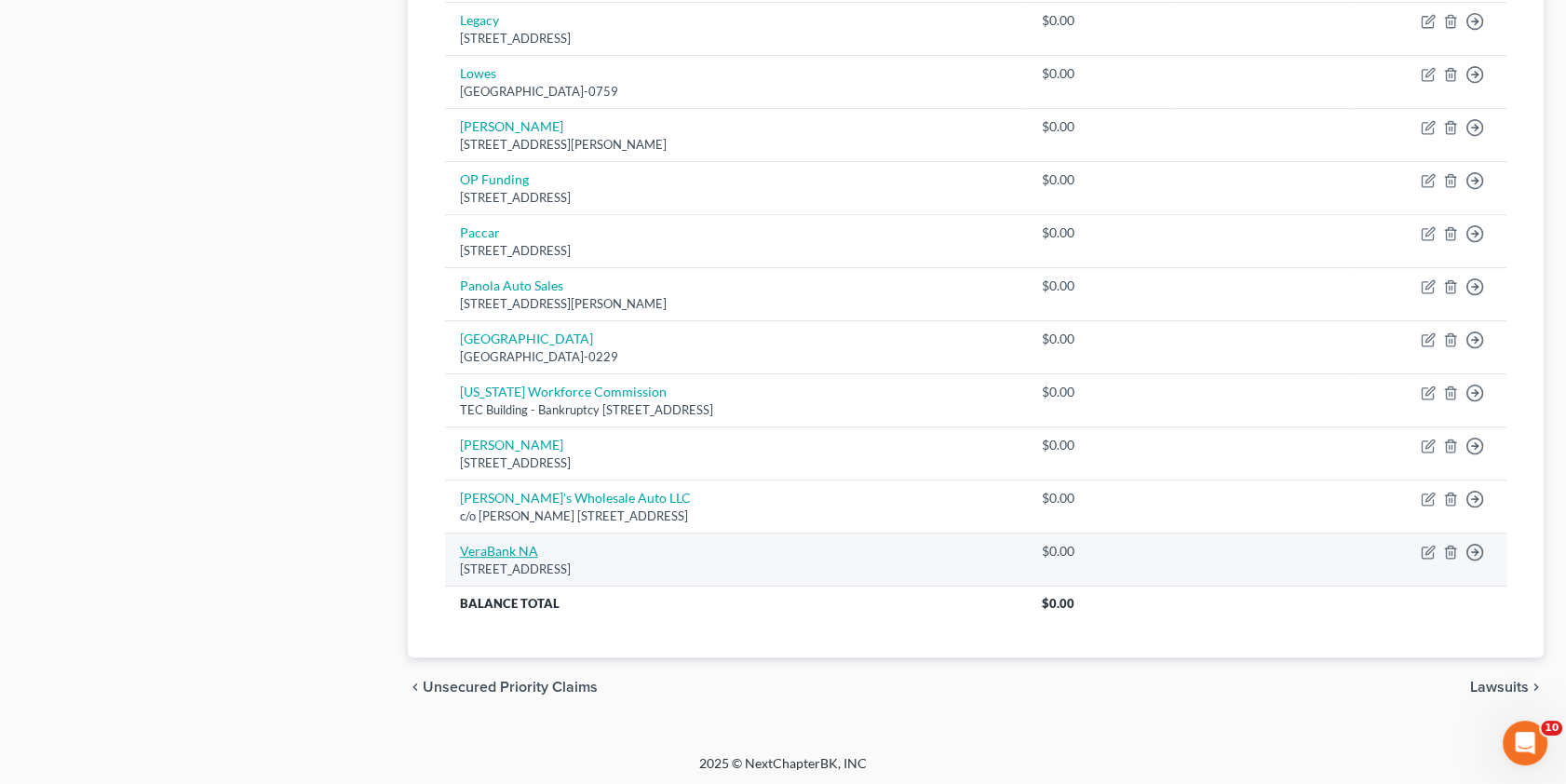
click at [503, 549] on link "VeraBank NA" at bounding box center [499, 551] width 78 height 16
select select "45"
select select "2"
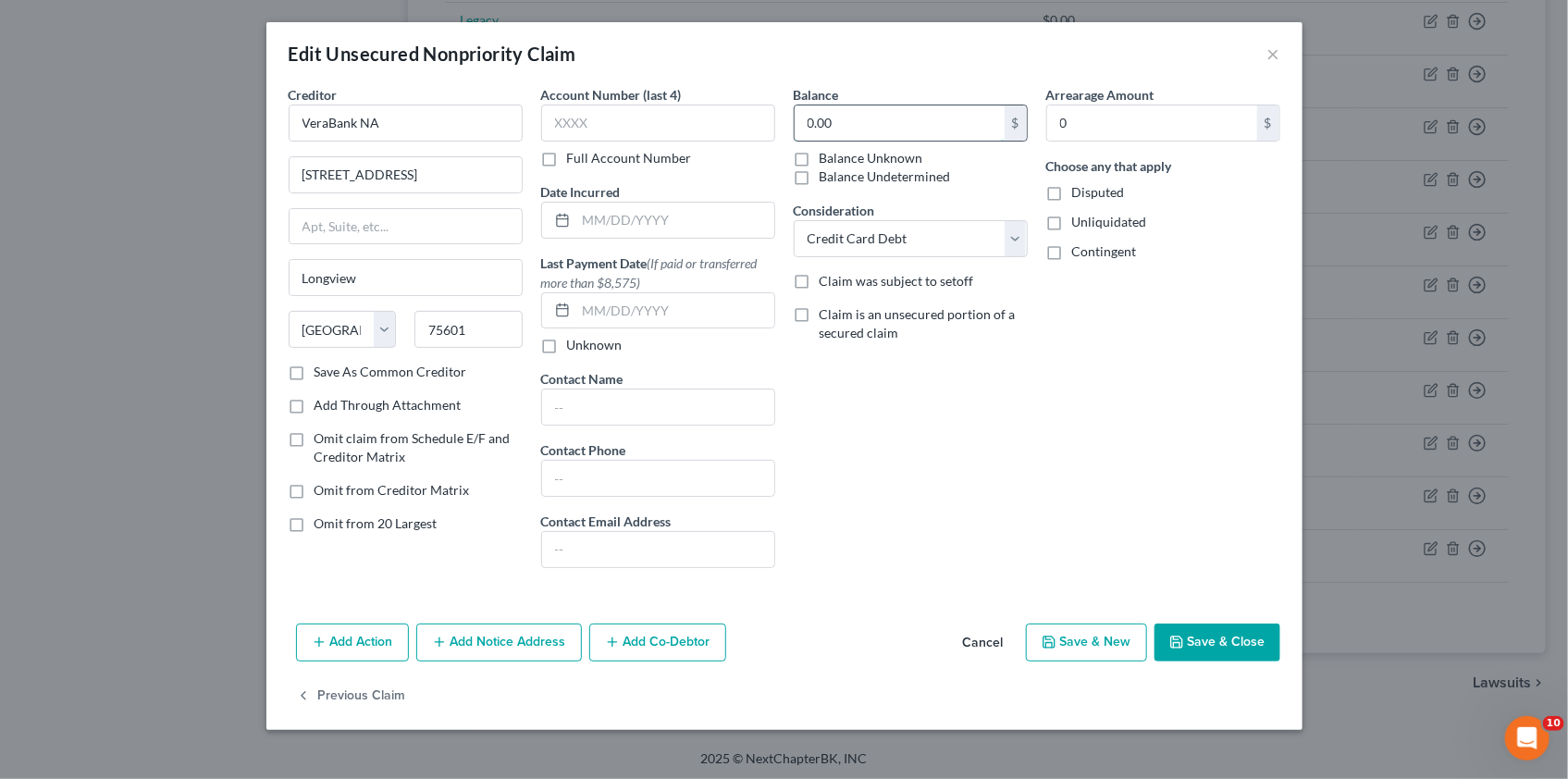
click at [845, 118] on input "0.00" at bounding box center [900, 122] width 210 height 35
type input "2,500,000"
click at [1072, 195] on label "Disputed" at bounding box center [1098, 192] width 53 height 19
click at [1079, 195] on input "Disputed" at bounding box center [1085, 188] width 12 height 12
checkbox input "true"
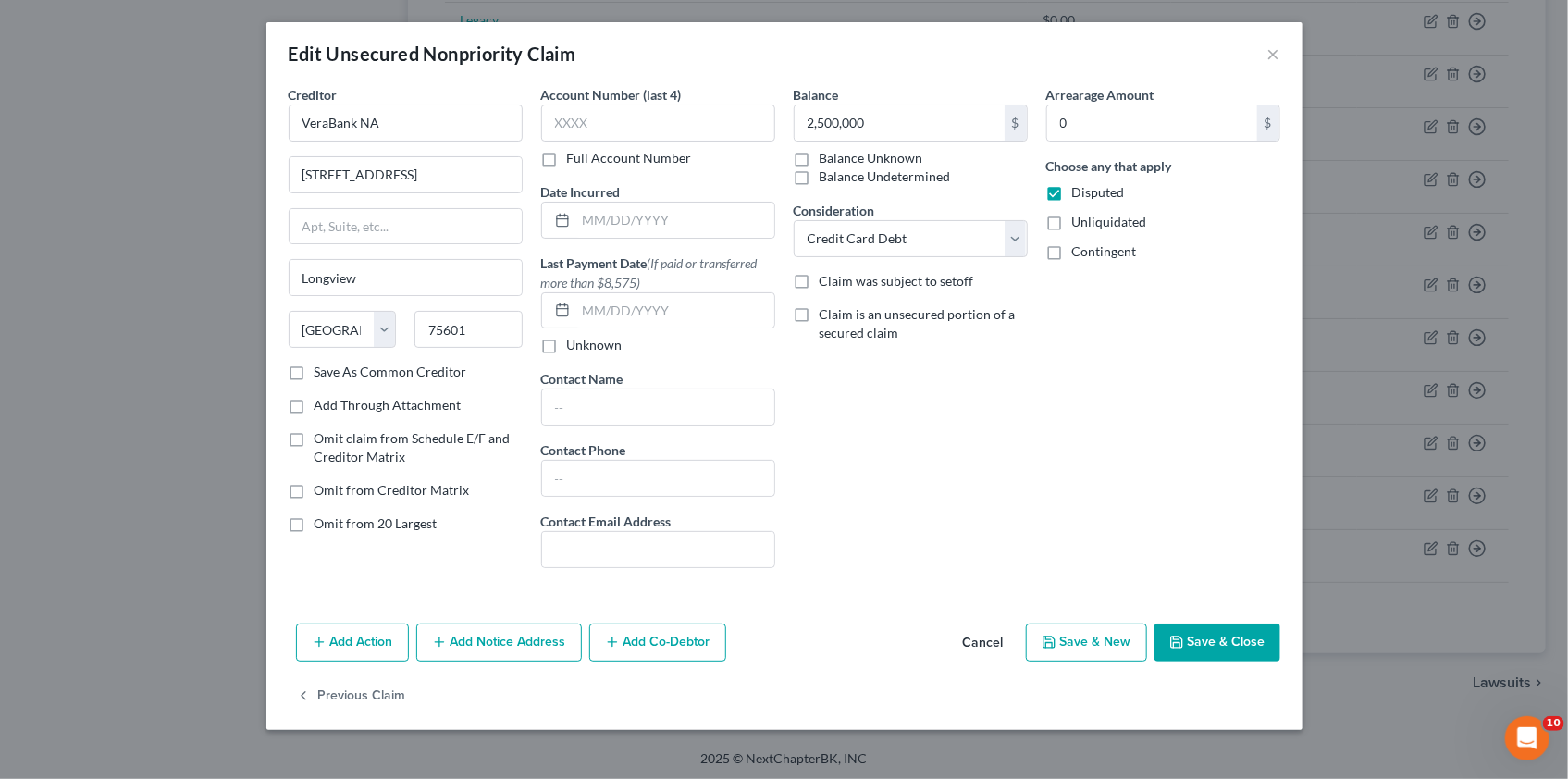
click at [1072, 221] on label "Unliquidated" at bounding box center [1109, 222] width 75 height 19
click at [1079, 221] on input "Unliquidated" at bounding box center [1085, 219] width 12 height 12
checkbox input "true"
click at [1014, 239] on select "Select Cable / Satellite Services Collection Agency Credit Card Debt Debt Couns…" at bounding box center [910, 239] width 234 height 37
select select "8"
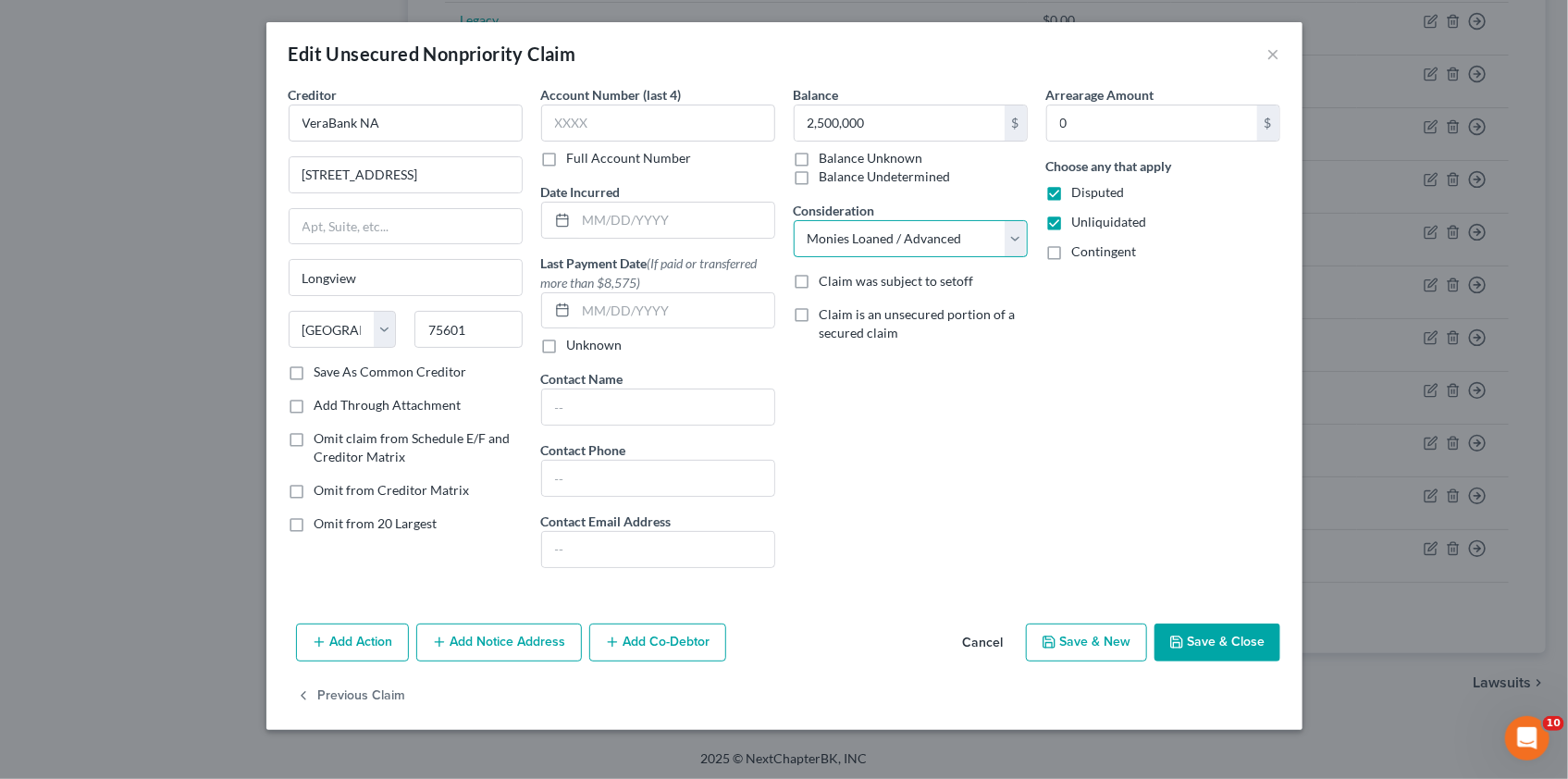
click at [793, 221] on select "Select Cable / Satellite Services Collection Agency Credit Card Debt Debt Couns…" at bounding box center [910, 239] width 234 height 37
click at [1221, 638] on button "Save & Close" at bounding box center [1217, 642] width 126 height 39
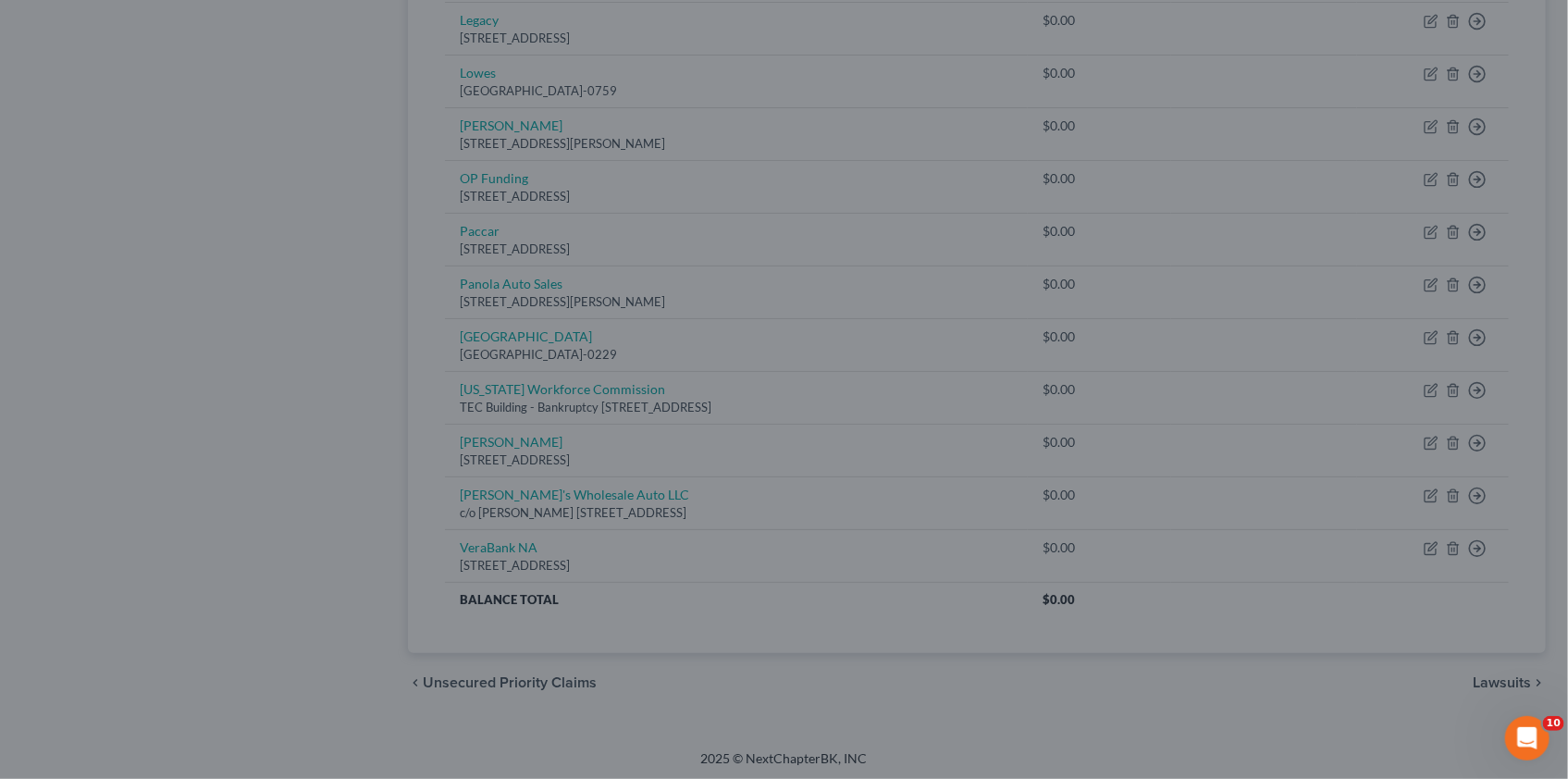
type input "2,500,000.00"
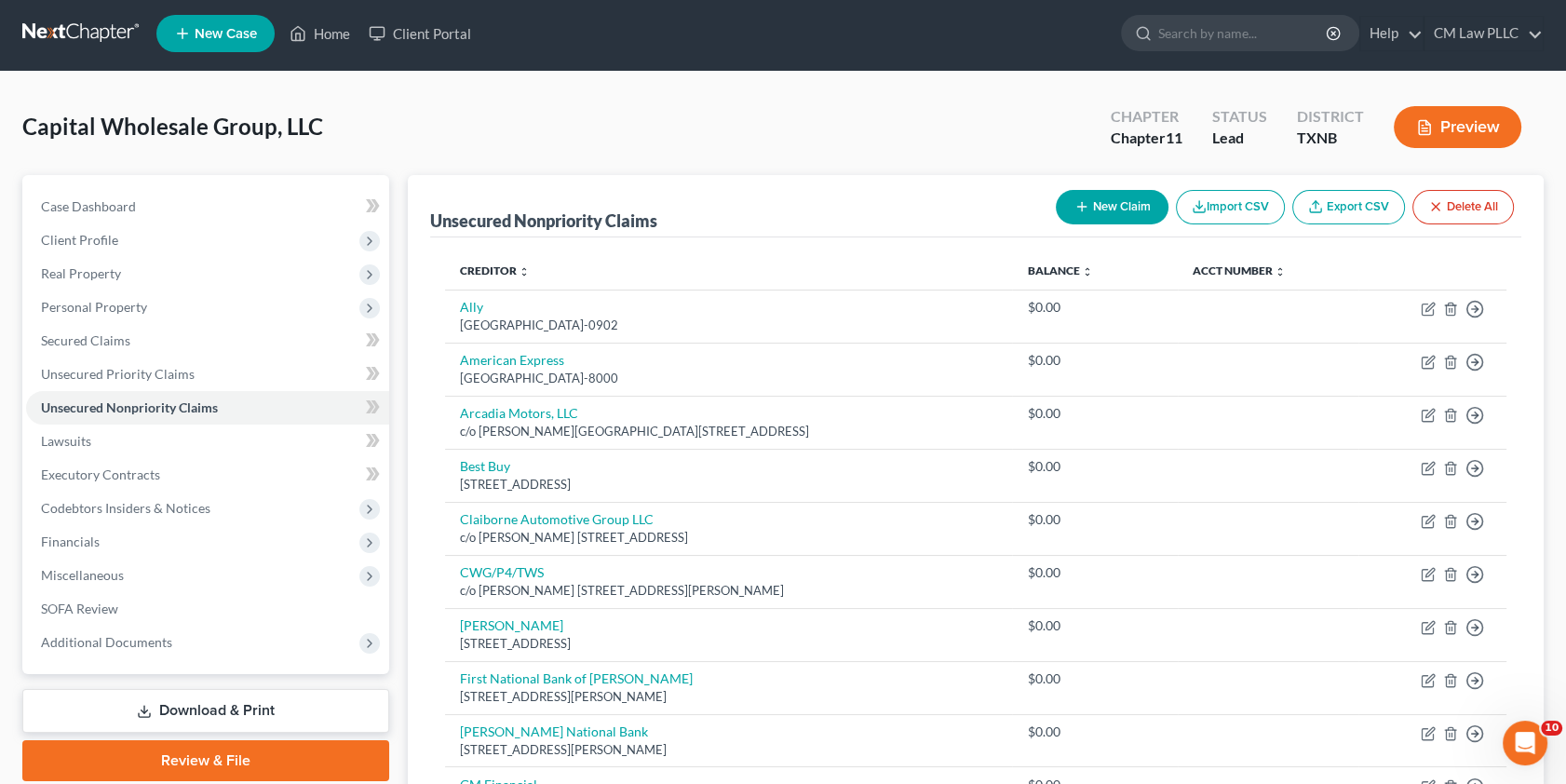
scroll to position [0, 0]
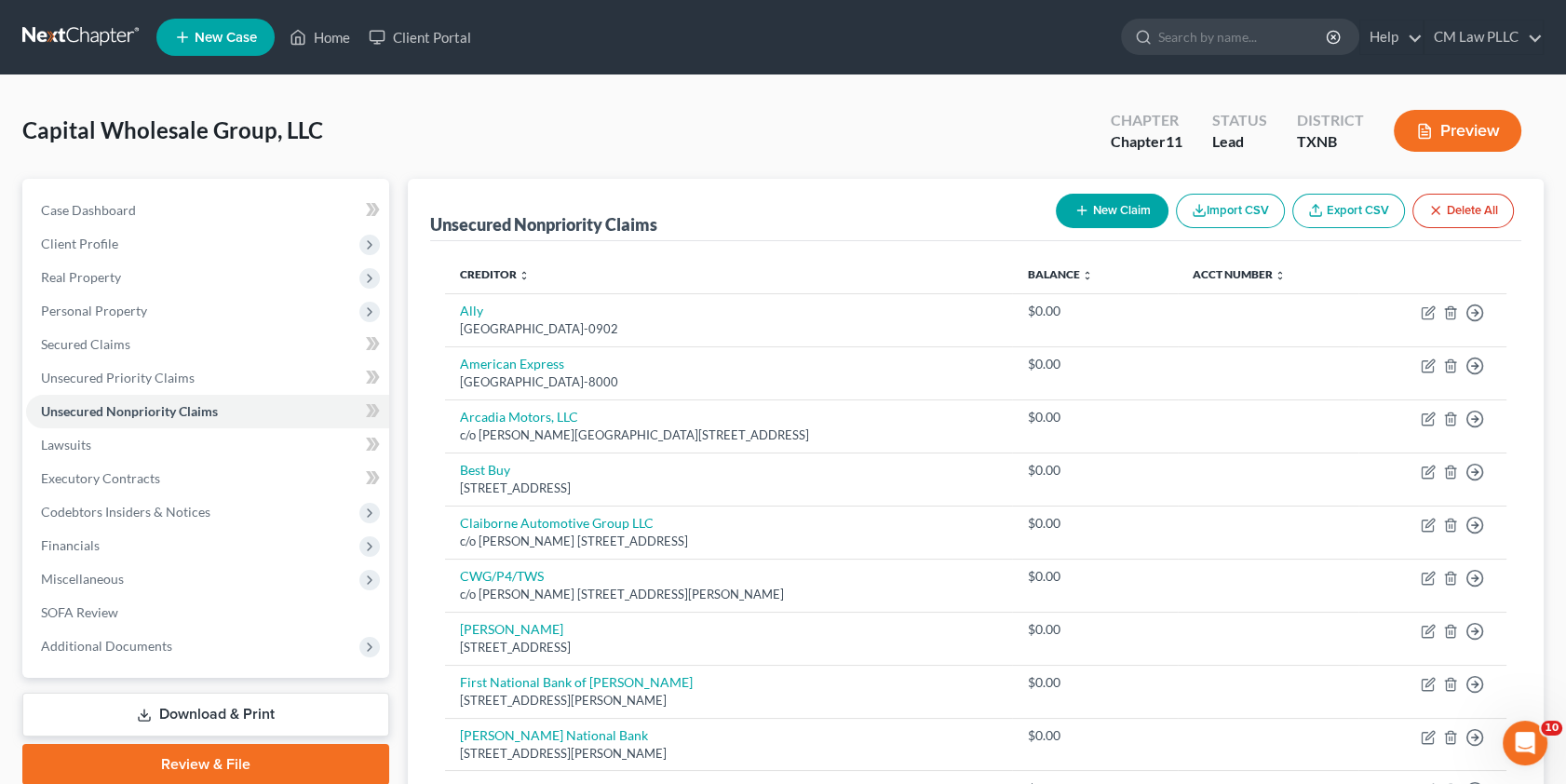
click at [1102, 204] on button "New Claim" at bounding box center [1112, 211] width 112 height 34
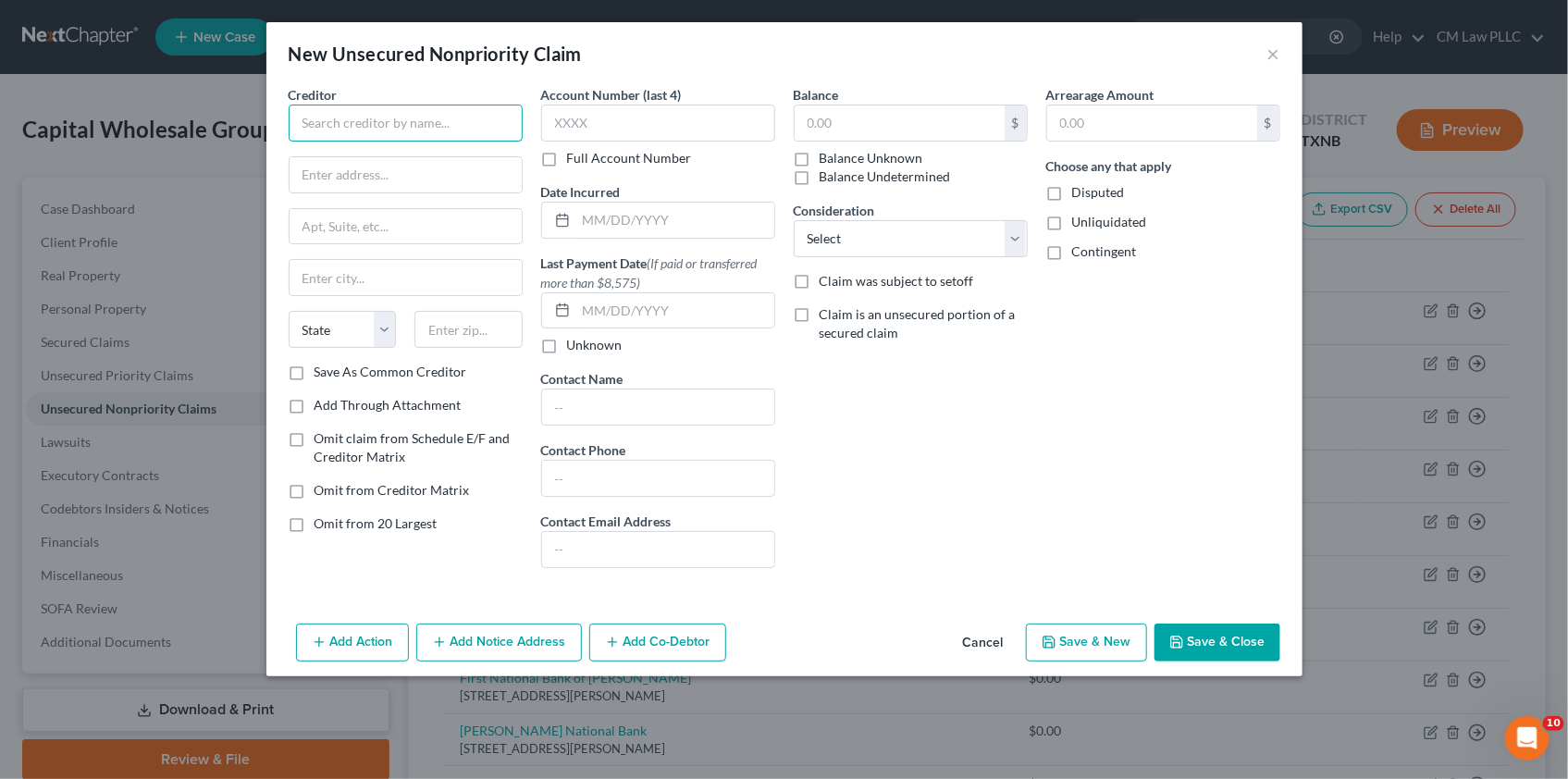
click at [365, 122] on input "text" at bounding box center [405, 122] width 234 height 37
type input "First Financial Bank"
click at [341, 165] on input "text" at bounding box center [405, 174] width 232 height 35
type input "PO Box 701"
type input "Abeline"
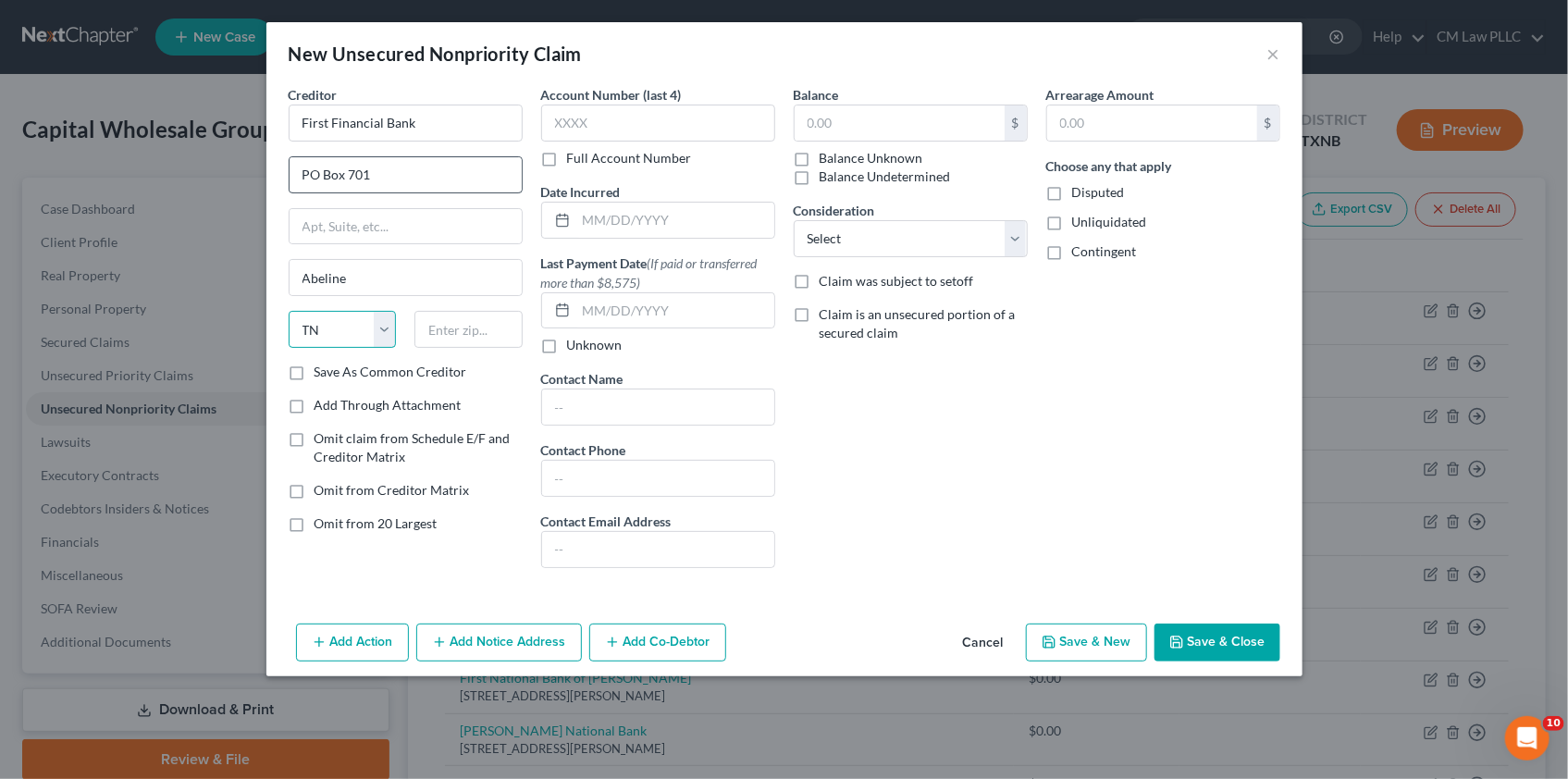
select select "45"
type input "79601"
click at [1021, 234] on select "Select Cable / Satellite Services Collection Agency Credit Card Debt Debt Couns…" at bounding box center [910, 239] width 234 height 37
type input "Abilene"
select select "8"
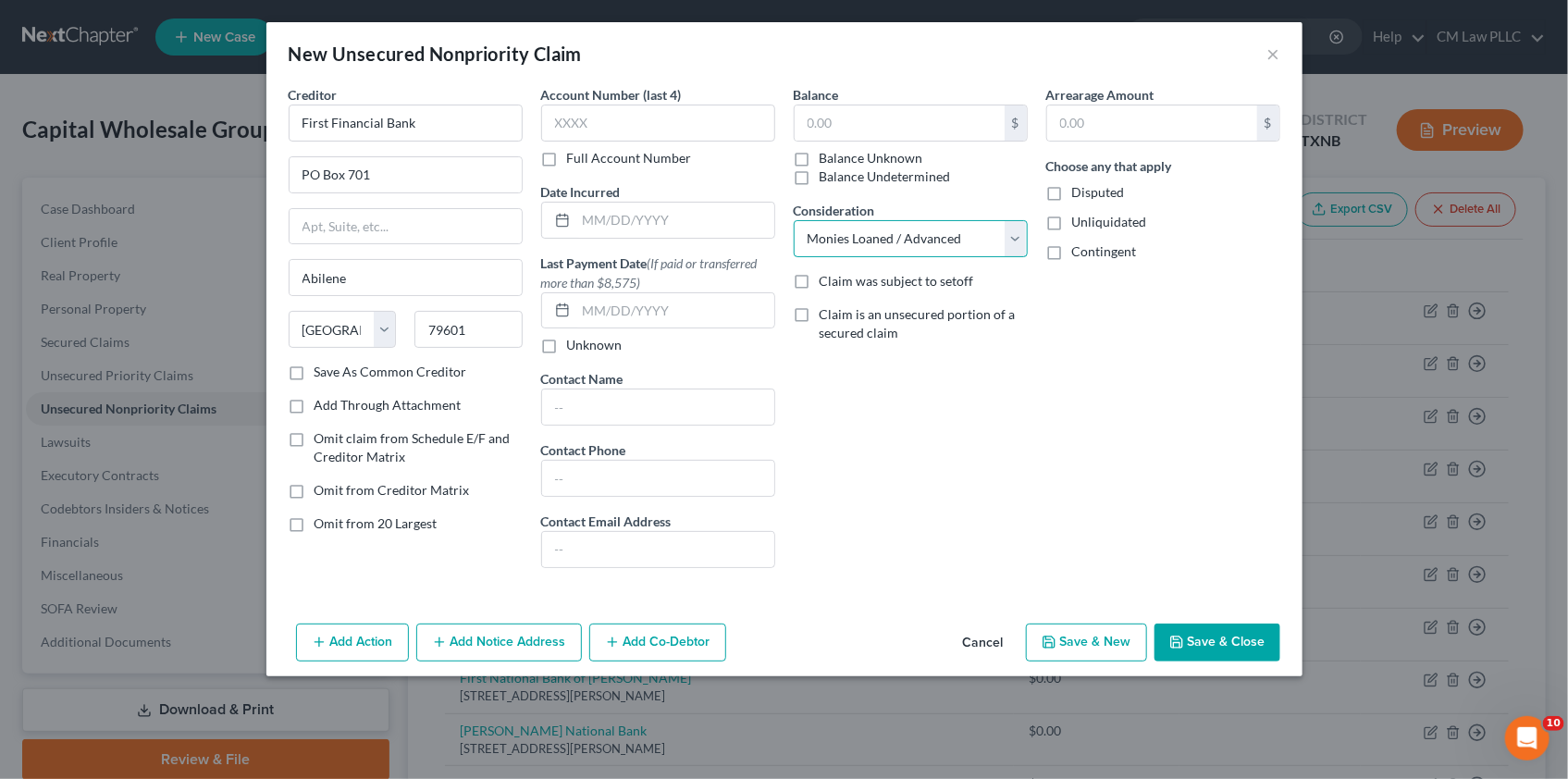
click at [793, 221] on select "Select Cable / Satellite Services Collection Agency Credit Card Debt Debt Couns…" at bounding box center [910, 239] width 234 height 37
click at [843, 133] on input "text" at bounding box center [900, 122] width 210 height 35
type input "1,400,000"
click at [1072, 218] on label "Unliquidated" at bounding box center [1109, 222] width 75 height 19
click at [1079, 218] on input "Unliquidated" at bounding box center [1085, 219] width 12 height 12
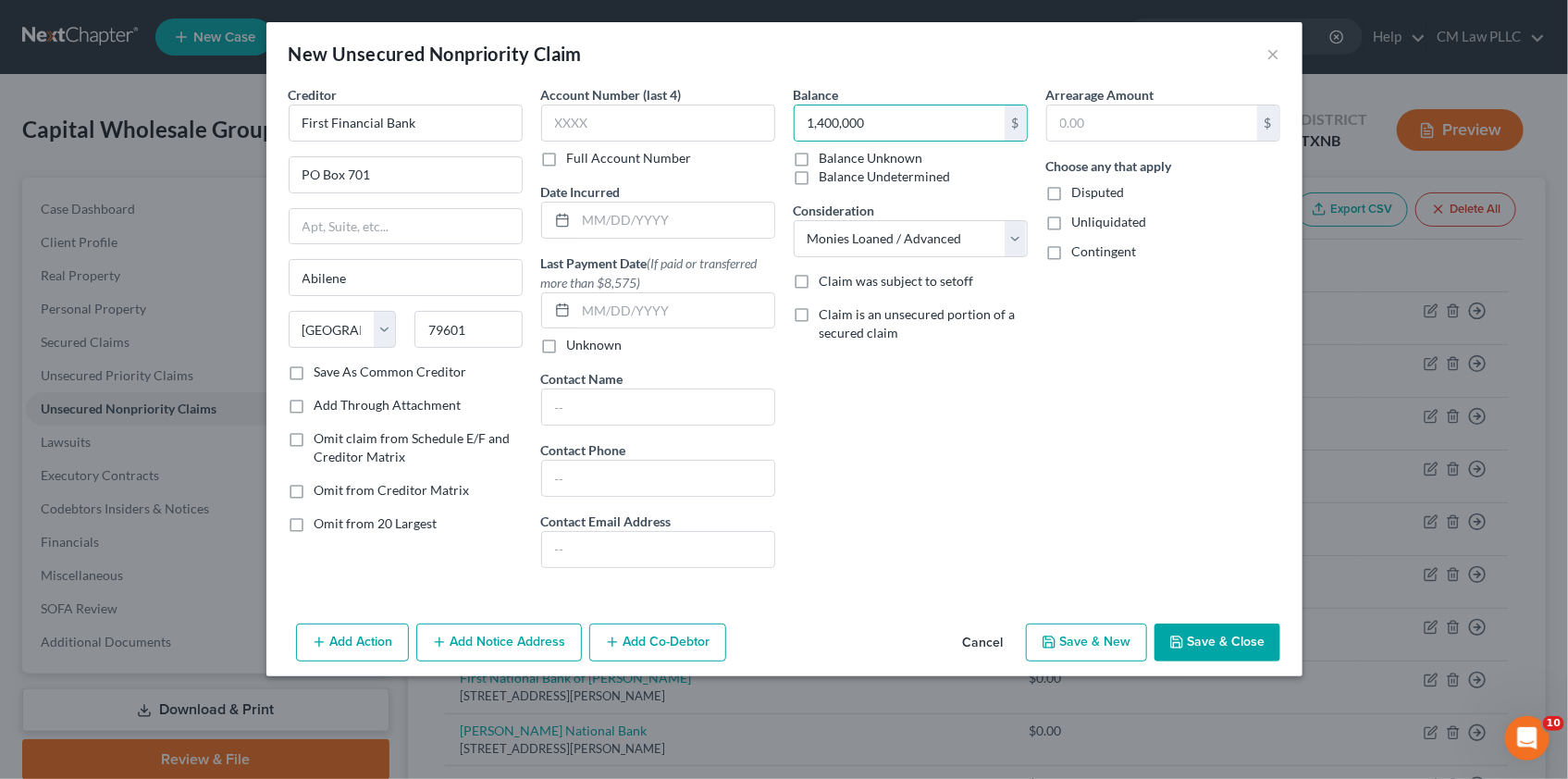
checkbox input "true"
click at [1072, 189] on label "Disputed" at bounding box center [1098, 192] width 53 height 19
click at [1079, 189] on input "Disputed" at bounding box center [1085, 188] width 12 height 12
checkbox input "true"
click at [1218, 638] on button "Save & Close" at bounding box center [1217, 642] width 126 height 39
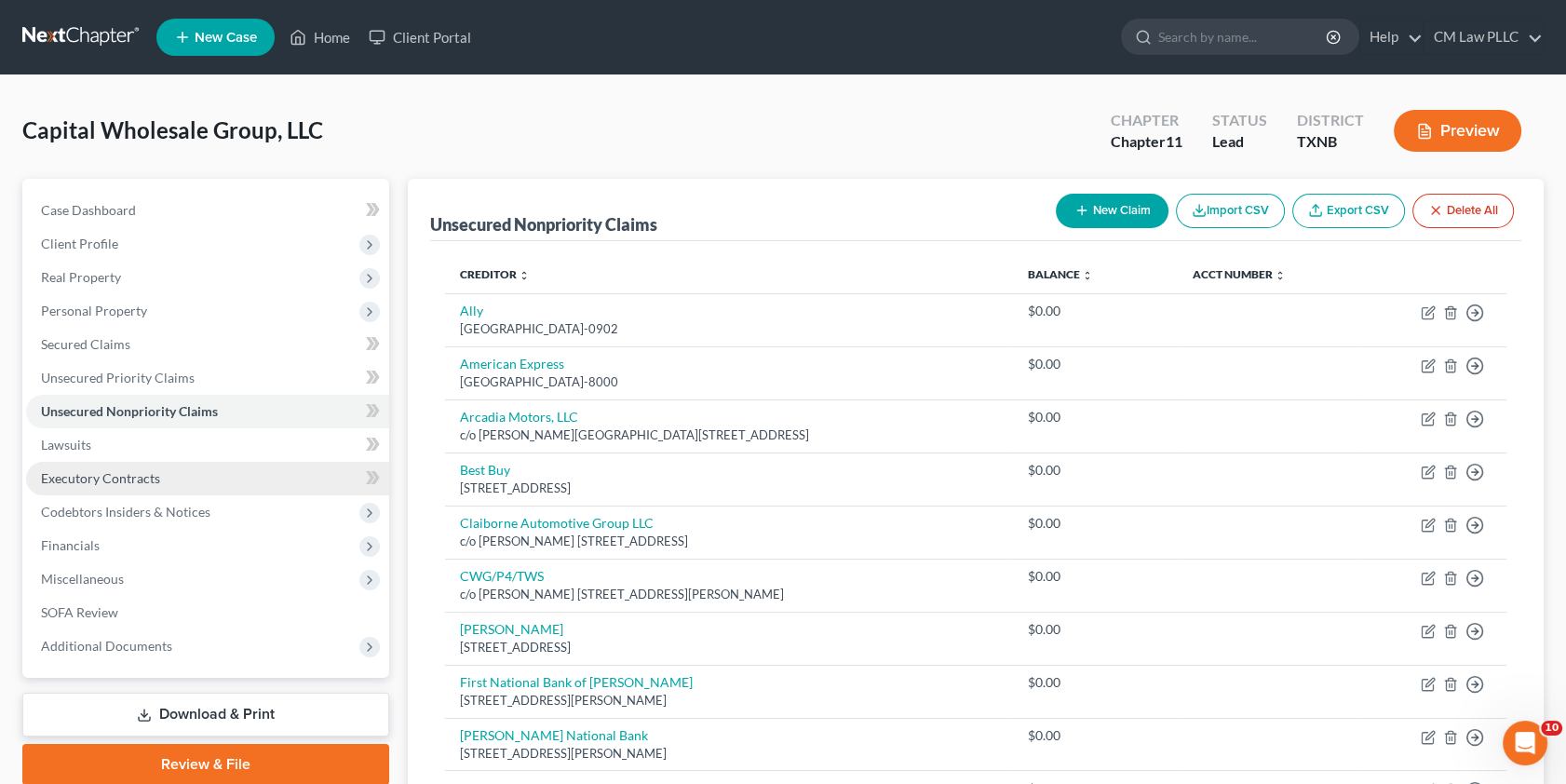
click at [79, 481] on span "Executory Contracts" at bounding box center [100, 477] width 119 height 16
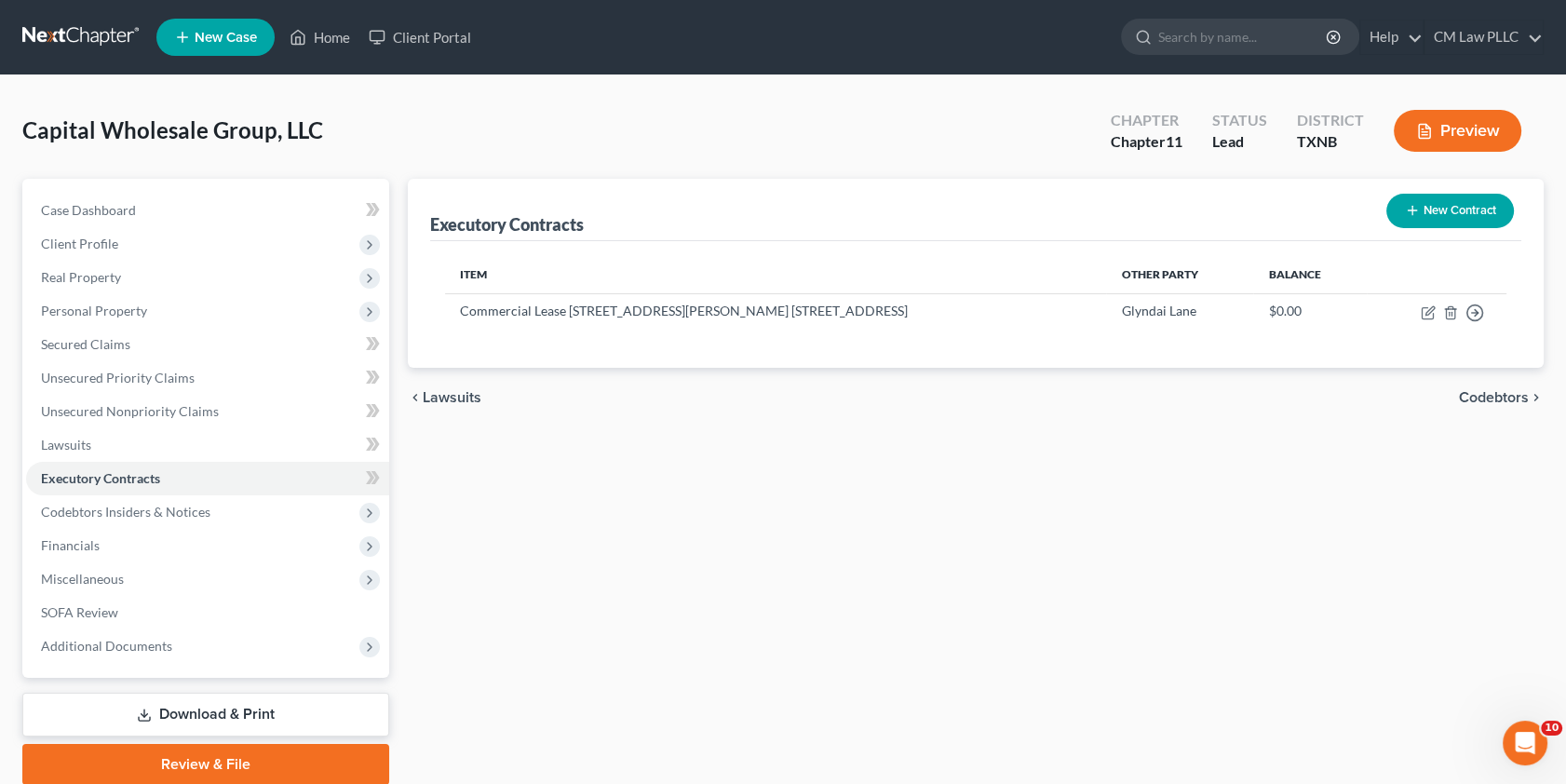
click at [1422, 206] on button "New Contract" at bounding box center [1451, 211] width 128 height 34
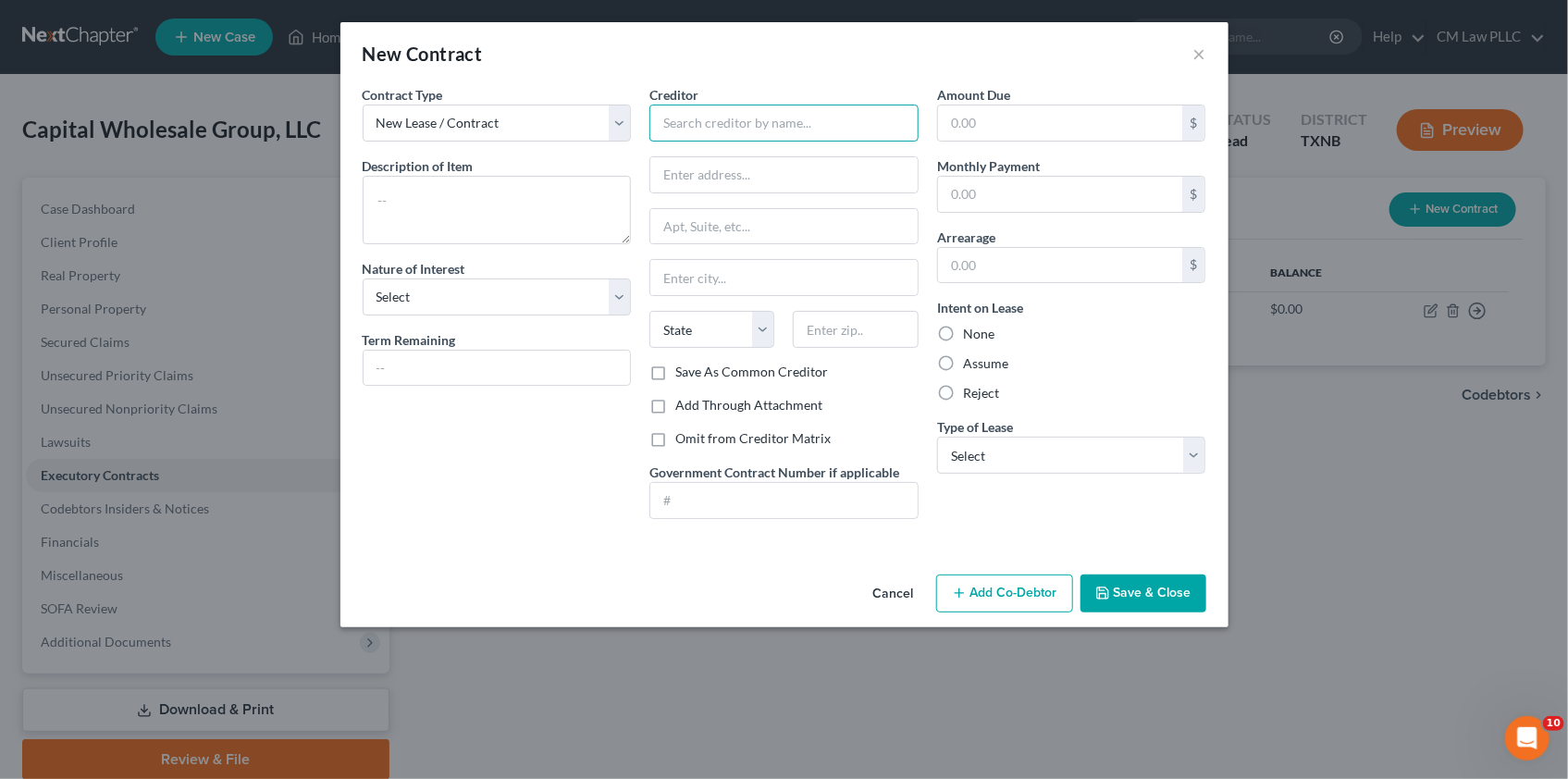
click at [687, 120] on input "text" at bounding box center [784, 122] width 269 height 37
type input "Insurance Carrier"
click at [437, 195] on textarea at bounding box center [497, 210] width 269 height 68
type textarea "Insurance Contract"
drag, startPoint x: 800, startPoint y: 119, endPoint x: 620, endPoint y: 130, distance: 180.3
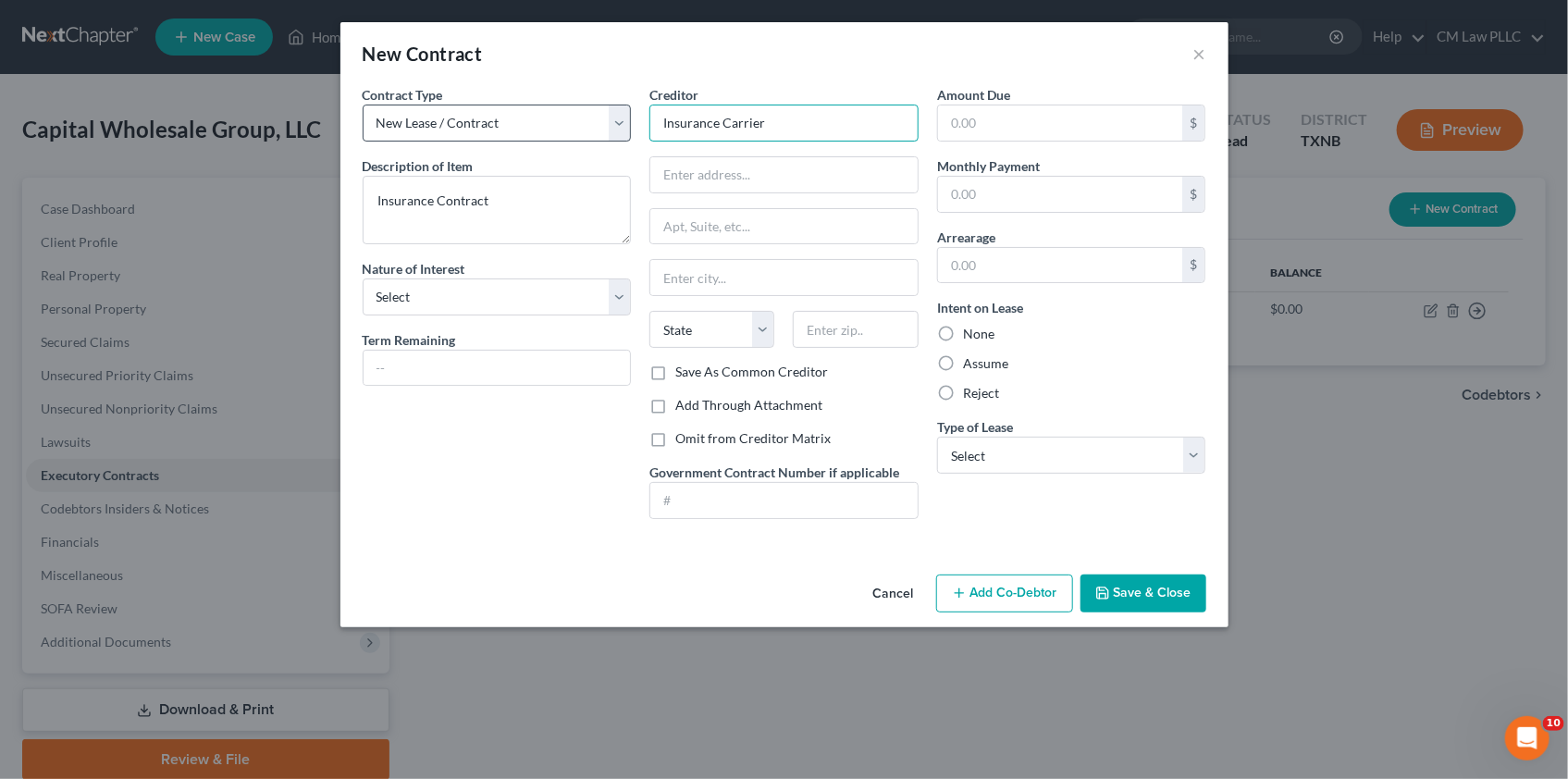
click at [620, 130] on div "Contract Type New Lease / Contract New Timeshare Description of non-residential…" at bounding box center [784, 310] width 863 height 449
type input "Western World Insurance Company"
click at [674, 175] on input "text" at bounding box center [784, 174] width 267 height 35
type input "c"
type input "[STREET_ADDRESS]"
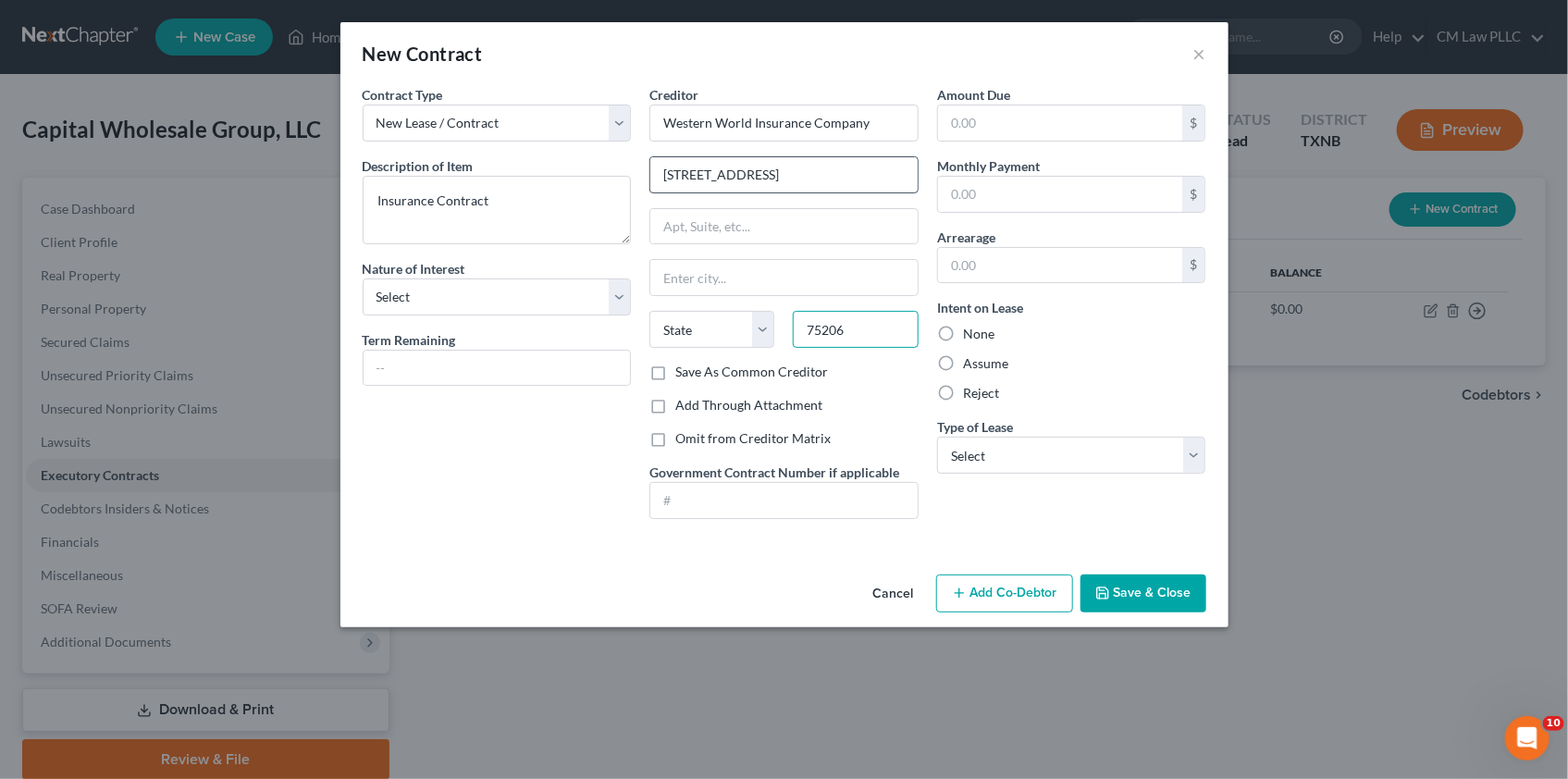
type input "75206"
type input "[GEOGRAPHIC_DATA]"
select select "45"
click at [461, 200] on textarea "Insurance Contract" at bounding box center [497, 210] width 269 height 68
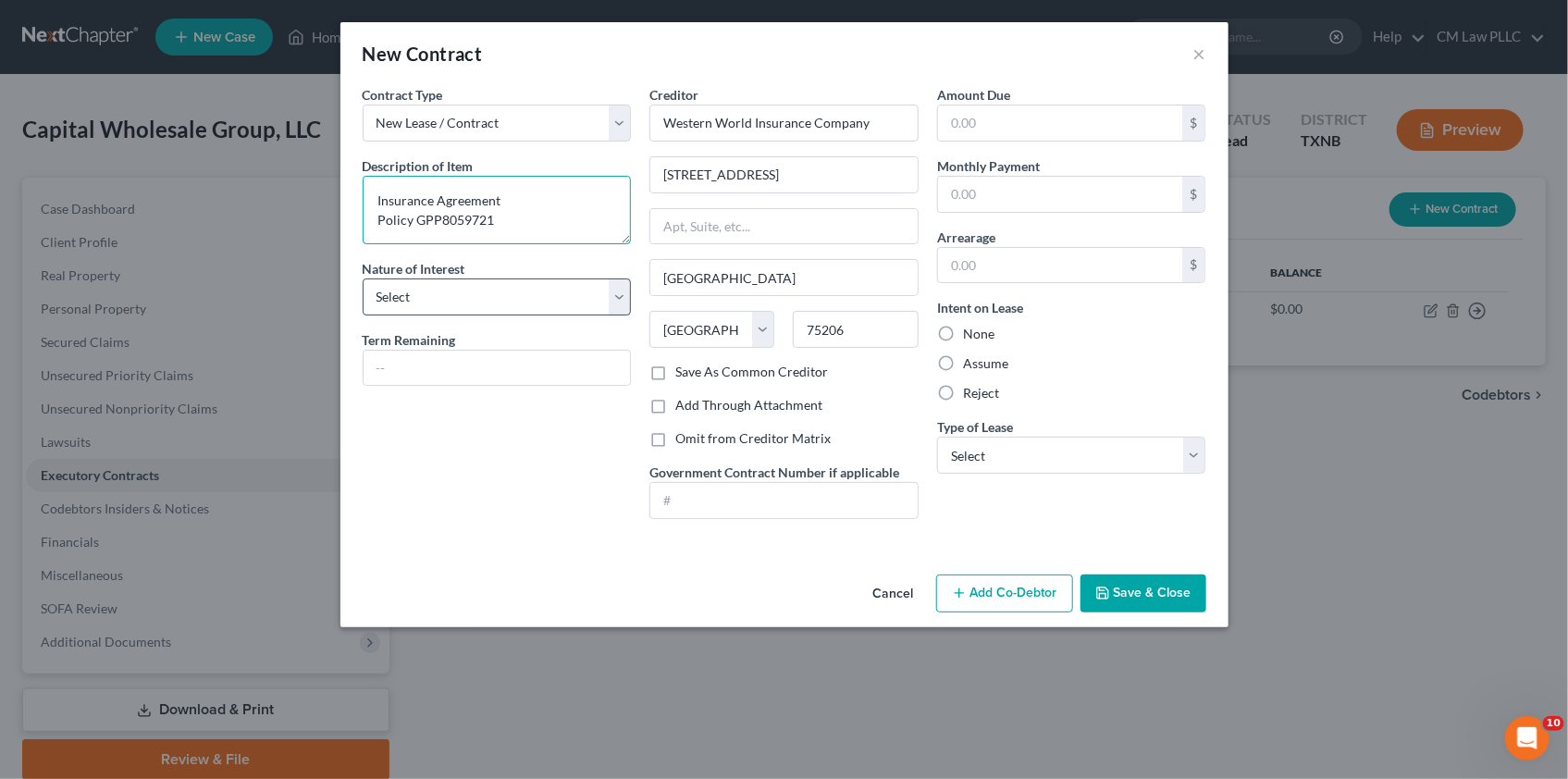
type textarea "Insurance Agreement Policy GPP8059721"
click at [611, 296] on select "Select Purchaser Agent Lessor Lessee" at bounding box center [497, 296] width 269 height 37
click at [363, 278] on select "Select Purchaser Agent Lessor Lessee" at bounding box center [497, 296] width 269 height 37
click at [1102, 588] on icon "button" at bounding box center [1103, 593] width 15 height 15
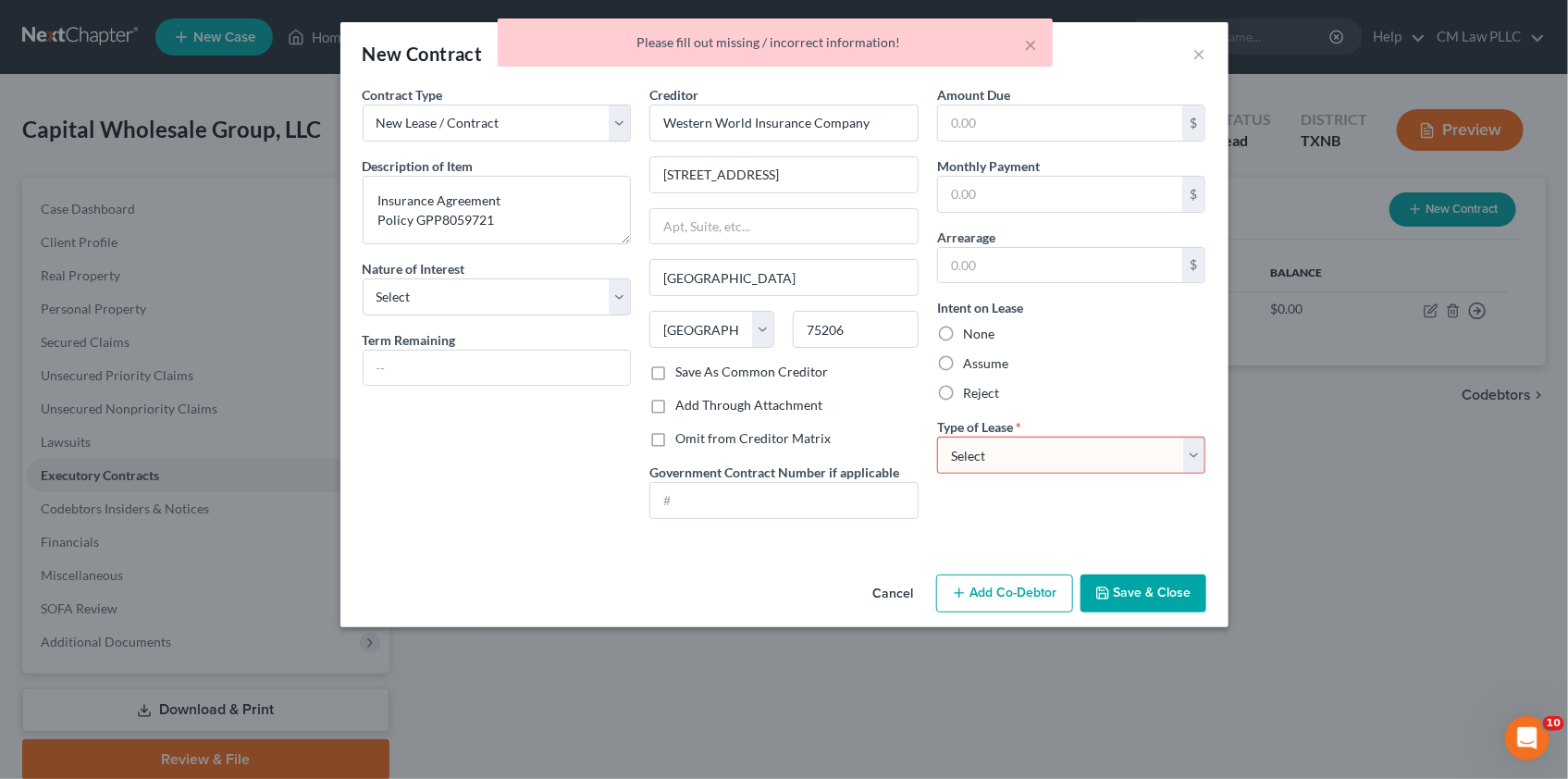
click at [1194, 451] on select "Select Real Estate Car Other" at bounding box center [1072, 454] width 269 height 37
select select "2"
click at [937, 436] on select "Select Real Estate Car Other" at bounding box center [1072, 454] width 269 height 37
click at [1151, 593] on button "Save & Close" at bounding box center [1143, 593] width 126 height 39
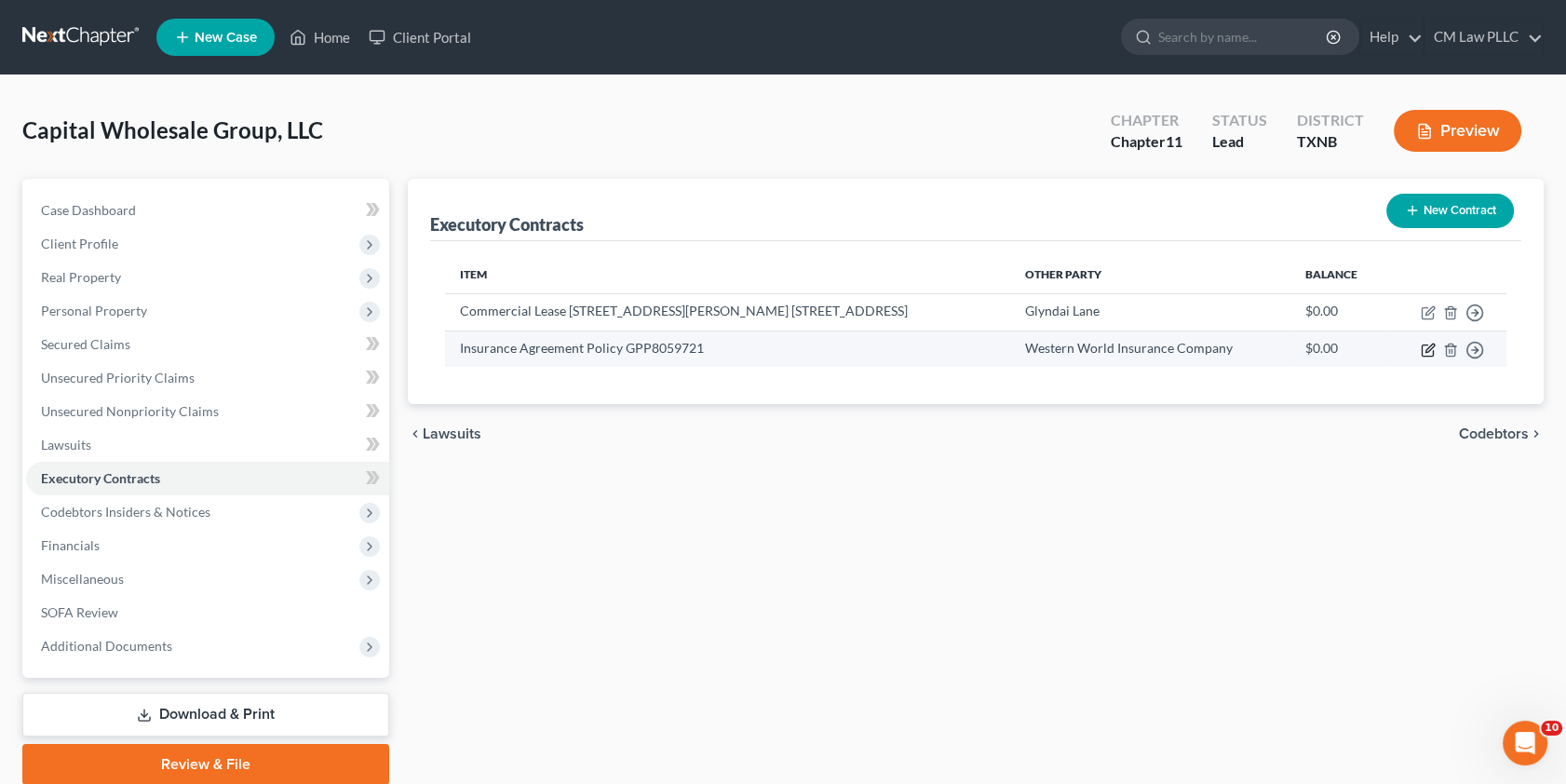
click at [1427, 354] on icon "button" at bounding box center [1428, 350] width 11 height 11
select select "45"
select select "2"
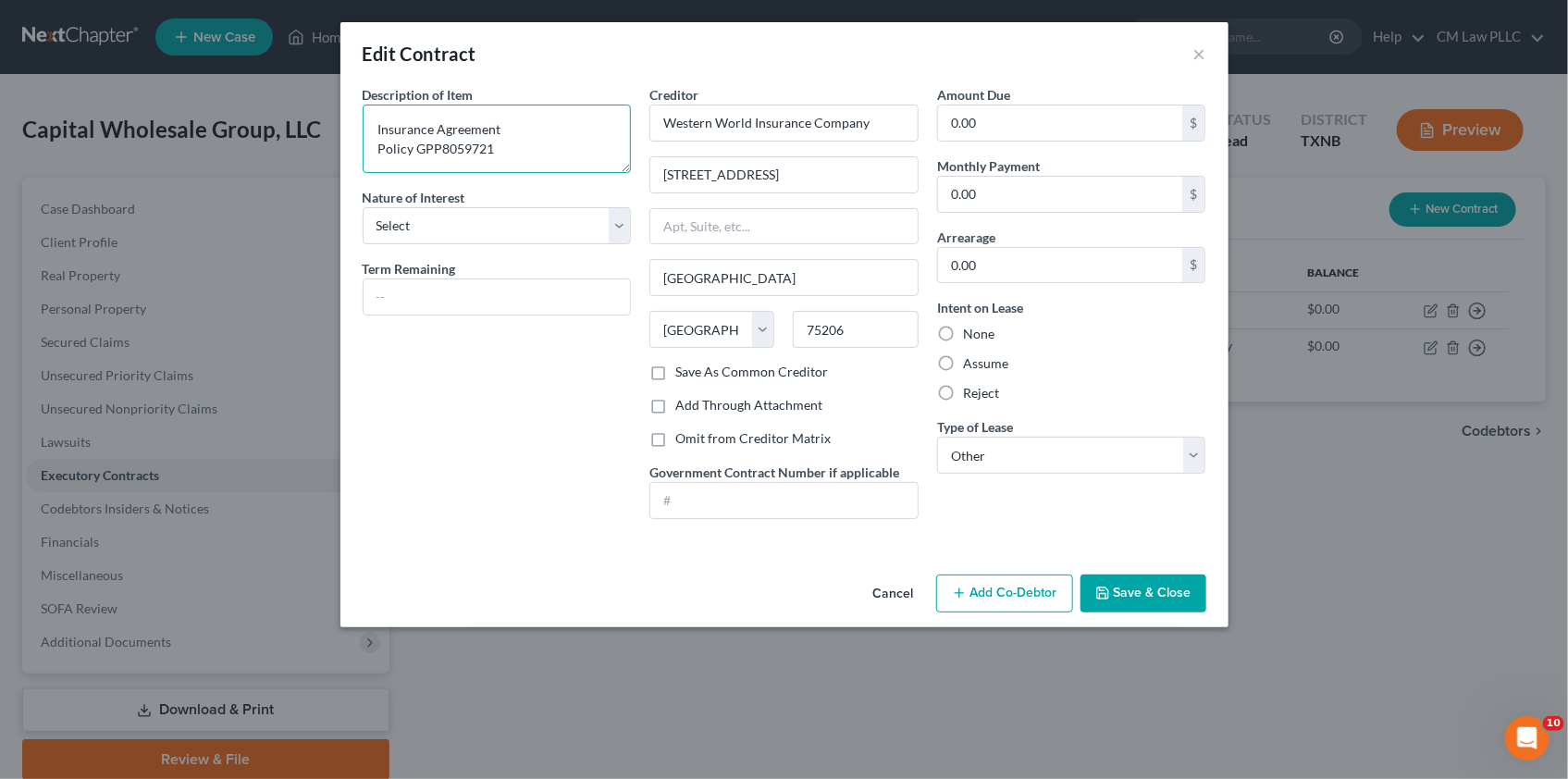
click at [461, 130] on textarea "Insurance Agreement Policy GPP8059721" at bounding box center [497, 138] width 269 height 68
type textarea "Insurance Policy GPP8059721"
click at [1119, 583] on button "Save & Close" at bounding box center [1143, 593] width 126 height 39
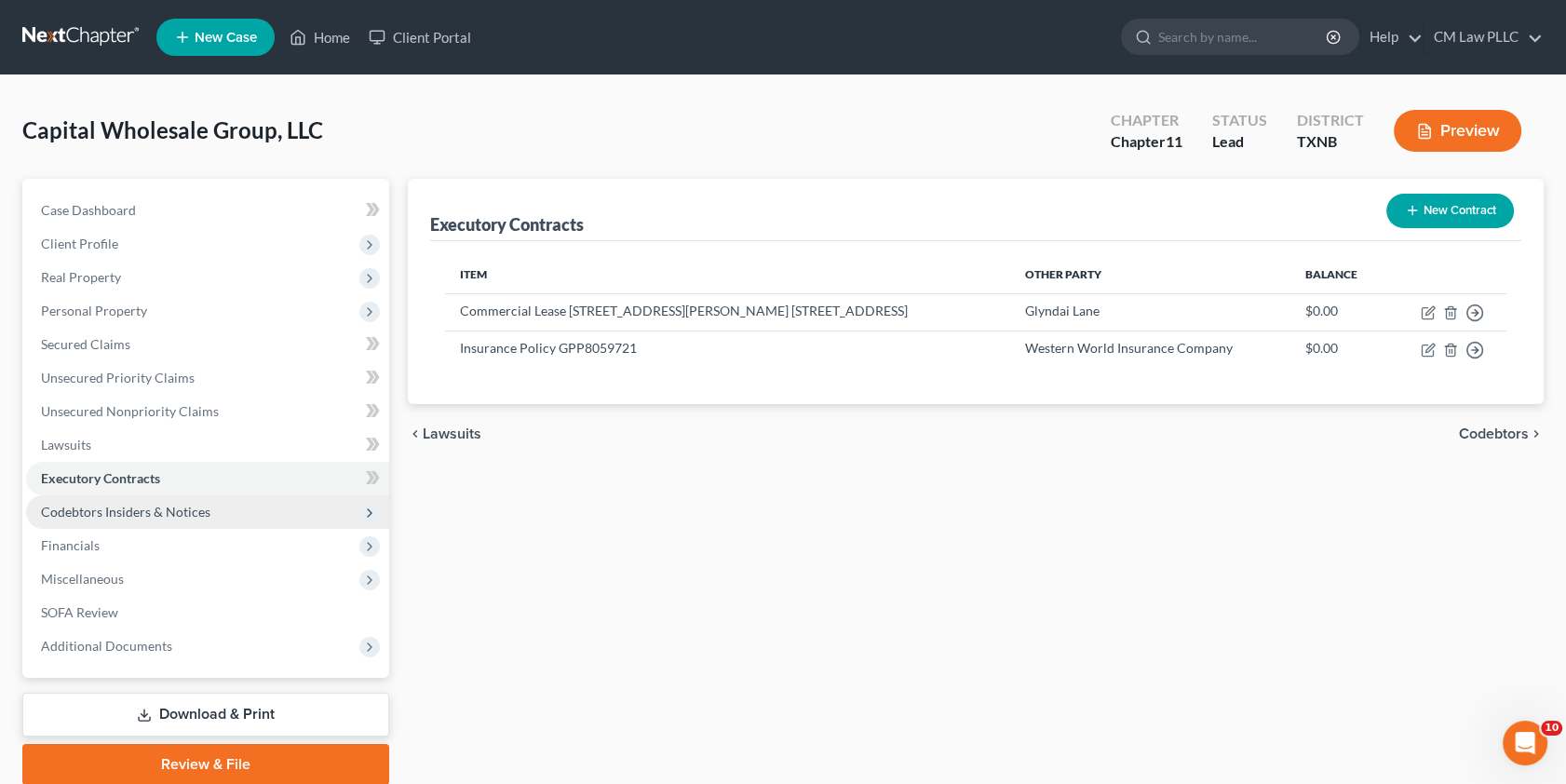
click at [137, 512] on span "Codebtors Insiders & Notices" at bounding box center [126, 512] width 170 height 16
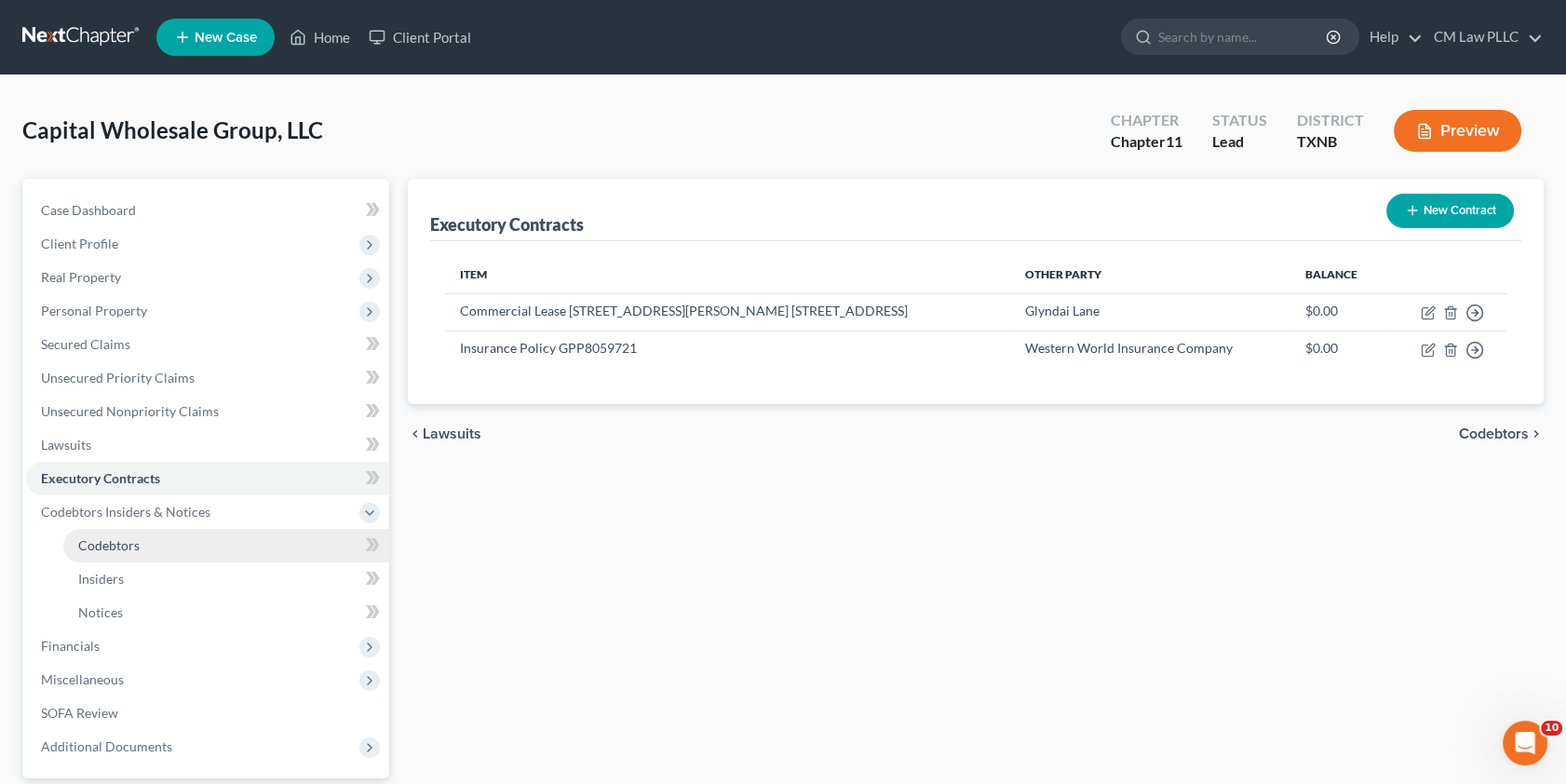
click at [138, 548] on span "Codebtors" at bounding box center [109, 545] width 61 height 16
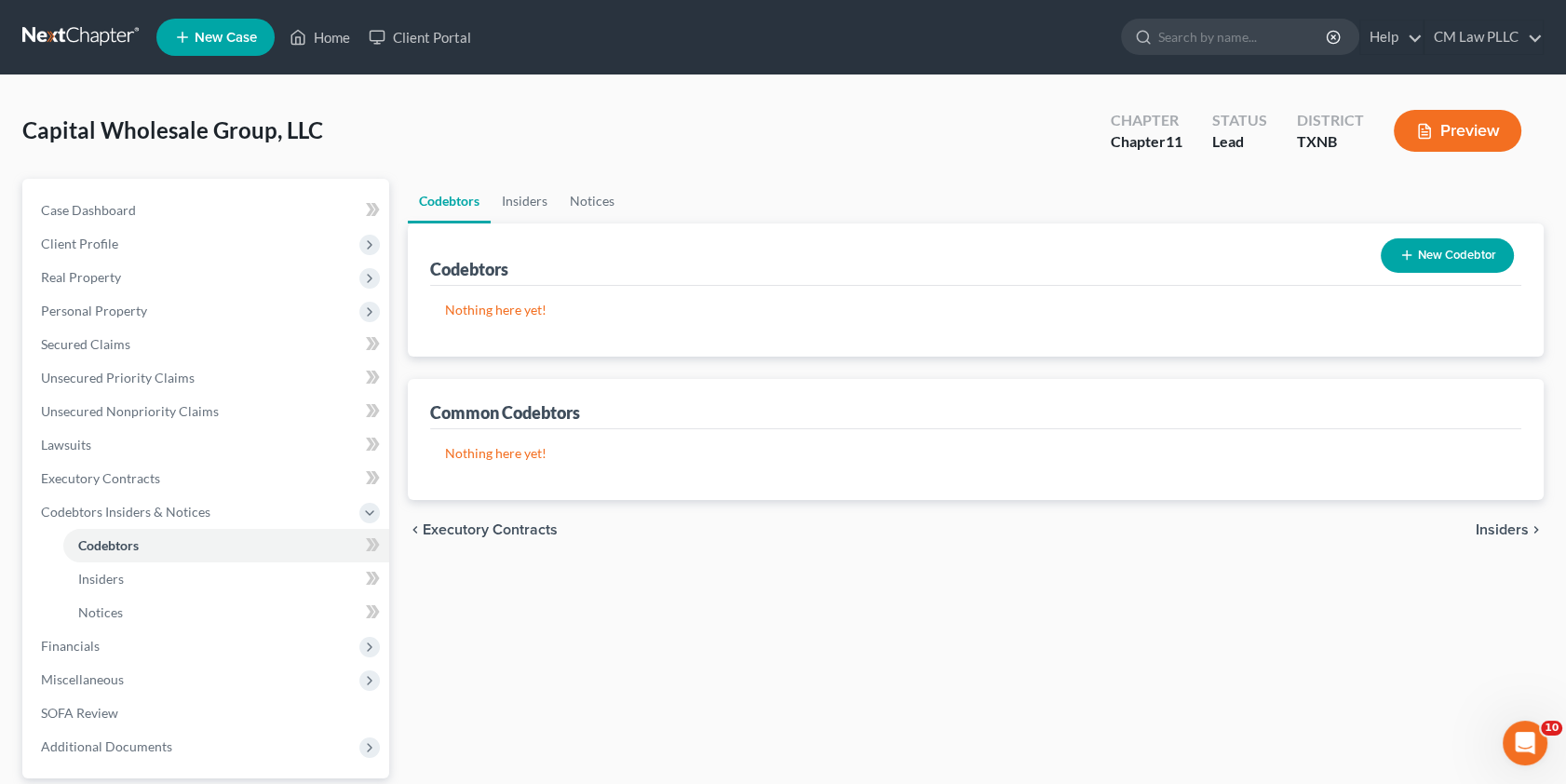
click at [1431, 253] on button "New Codebtor" at bounding box center [1448, 255] width 133 height 34
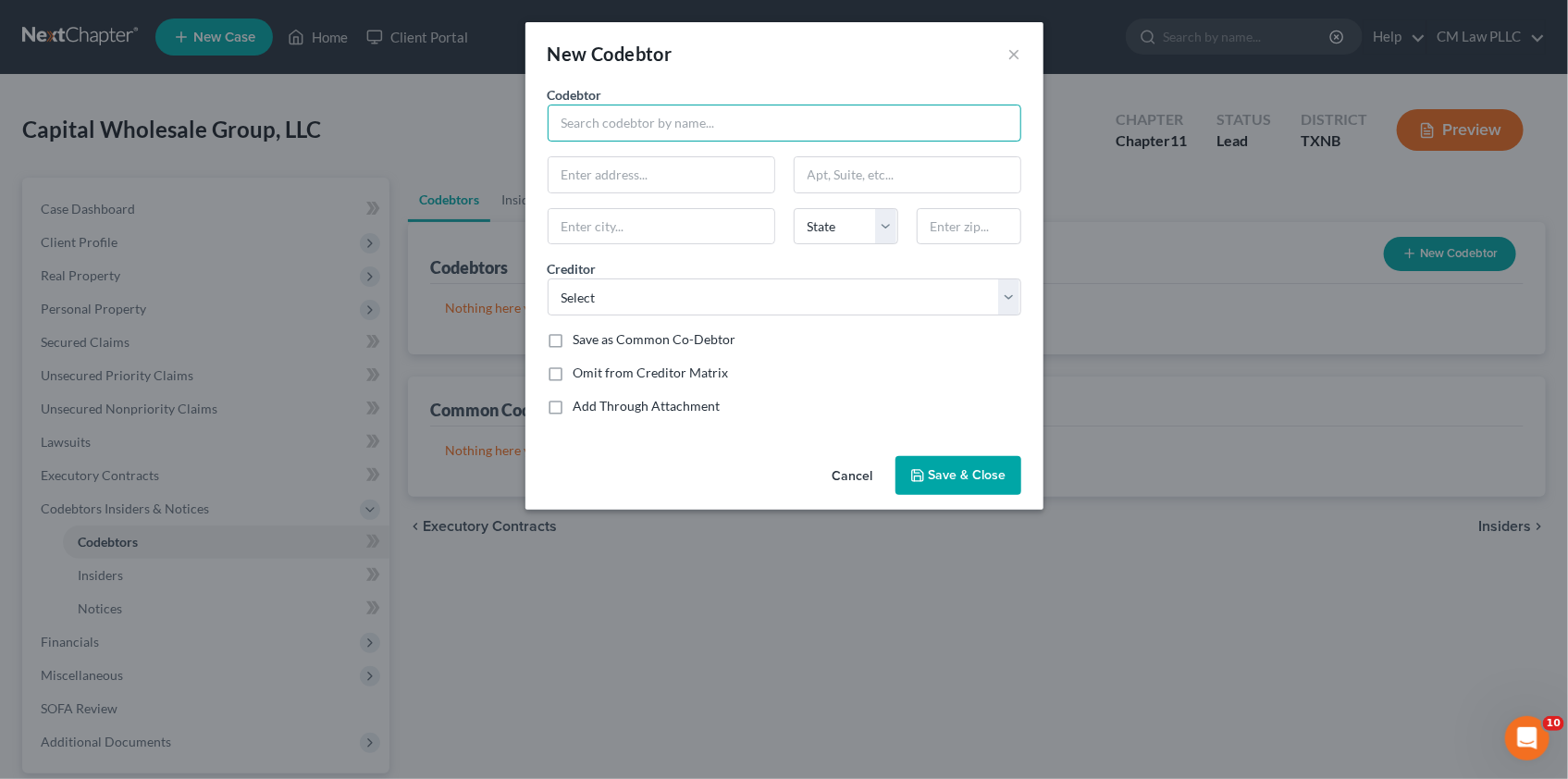
click at [583, 114] on input "text" at bounding box center [784, 122] width 473 height 37
type input "[PERSON_NAME]"
click at [585, 176] on input "text" at bounding box center [661, 174] width 225 height 35
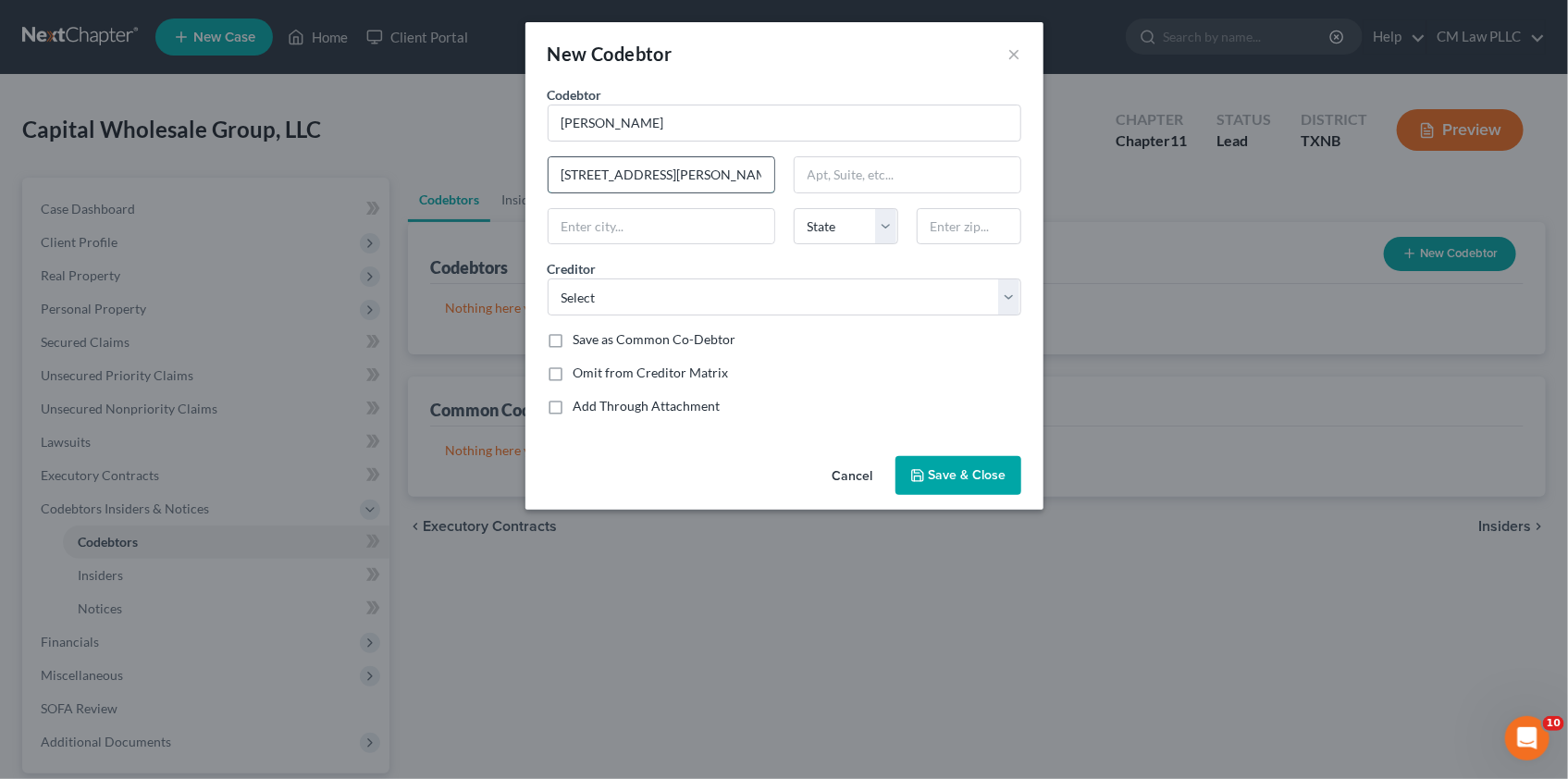
type input "[STREET_ADDRESS][PERSON_NAME]"
type input "75604"
type input "Longview"
select select "45"
click at [1004, 299] on select "Select First National Bank of [PERSON_NAME] National Bank Legacy OP Funding Gua…" at bounding box center [784, 296] width 473 height 37
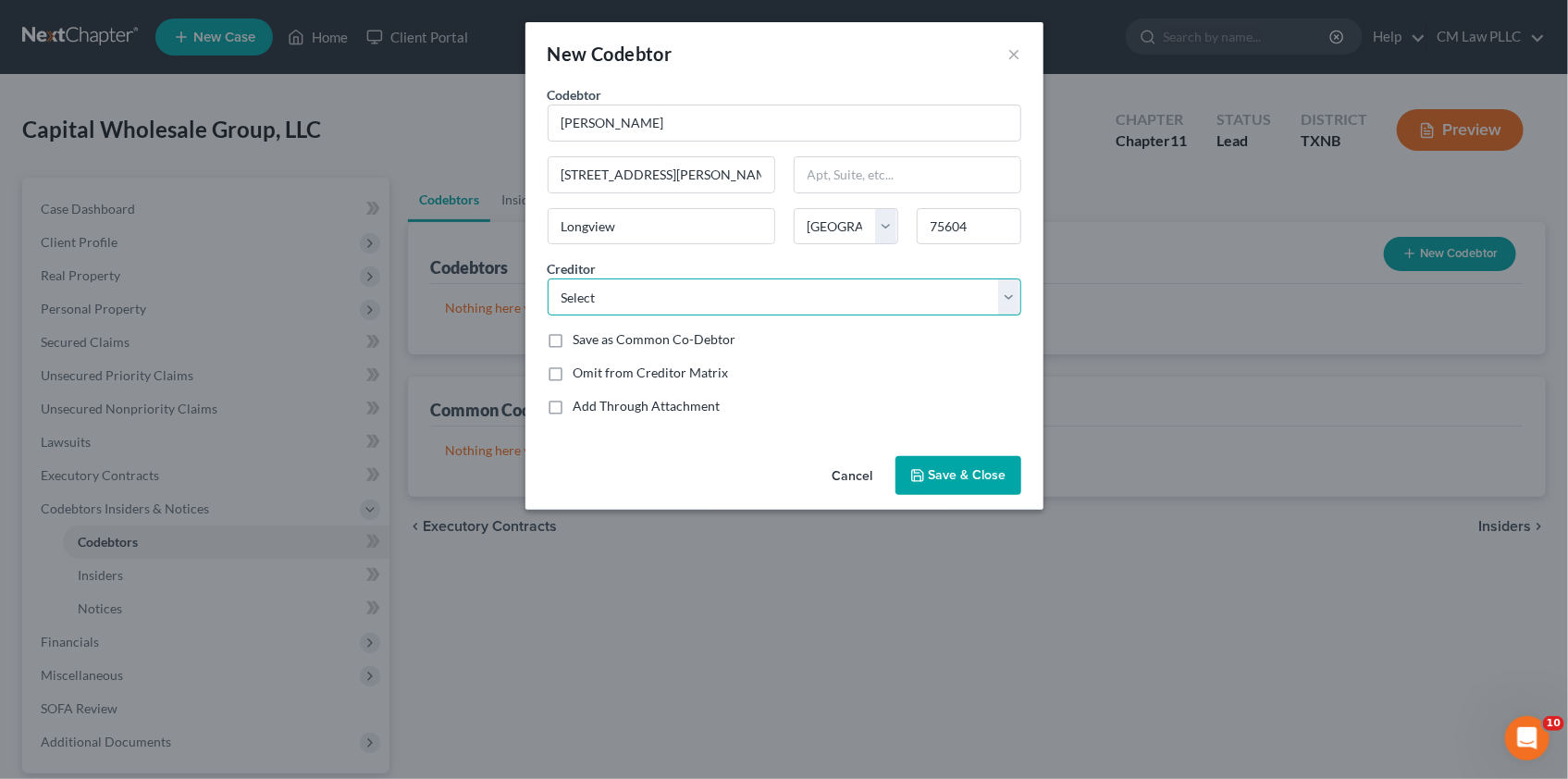
click at [1004, 299] on select "Select First National Bank of [PERSON_NAME] National Bank Legacy OP Funding Gua…" at bounding box center [784, 296] width 473 height 37
click at [574, 335] on label "Save as Common Co-Debtor" at bounding box center [655, 340] width 163 height 19
click at [581, 335] on input "Save as Common Co-Debtor" at bounding box center [587, 336] width 12 height 12
checkbox input "true"
click at [969, 471] on span "Save & Close" at bounding box center [968, 474] width 78 height 16
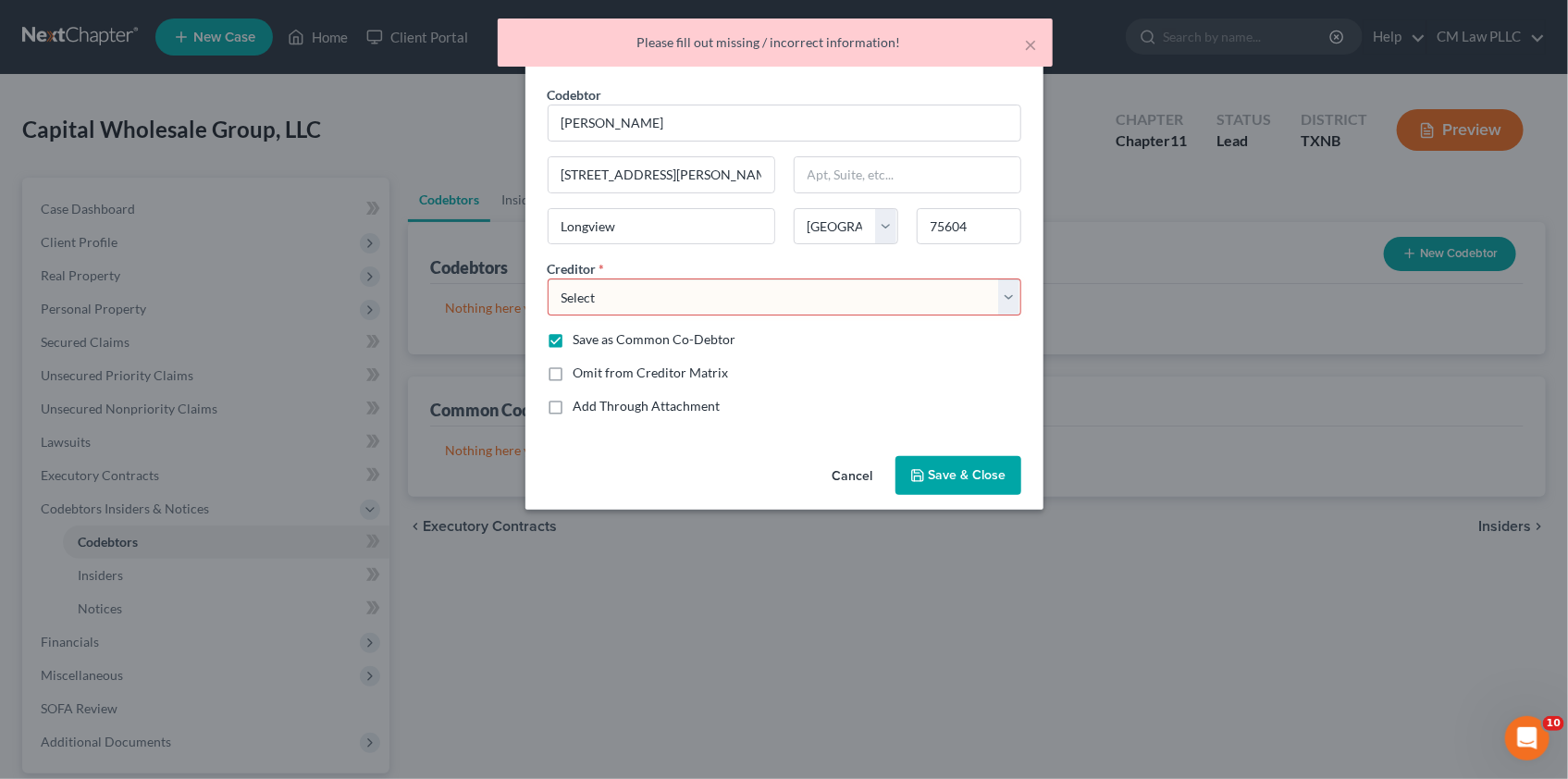
drag, startPoint x: 1004, startPoint y: 294, endPoint x: 988, endPoint y: 302, distance: 17.9
click at [1005, 294] on select "Select First National Bank of [PERSON_NAME] National Bank Legacy OP Funding Gua…" at bounding box center [784, 296] width 473 height 37
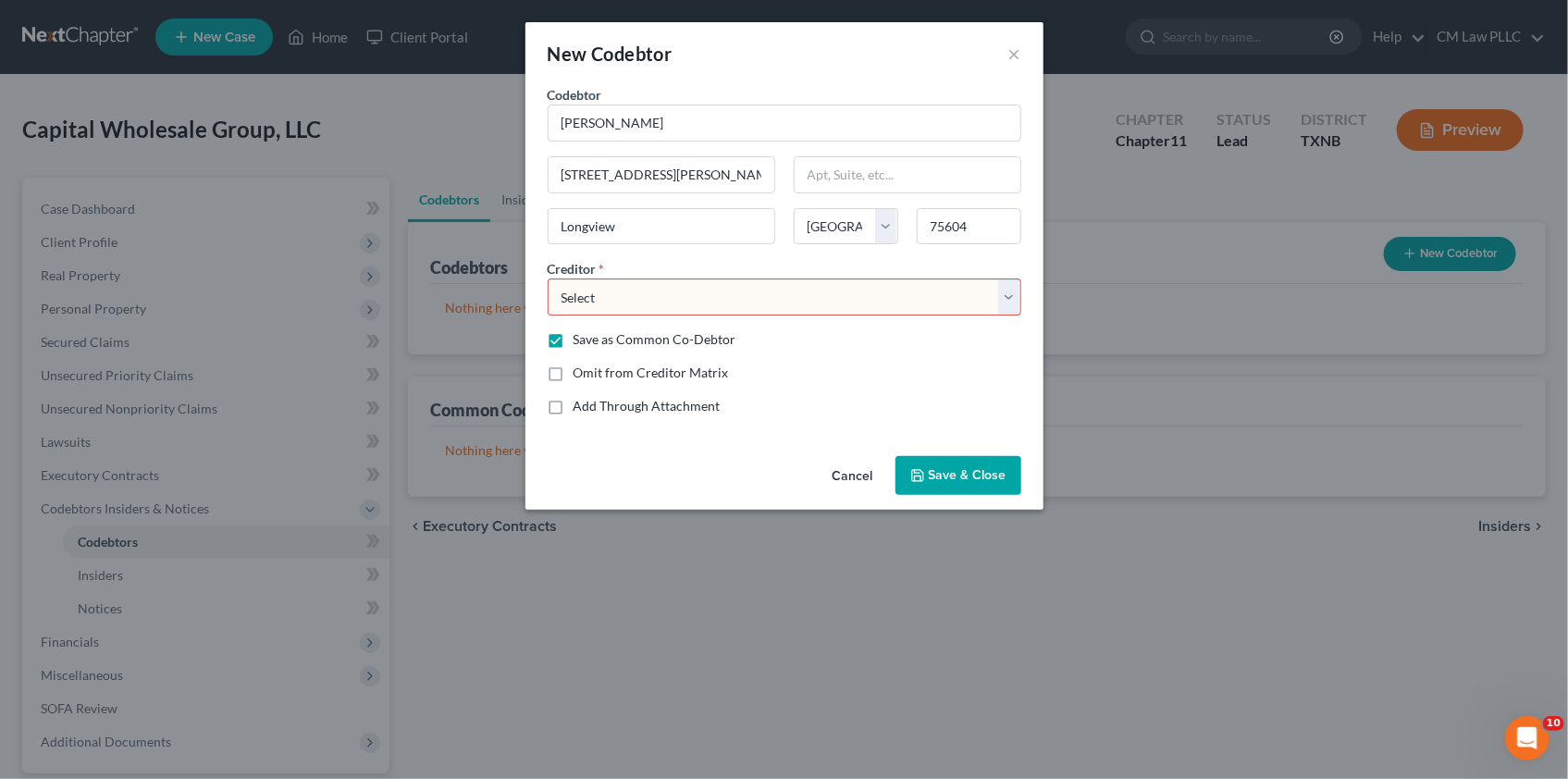
select select "25"
click at [547, 278] on select "Select First National Bank of [PERSON_NAME] National Bank Legacy OP Funding Gua…" at bounding box center [784, 296] width 473 height 37
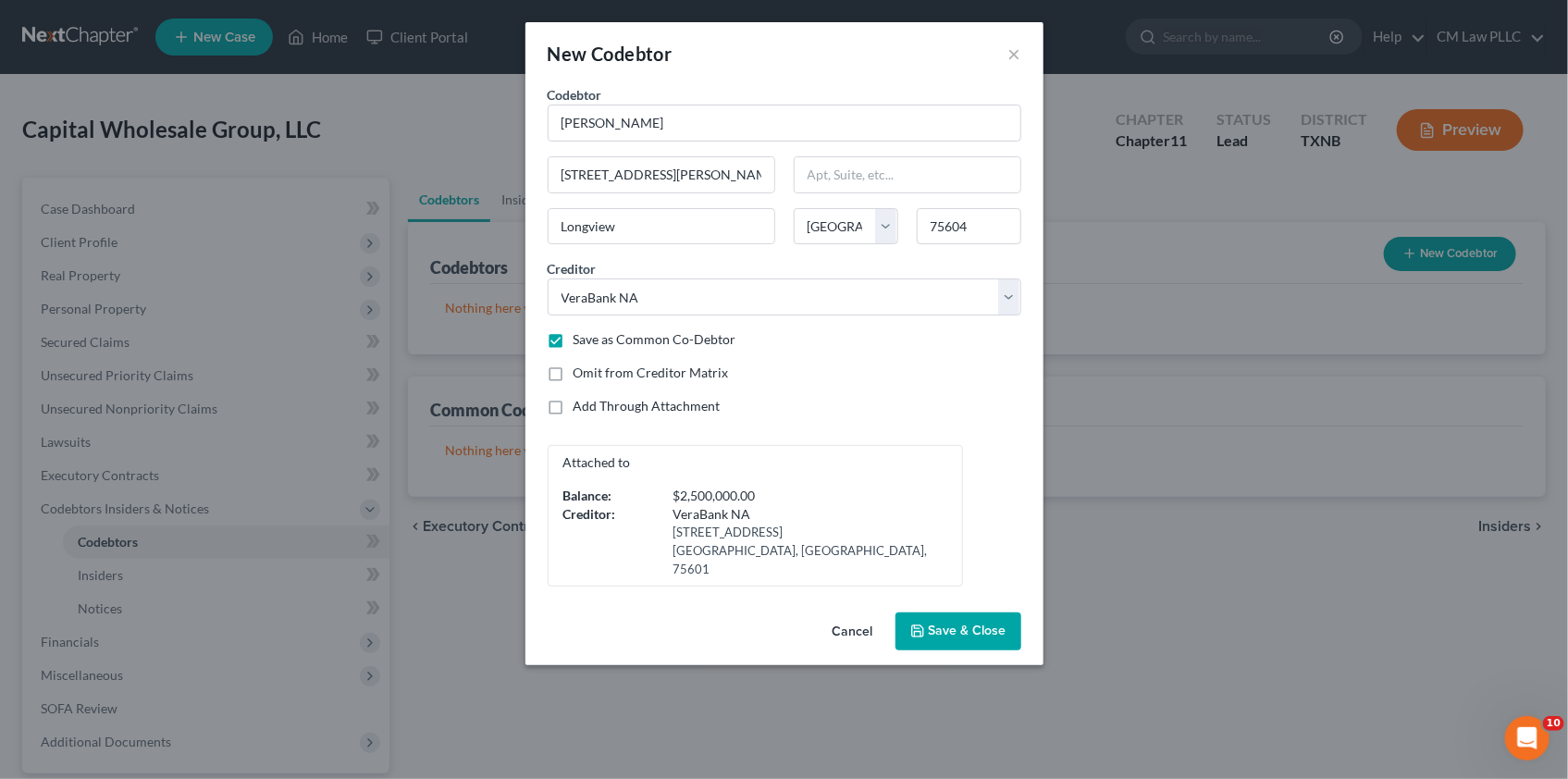
click at [948, 623] on span "Save & Close" at bounding box center [968, 630] width 78 height 16
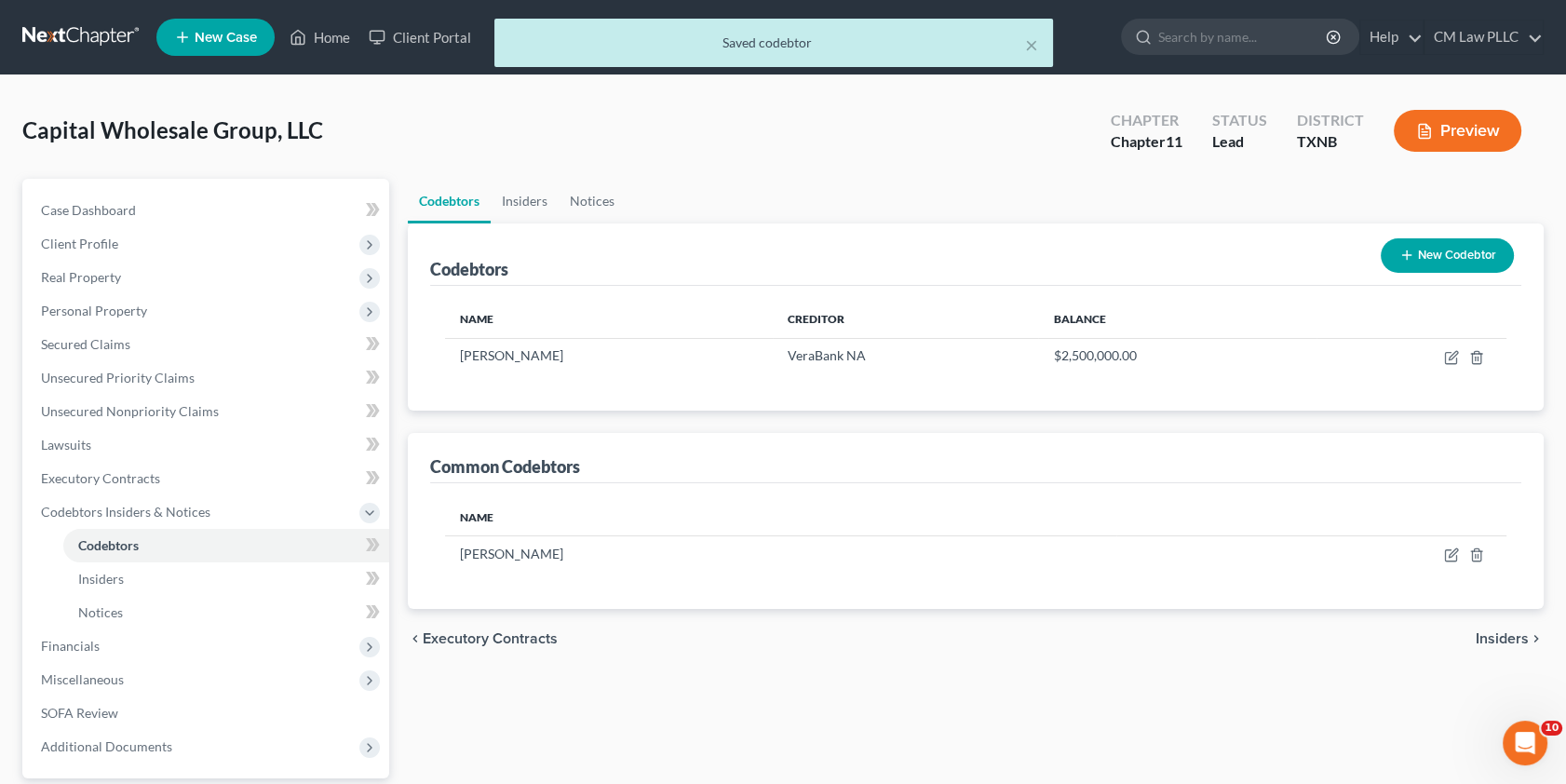
click at [1440, 252] on button "New Codebtor" at bounding box center [1448, 255] width 133 height 34
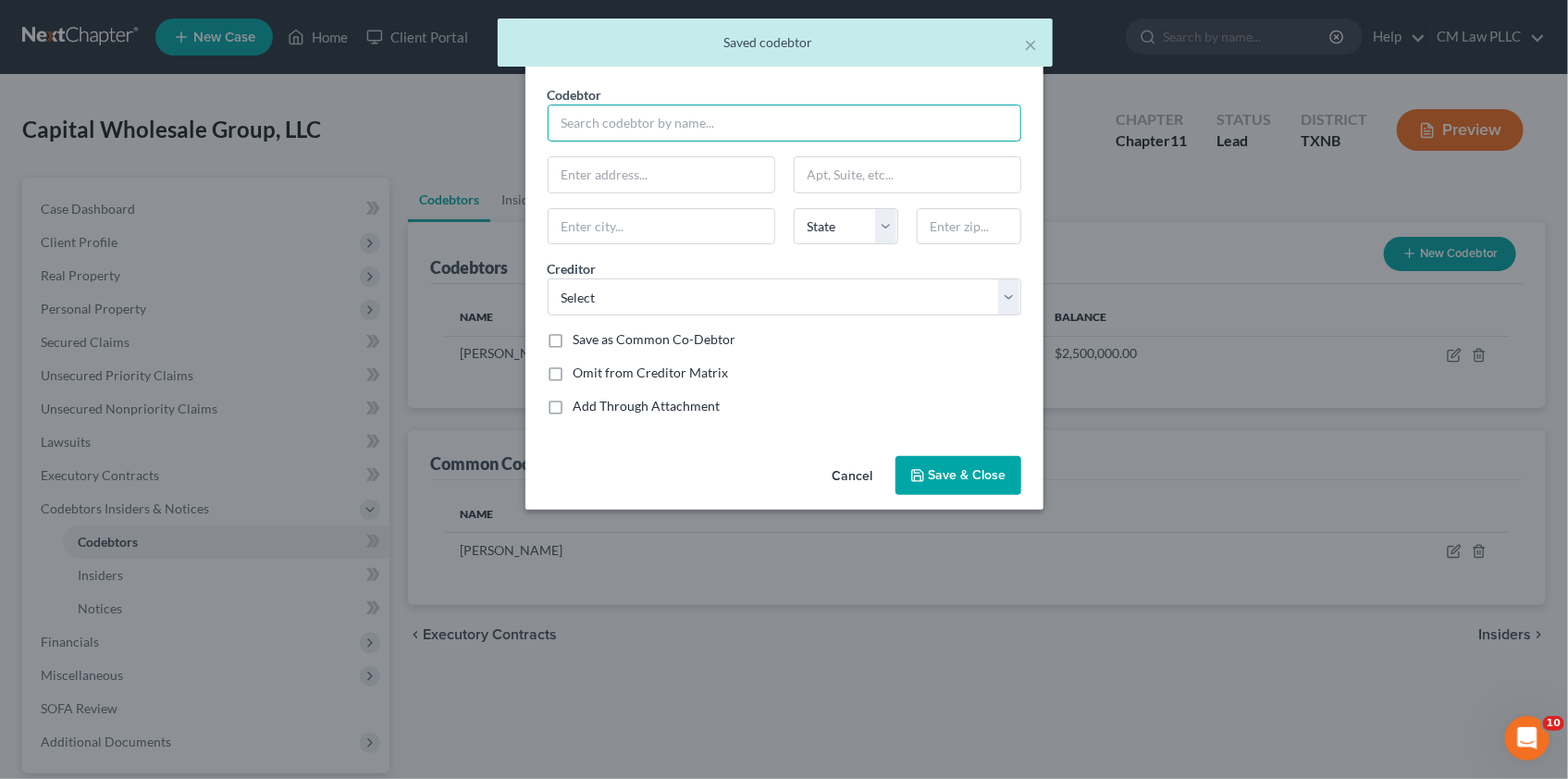
click at [581, 116] on input "text" at bounding box center [784, 122] width 473 height 37
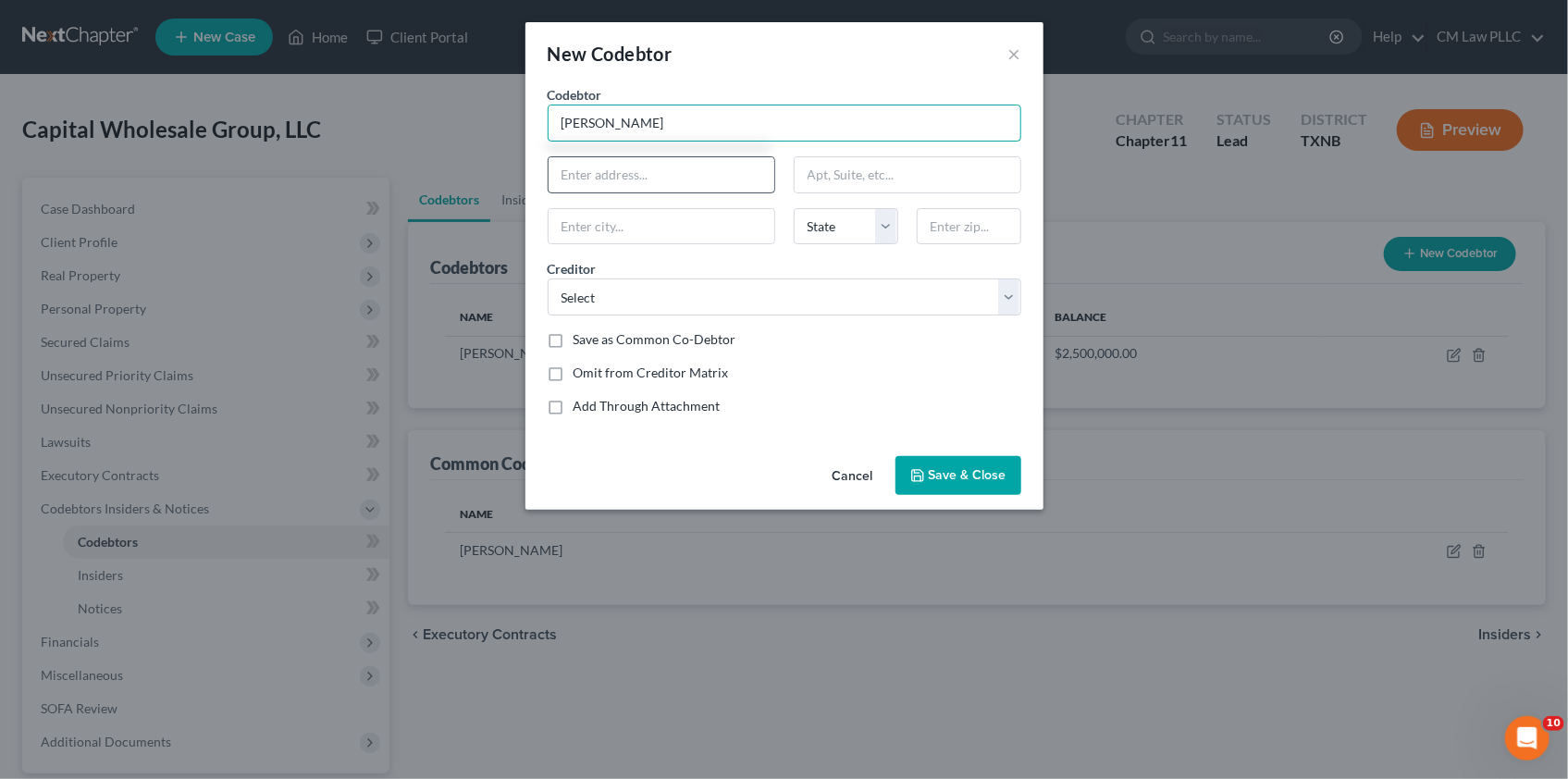
type input "[PERSON_NAME]"
click at [612, 174] on input "text" at bounding box center [661, 174] width 225 height 35
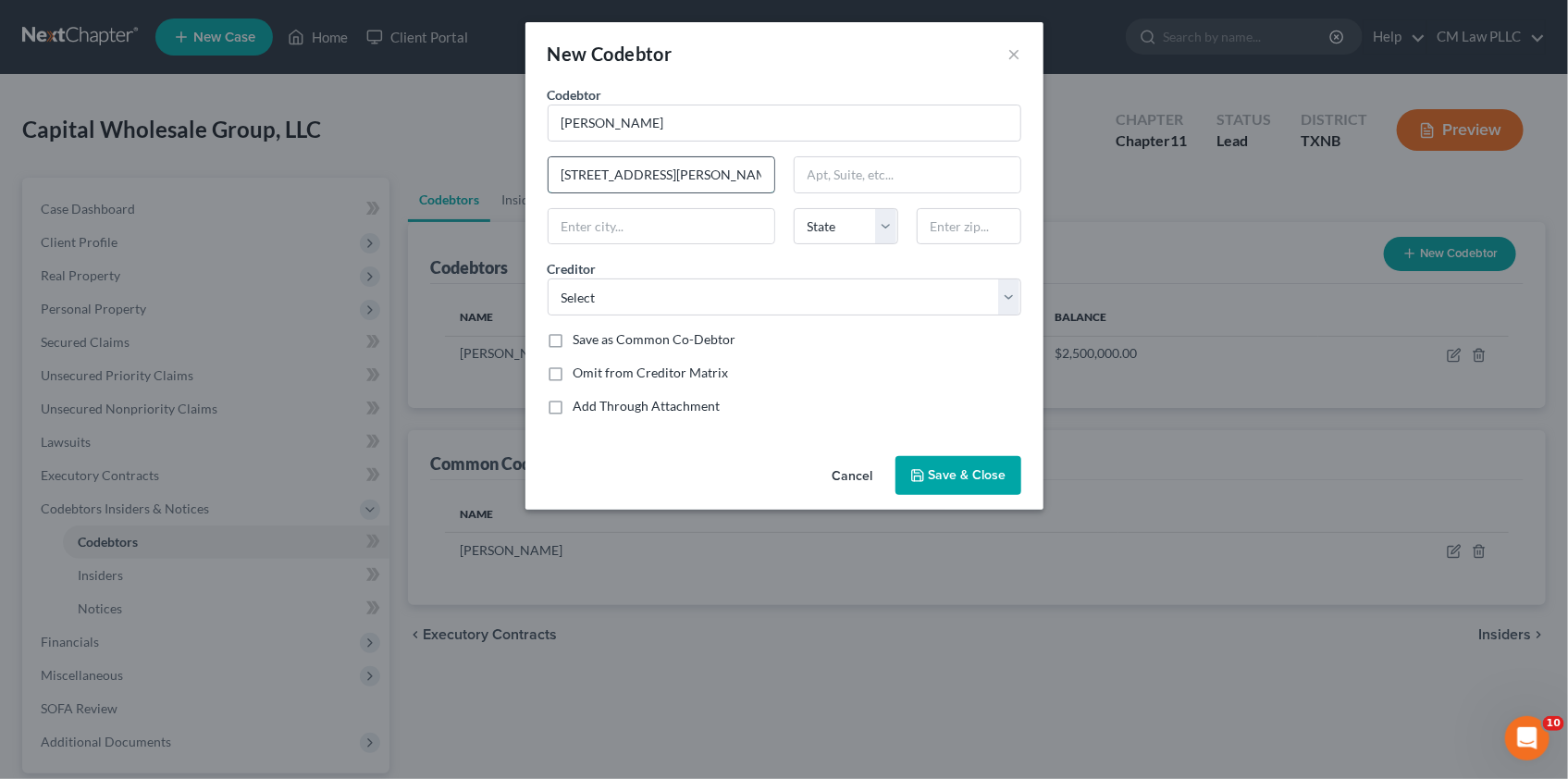
type input "[STREET_ADDRESS][PERSON_NAME]"
type input "75604"
click at [1017, 301] on select "Select First National Bank of [PERSON_NAME] National Bank Legacy OP Funding Gua…" at bounding box center [784, 296] width 473 height 37
type input "Longview"
select select "45"
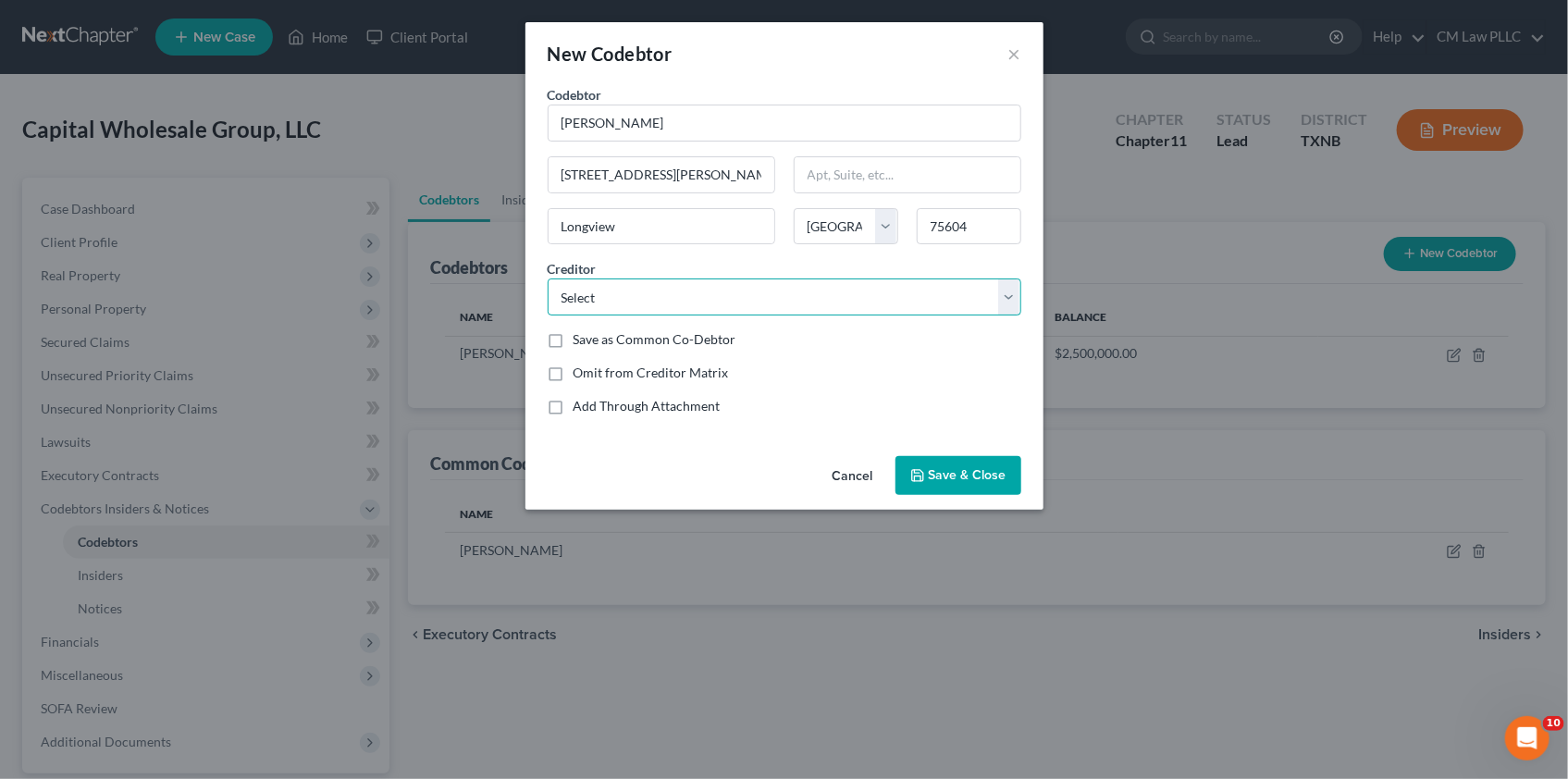
select select "25"
click at [547, 278] on select "Select First National Bank of [PERSON_NAME] National Bank Legacy OP Funding Gua…" at bounding box center [784, 296] width 473 height 37
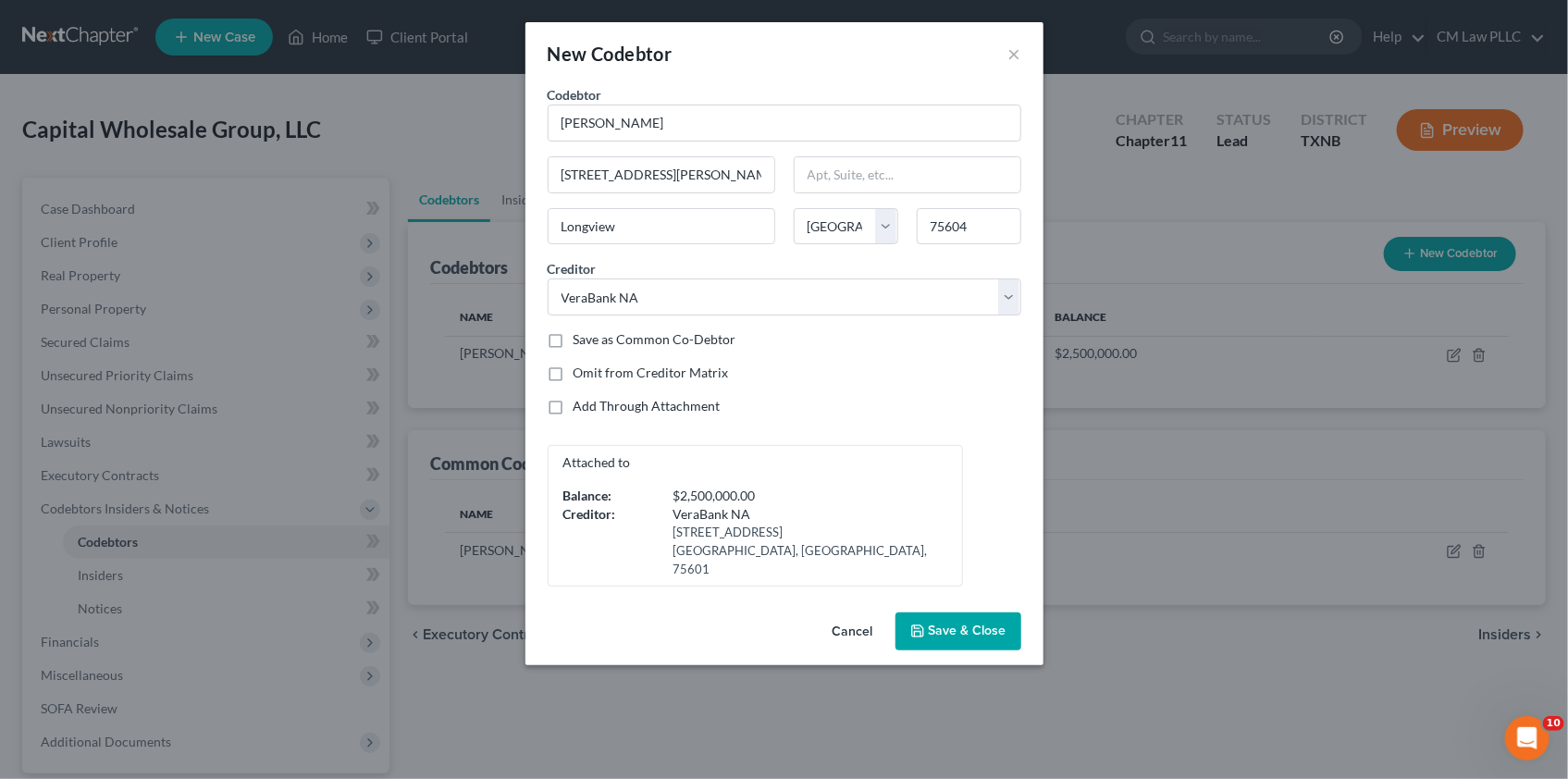
click at [574, 342] on label "Save as Common Co-Debtor" at bounding box center [655, 340] width 163 height 19
click at [581, 342] on input "Save as Common Co-Debtor" at bounding box center [587, 336] width 12 height 12
checkbox input "true"
click at [963, 623] on span "Save & Close" at bounding box center [968, 630] width 78 height 16
